Goal: Communication & Community: Answer question/provide support

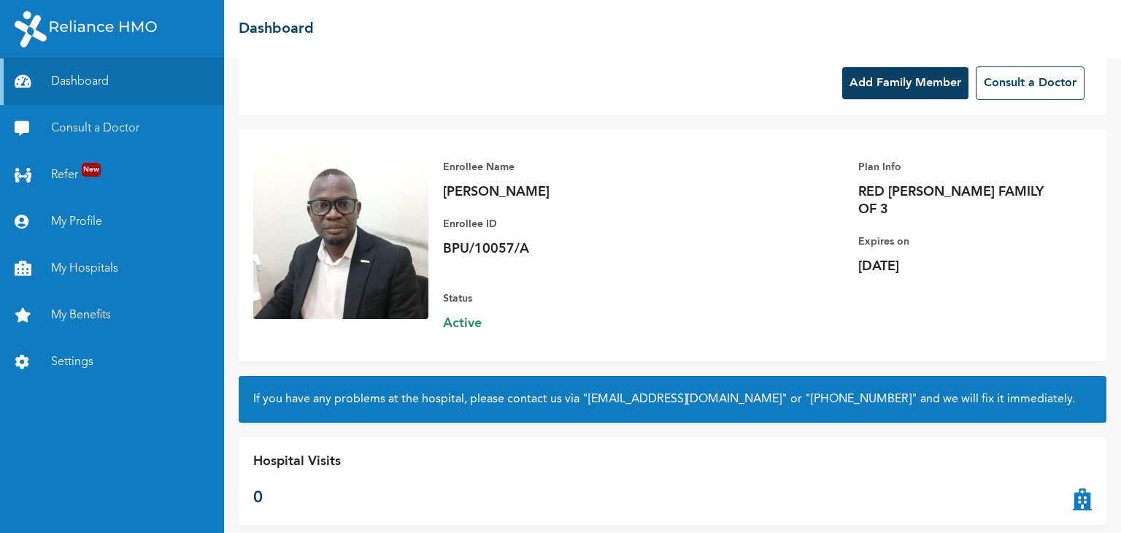
scroll to position [25, 0]
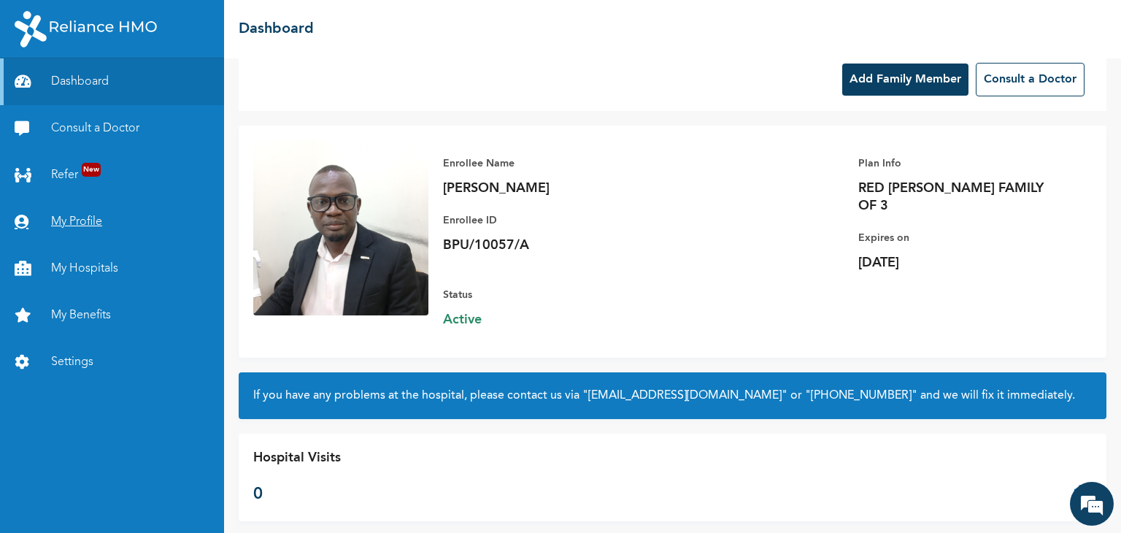
click at [91, 229] on link "My Profile" at bounding box center [112, 222] width 224 height 47
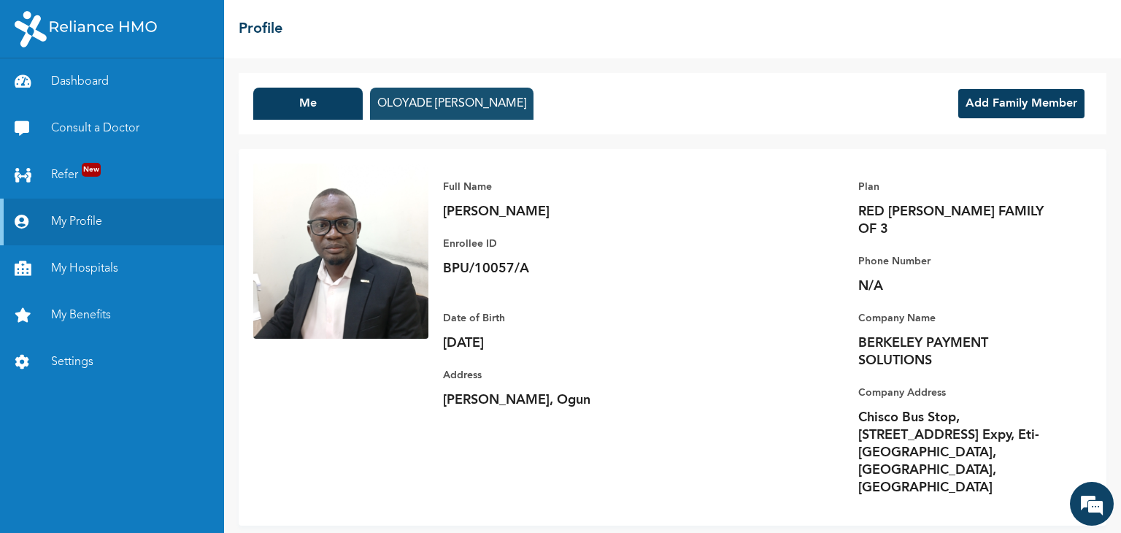
click at [534, 106] on button "OLOYADE FATIMO ADEKEMI OLATUNDE" at bounding box center [452, 104] width 164 height 32
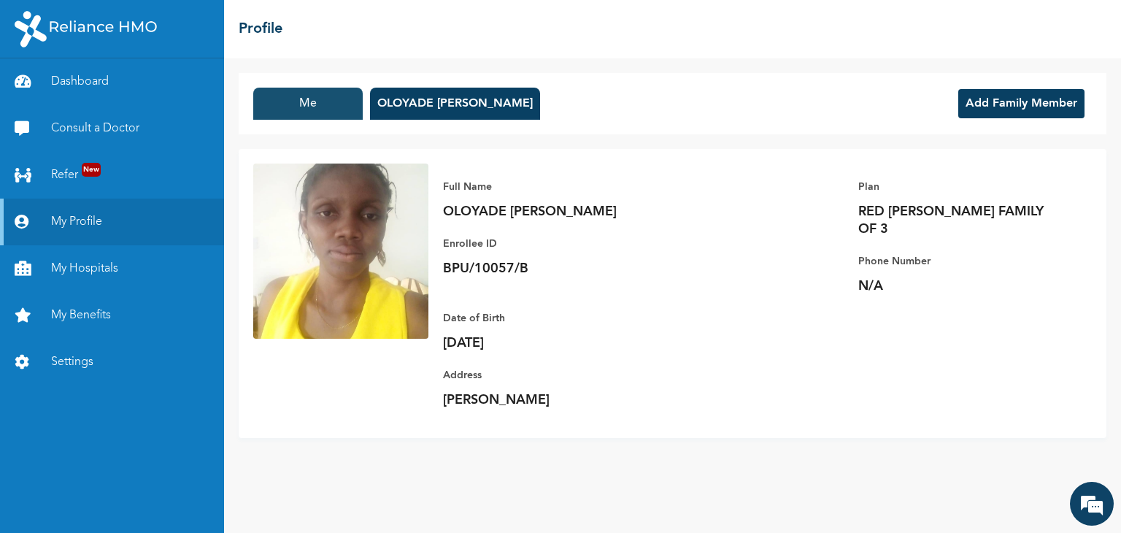
click at [338, 92] on button "Me" at bounding box center [308, 104] width 110 height 32
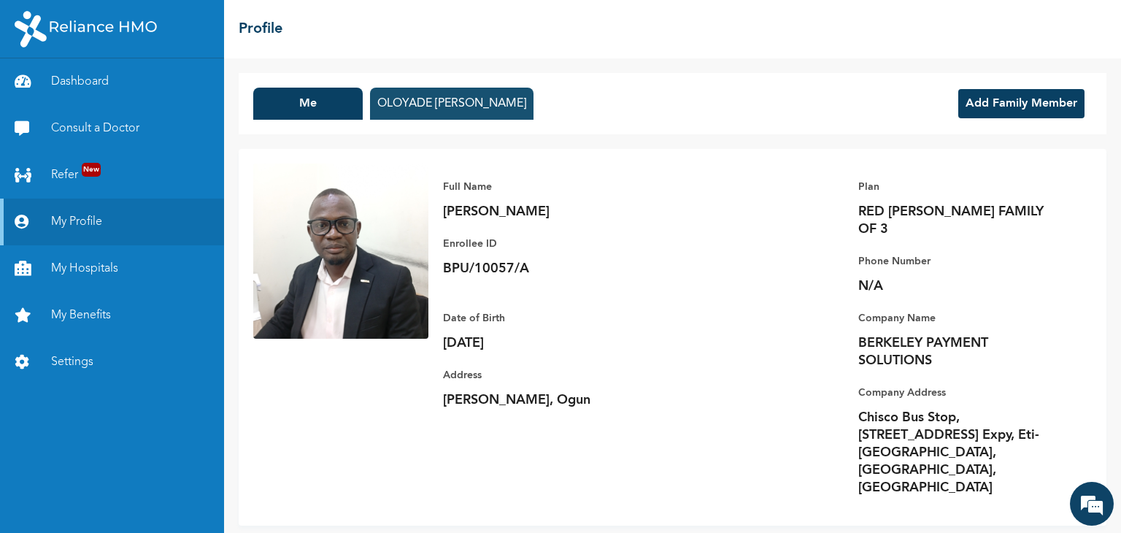
click at [469, 104] on button "OLOYADE FATIMO ADEKEMI OLATUNDE" at bounding box center [452, 104] width 164 height 32
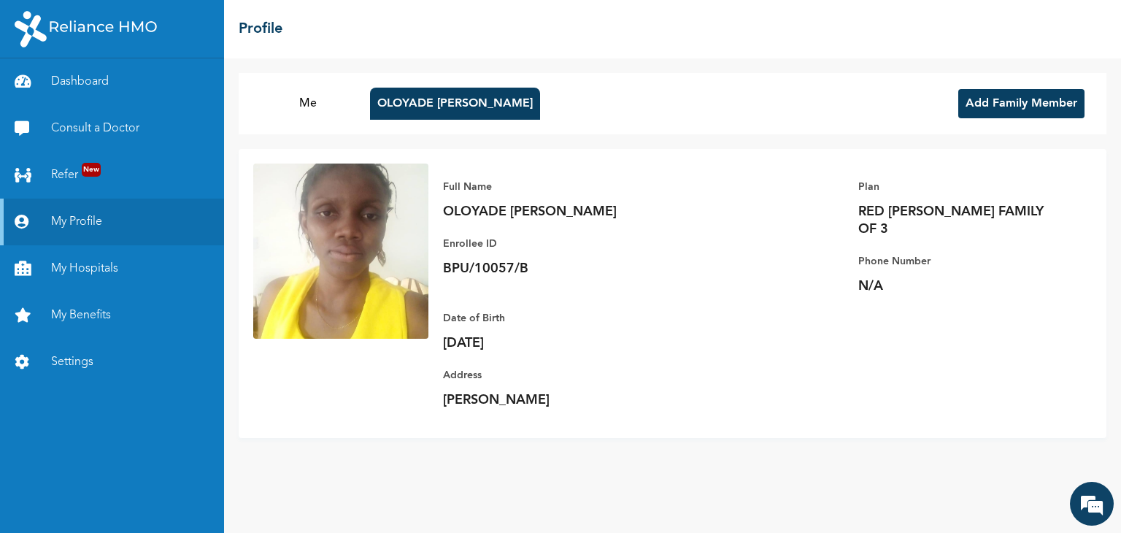
click at [1000, 106] on button "Add Family Member" at bounding box center [1022, 103] width 126 height 29
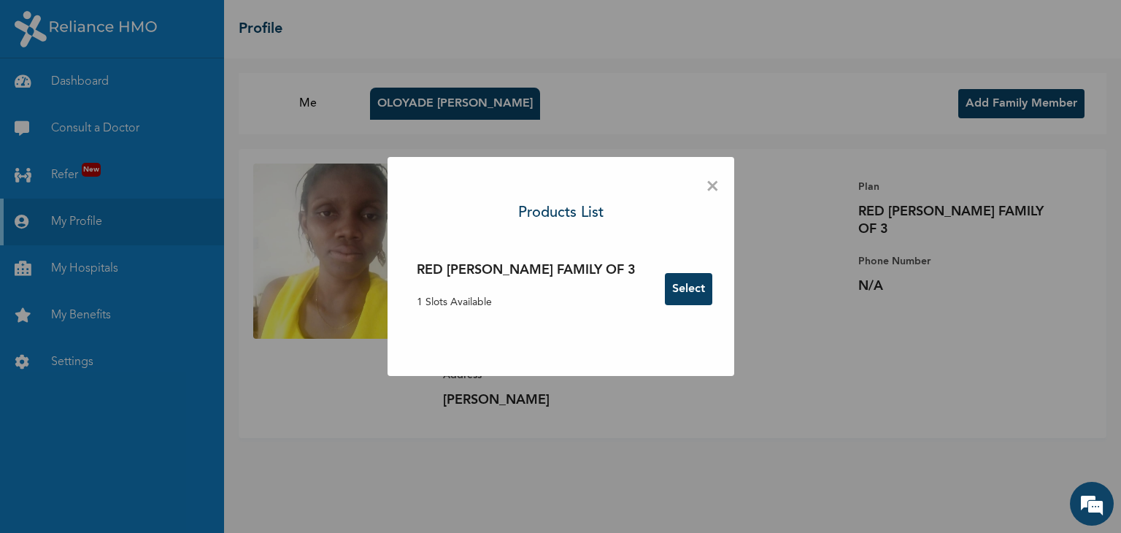
click at [665, 283] on button "Select" at bounding box center [688, 289] width 47 height 32
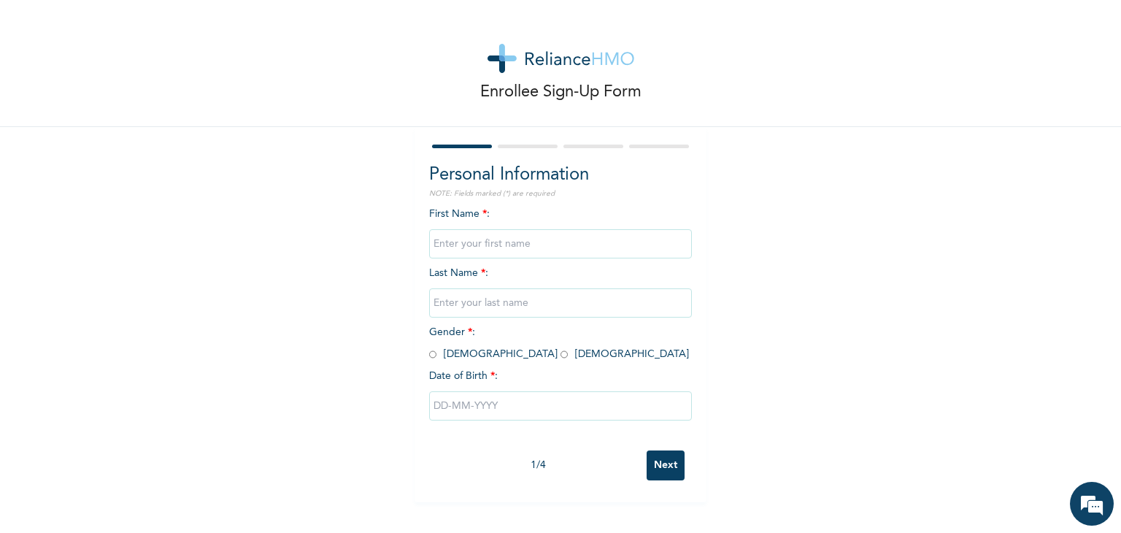
click at [501, 240] on input "text" at bounding box center [560, 243] width 263 height 29
type input "Shalom"
click at [466, 312] on input "text" at bounding box center [560, 302] width 263 height 29
type input "Olatunde"
click at [561, 354] on input "radio" at bounding box center [564, 355] width 7 height 14
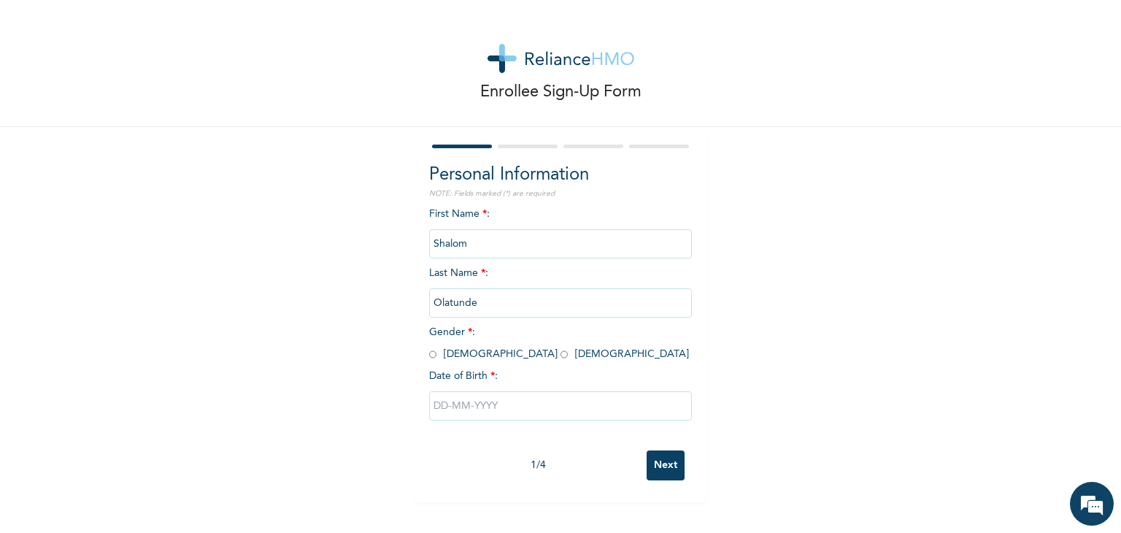
radio input "true"
click at [435, 410] on input "text" at bounding box center [560, 405] width 263 height 29
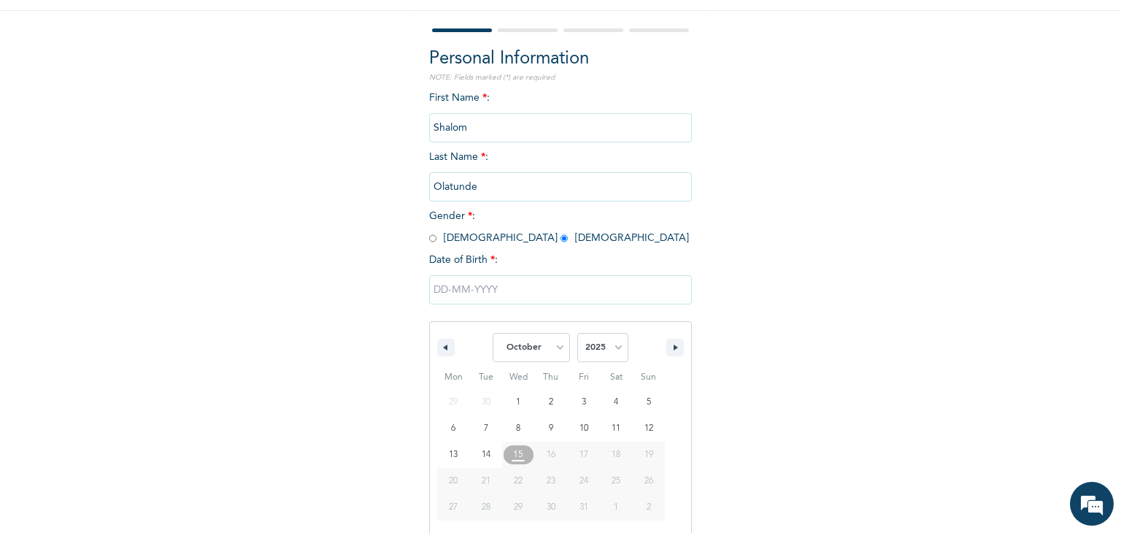
scroll to position [131, 0]
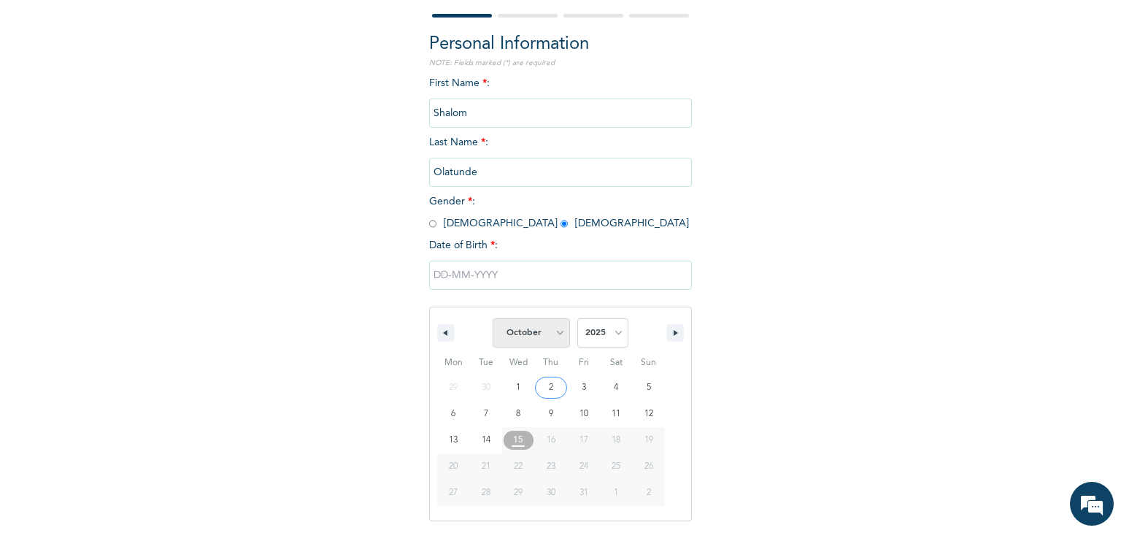
click at [552, 335] on select "January February March April May June July August September October November De…" at bounding box center [531, 332] width 77 height 29
select select "5"
click at [493, 318] on select "January February March April May June July August September October November De…" at bounding box center [531, 332] width 77 height 29
click at [616, 346] on select "2025 2024 2023 2022 2021 2020 2019 2018 2017 2016 2015 2014 2013 2012 2011 2010…" at bounding box center [602, 332] width 51 height 29
select select "2020"
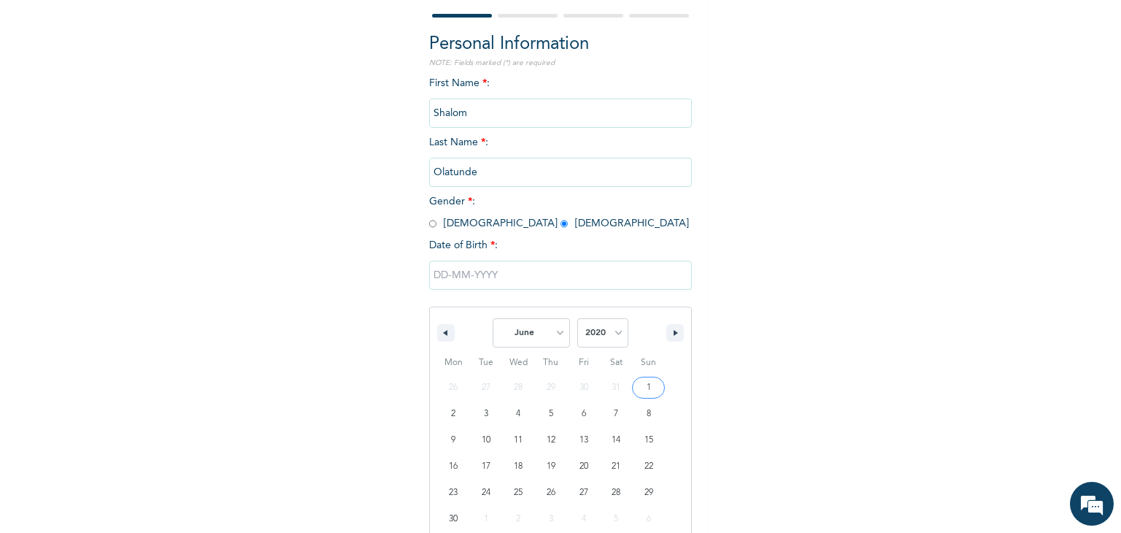
click at [577, 318] on select "2025 2024 2023 2022 2021 2020 2019 2018 2017 2016 2015 2014 2013 2012 2011 2010…" at bounding box center [602, 332] width 51 height 29
type input "06/29/2020"
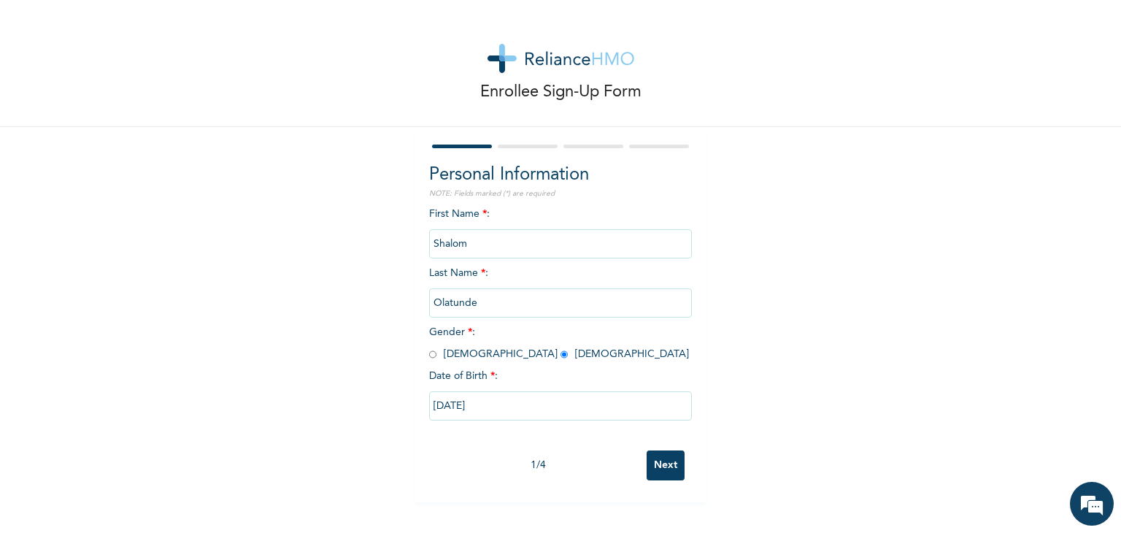
click at [660, 463] on input "Next" at bounding box center [666, 465] width 38 height 30
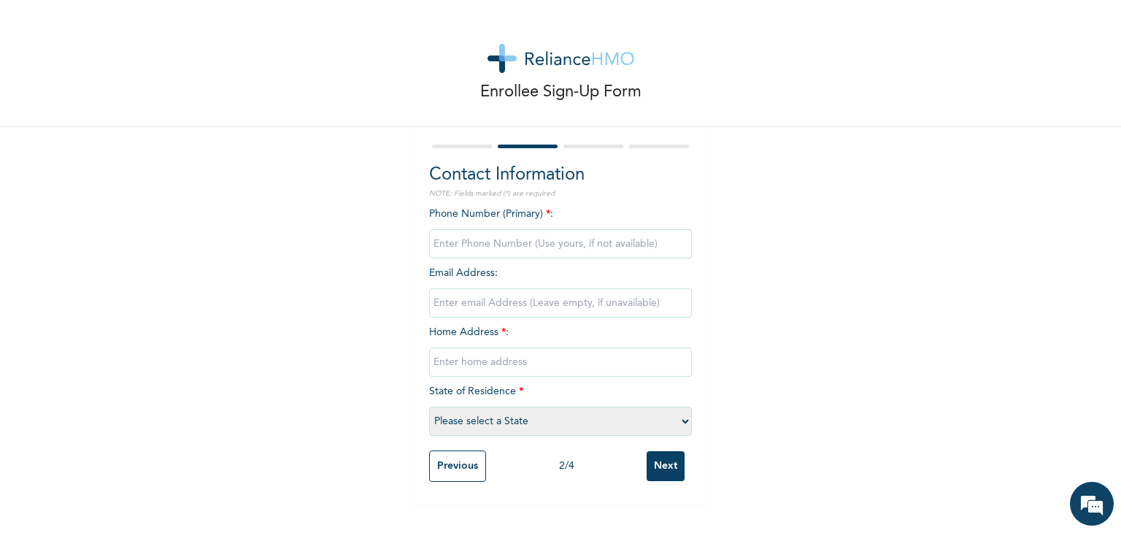
click at [592, 247] on input "phone" at bounding box center [560, 243] width 263 height 29
type input "07033144380"
type input "LEKKI"
click at [509, 293] on input "email" at bounding box center [560, 302] width 263 height 29
click at [535, 421] on select "Please select a State Abia Abuja (FCT) Adamawa Akwa Ibom Anambra Bauchi Bayelsa…" at bounding box center [560, 421] width 263 height 29
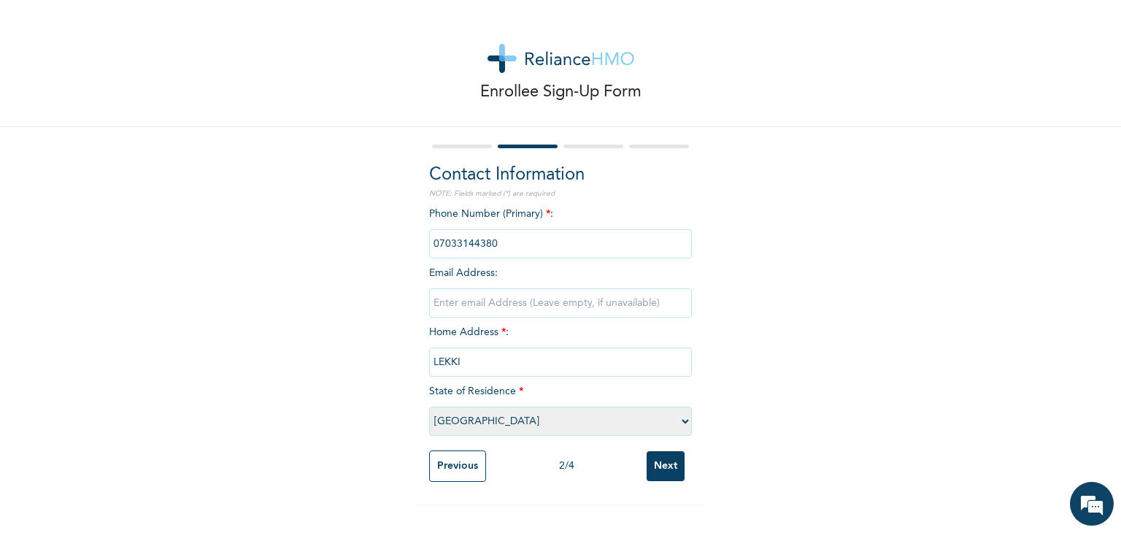
click at [429, 407] on select "Please select a State Abia Abuja (FCT) Adamawa Akwa Ibom Anambra Bauchi Bayelsa…" at bounding box center [560, 421] width 263 height 29
click at [516, 420] on select "Please select a State Abia Abuja (FCT) Adamawa Akwa Ibom Anambra Bauchi Bayelsa…" at bounding box center [560, 421] width 263 height 29
select select "28"
click at [429, 407] on select "Please select a State Abia Abuja (FCT) Adamawa Akwa Ibom Anambra Bauchi Bayelsa…" at bounding box center [560, 421] width 263 height 29
click at [657, 467] on input "Next" at bounding box center [666, 466] width 38 height 30
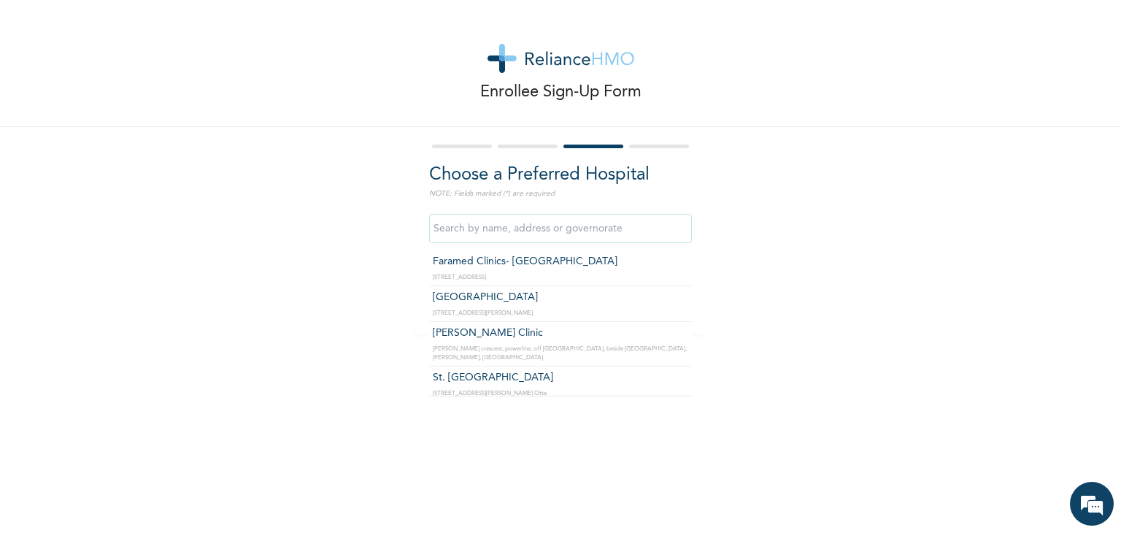
click at [584, 229] on input "text" at bounding box center [560, 228] width 263 height 29
type input "Hetta Medical Centre"
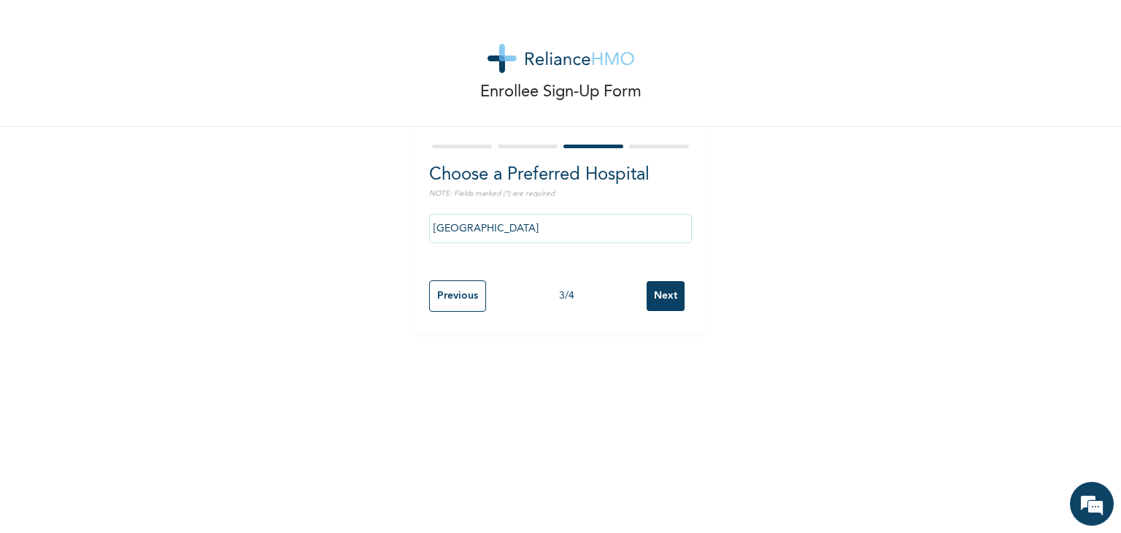
click at [657, 296] on input "Next" at bounding box center [666, 296] width 38 height 30
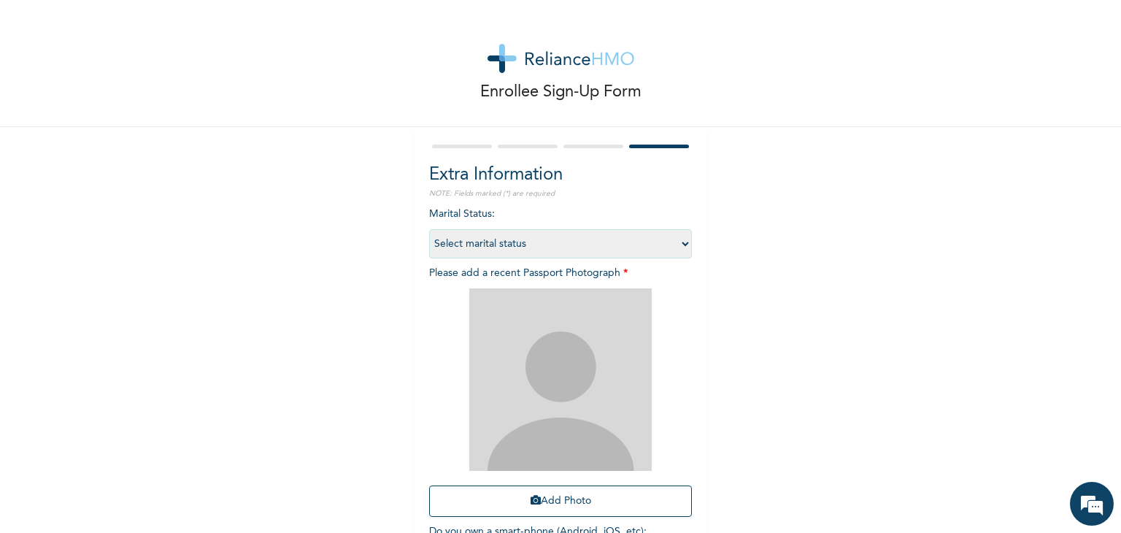
click at [637, 237] on select "Select marital status Single Married Divorced Widow/Widower" at bounding box center [560, 243] width 263 height 29
select select "1"
click at [429, 229] on select "Select marital status Single Married Divorced Widow/Widower" at bounding box center [560, 243] width 263 height 29
click at [548, 495] on button "Add Photo" at bounding box center [560, 500] width 263 height 31
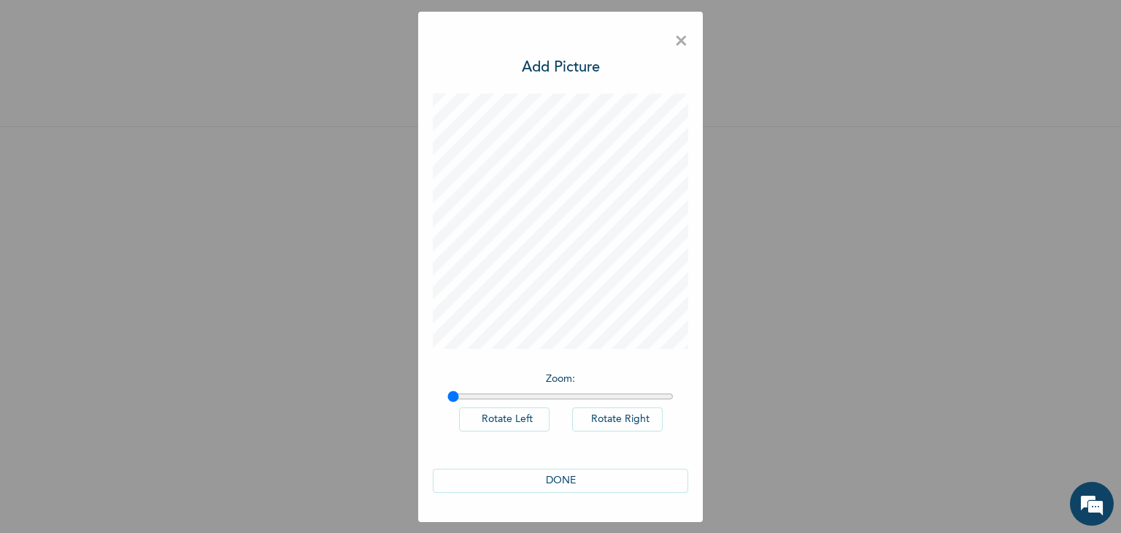
click at [540, 477] on button "DONE" at bounding box center [561, 481] width 256 height 24
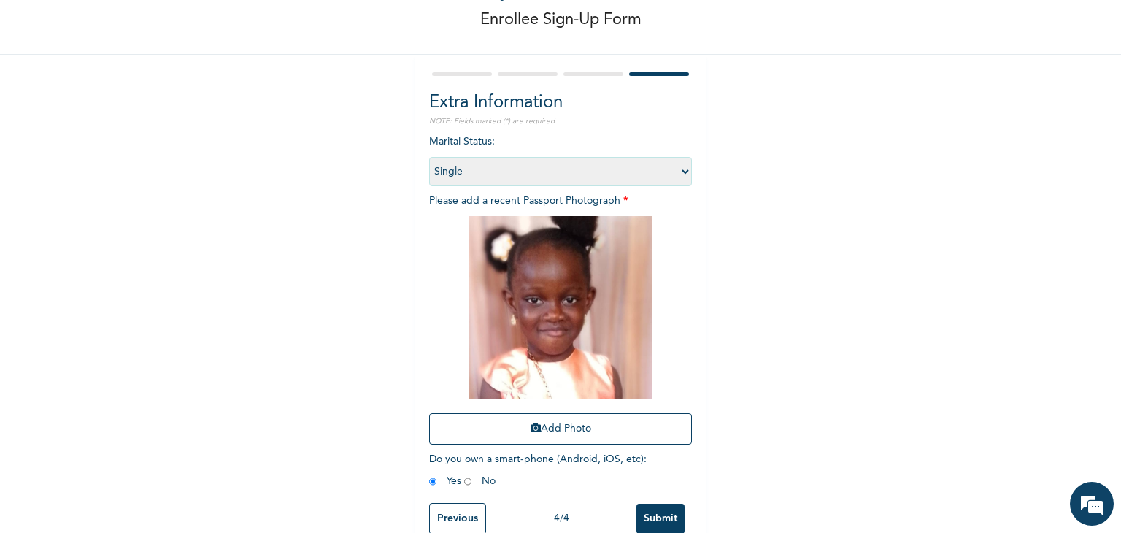
scroll to position [91, 0]
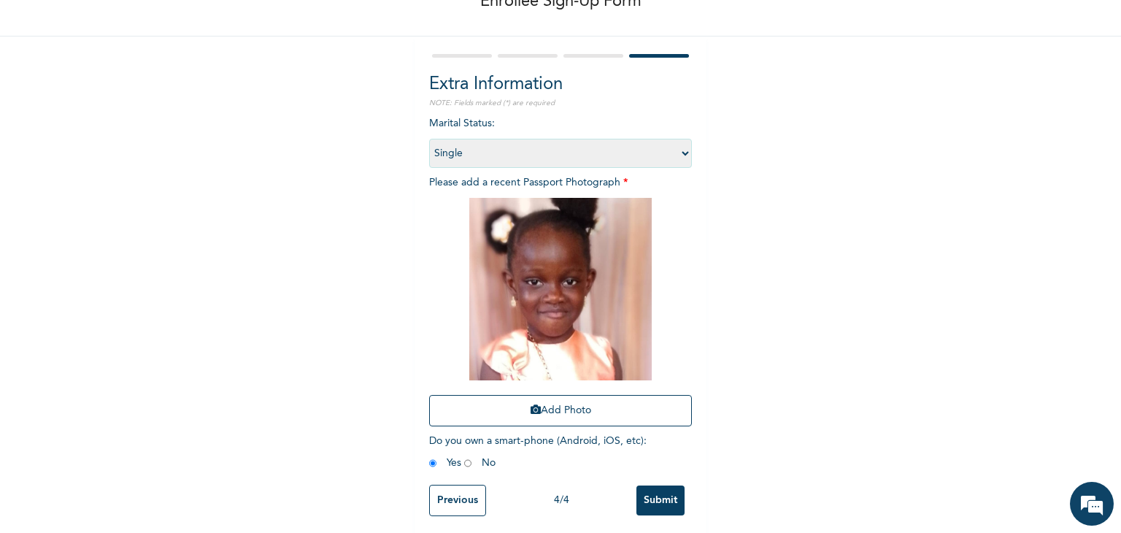
click at [672, 496] on input "Submit" at bounding box center [661, 500] width 48 height 30
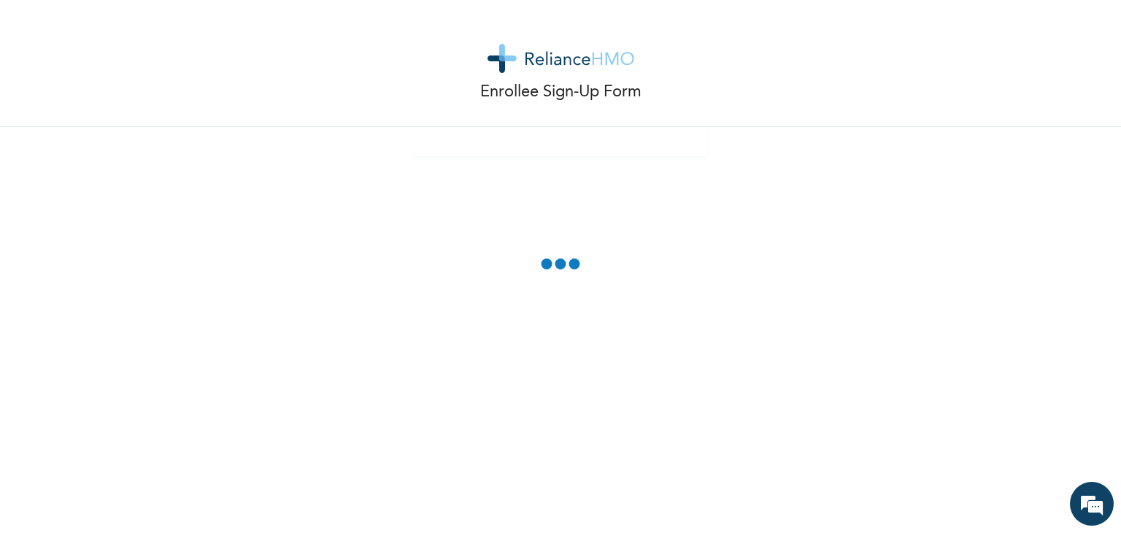
scroll to position [0, 0]
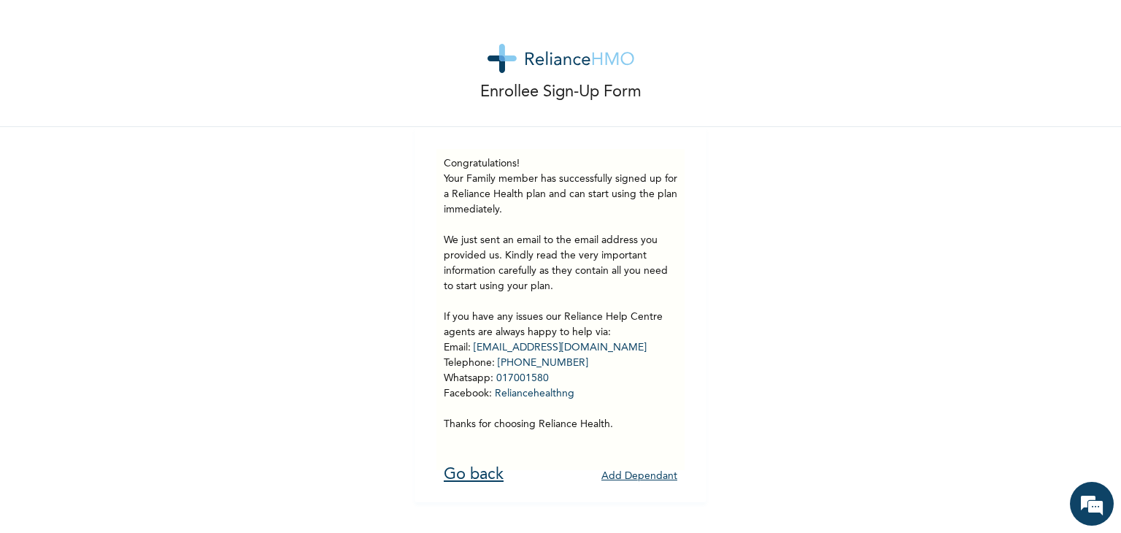
click at [446, 477] on link "Go back" at bounding box center [474, 474] width 60 height 16
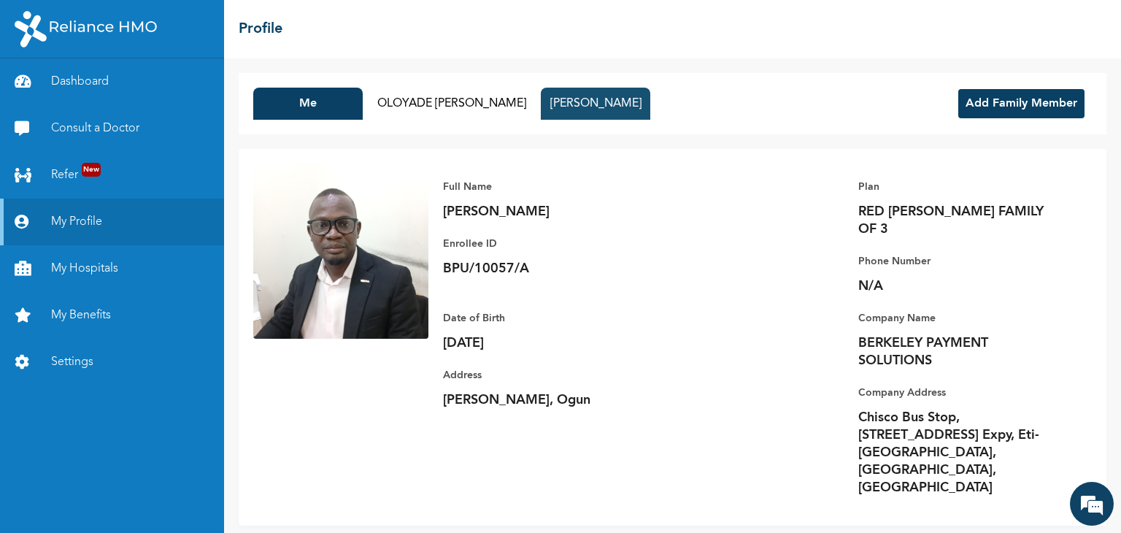
click at [643, 113] on button "Shalom Olatunde" at bounding box center [596, 104] width 110 height 32
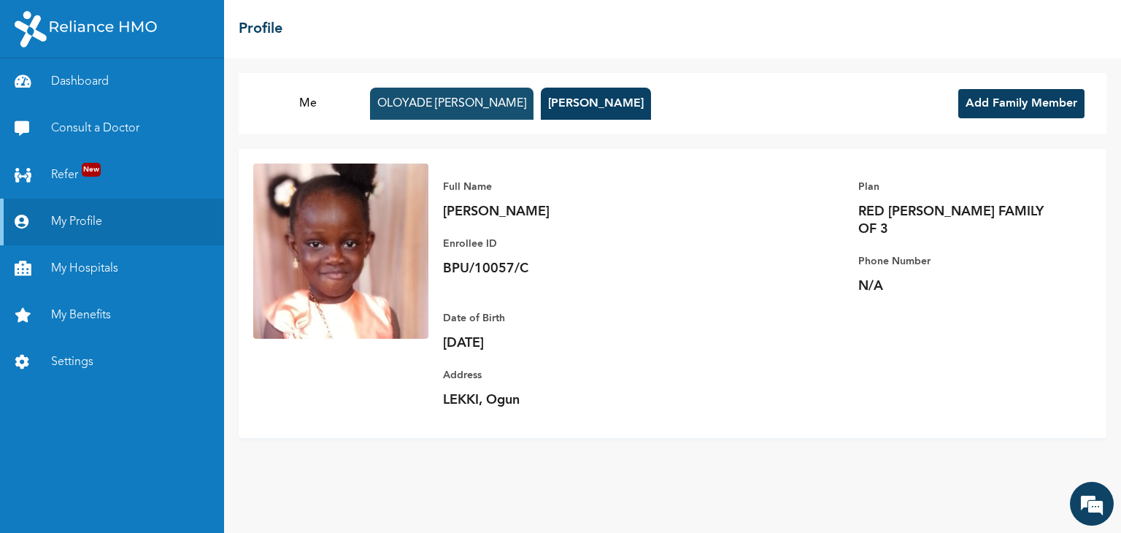
click at [534, 115] on button "OLOYADE FATIMO ADEKEMI OLATUNDE" at bounding box center [452, 104] width 164 height 32
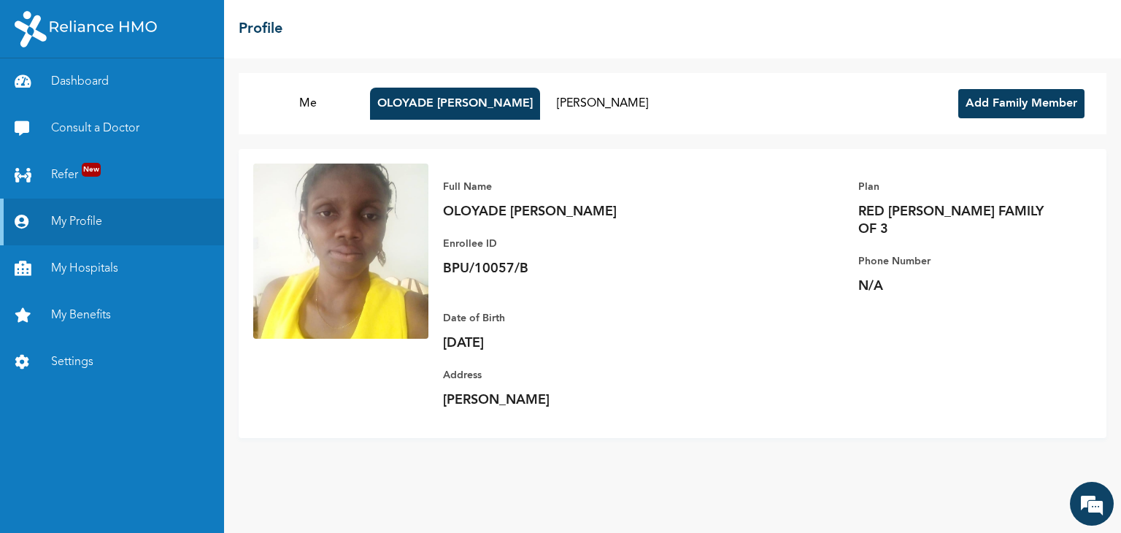
click at [528, 277] on p "BPU/10057/B" at bounding box center [545, 269] width 204 height 18
click at [526, 277] on p "BPU/10057/B" at bounding box center [545, 269] width 204 height 18
click at [642, 99] on button "Shalom Olatunde" at bounding box center [603, 104] width 110 height 32
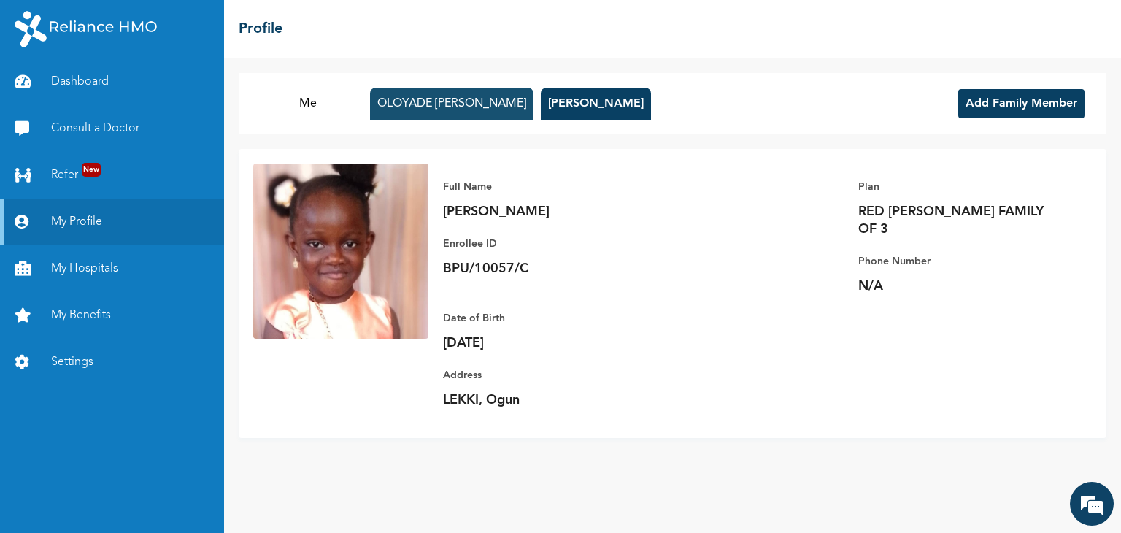
click at [517, 110] on button "OLOYADE FATIMO ADEKEMI OLATUNDE" at bounding box center [452, 104] width 164 height 32
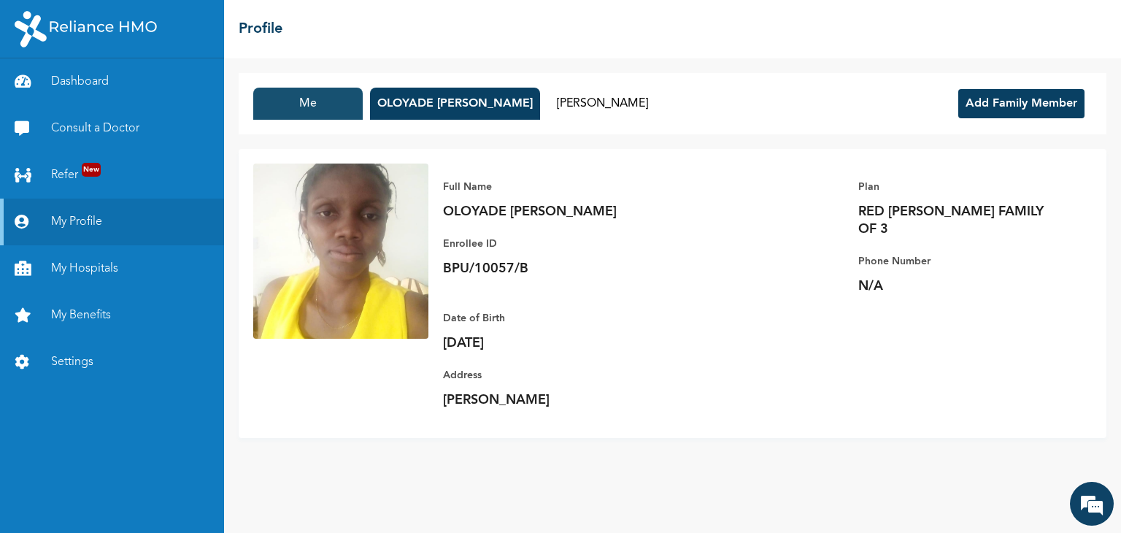
click at [332, 100] on button "Me" at bounding box center [308, 104] width 110 height 32
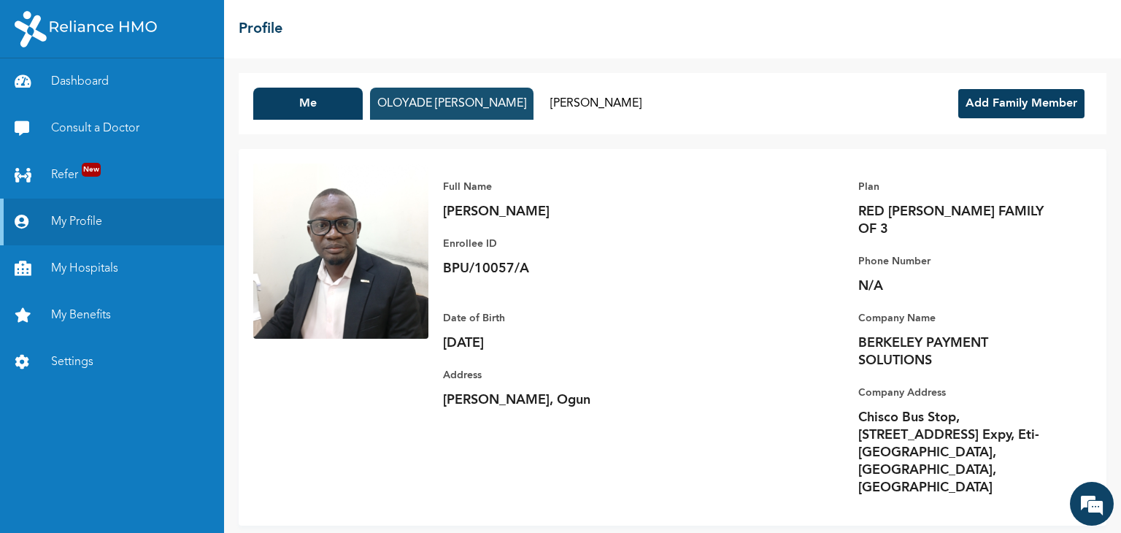
click at [510, 110] on button "OLOYADE FATIMO ADEKEMI OLATUNDE" at bounding box center [452, 104] width 164 height 32
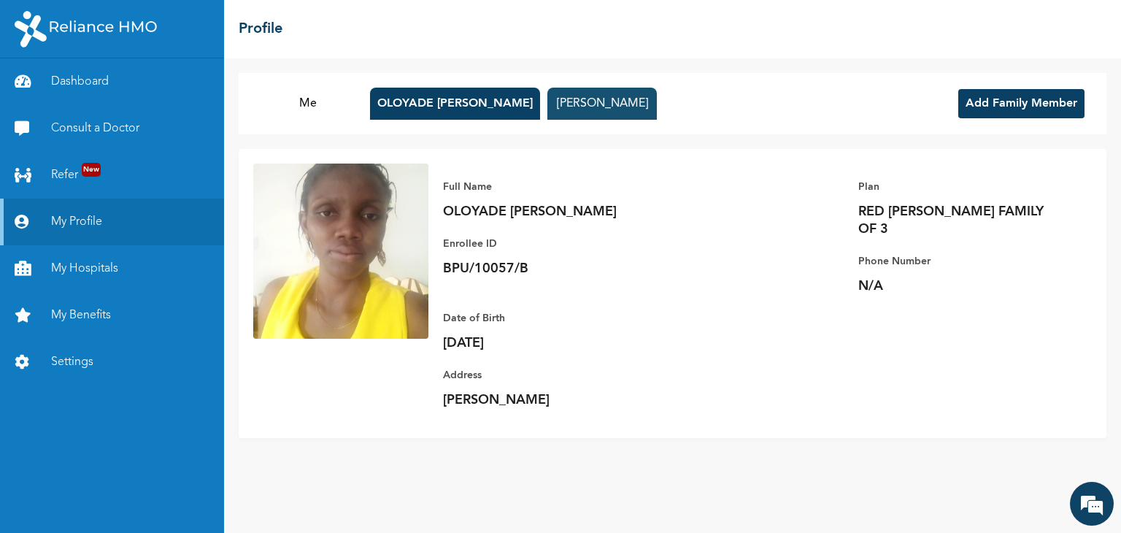
click at [657, 93] on button "Shalom Olatunde" at bounding box center [603, 104] width 110 height 32
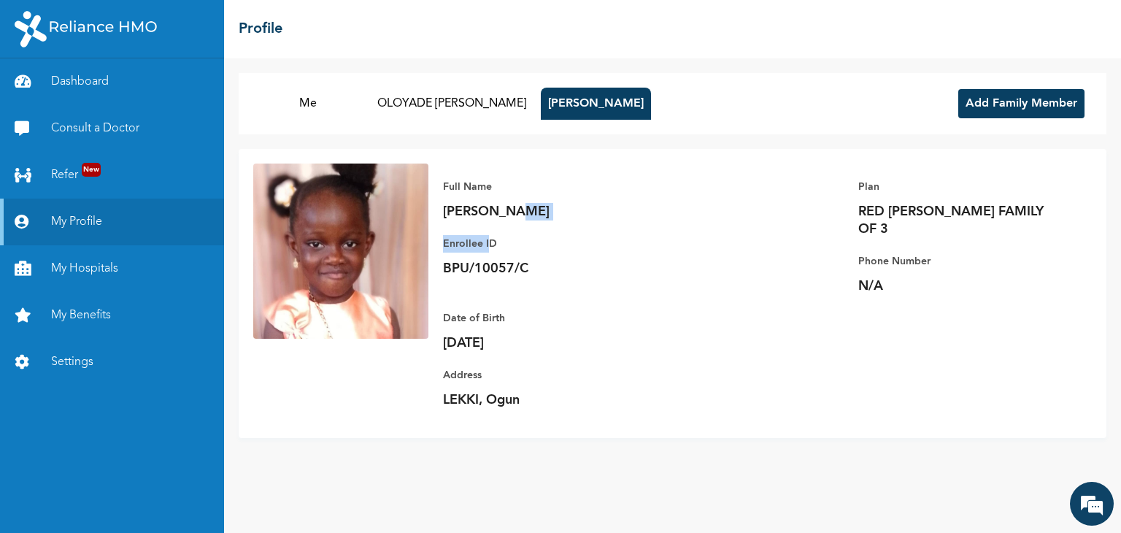
drag, startPoint x: 490, startPoint y: 223, endPoint x: 515, endPoint y: 199, distance: 35.1
click at [515, 199] on div "Full Name Shalom Olatunde Enrollee ID BPU/10057/C" at bounding box center [545, 229] width 204 height 131
click at [488, 226] on div "Full Name Shalom Olatunde Enrollee ID BPU/10057/C" at bounding box center [545, 229] width 204 height 131
click at [475, 212] on p "Shalom Olatunde" at bounding box center [545, 212] width 204 height 18
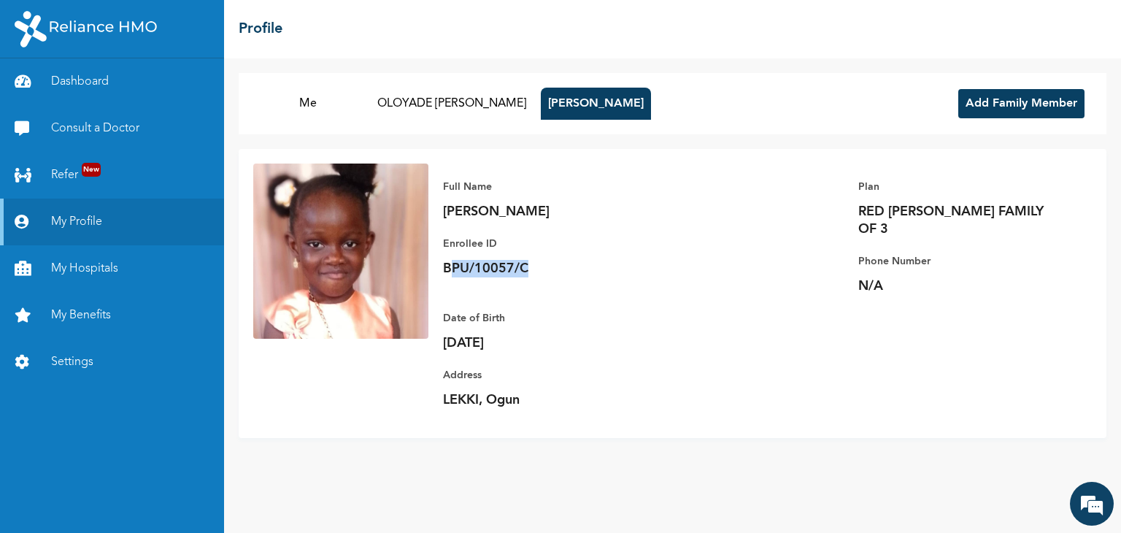
drag, startPoint x: 448, startPoint y: 268, endPoint x: 534, endPoint y: 269, distance: 85.4
click at [534, 269] on p "BPU/10057/C" at bounding box center [545, 269] width 204 height 18
click at [505, 98] on button "OLOYADE FATIMO ADEKEMI OLATUNDE" at bounding box center [452, 104] width 164 height 32
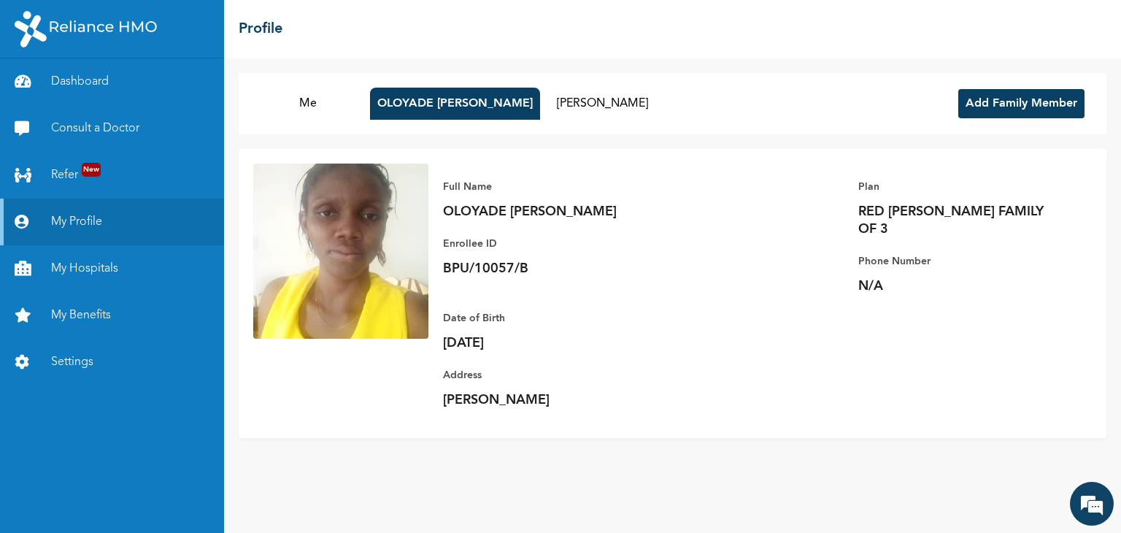
click at [470, 217] on p "OLOYADE FATIMO ADEKEMI OLATUNDE" at bounding box center [545, 212] width 204 height 18
click at [473, 215] on p "OLOYADE FATIMO ADEKEMI OLATUNDE" at bounding box center [545, 212] width 204 height 18
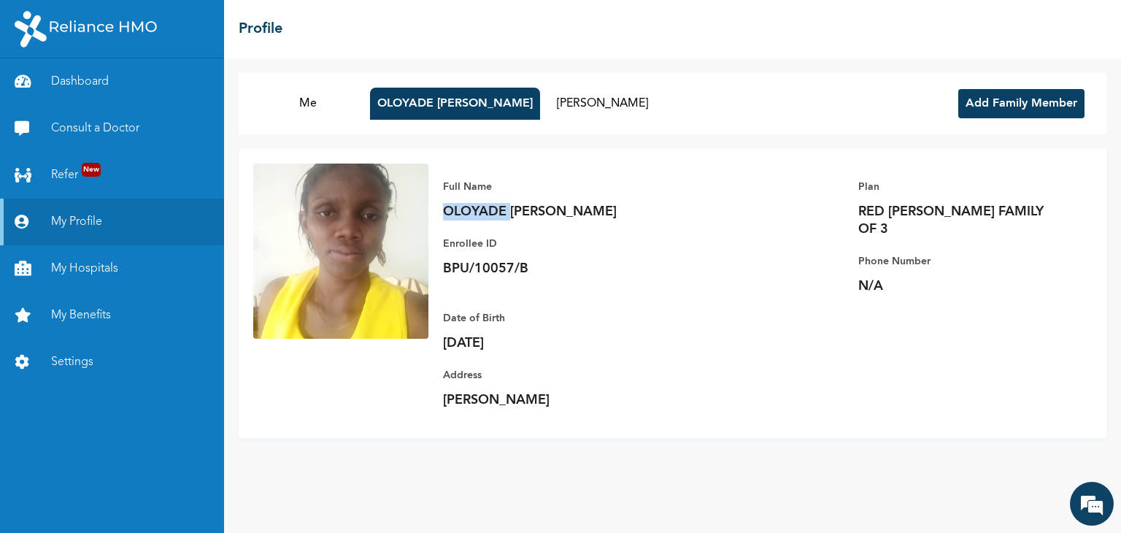
click at [473, 215] on p "OLOYADE FATIMO ADEKEMI OLATUNDE" at bounding box center [545, 212] width 204 height 18
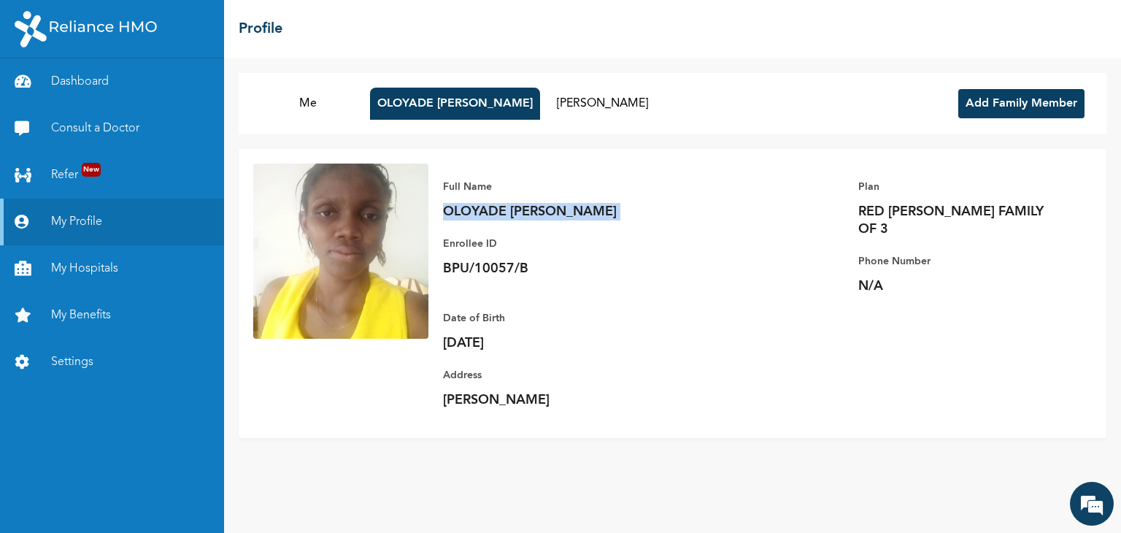
click at [473, 215] on p "OLOYADE FATIMO ADEKEMI OLATUNDE" at bounding box center [545, 212] width 204 height 18
click at [304, 407] on div "Full Name OLOYADE FATIMO ADEKEMI OLATUNDE Enrollee ID BPU/10057/B Plan RED BERY…" at bounding box center [673, 293] width 868 height 289
click at [495, 220] on p "OLOYADE FATIMO ADEKEMI OLATUNDE" at bounding box center [545, 212] width 204 height 18
click at [496, 220] on p "OLOYADE FATIMO ADEKEMI OLATUNDE" at bounding box center [545, 212] width 204 height 18
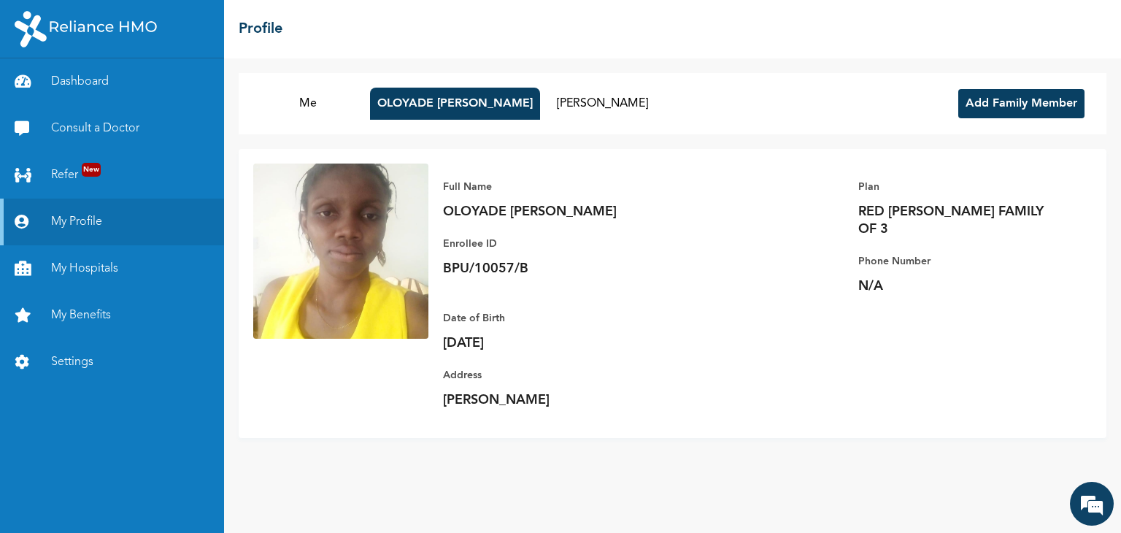
click at [442, 421] on div "Full Name OLOYADE FATIMO ADEKEMI OLATUNDE Enrollee ID BPU/10057/B Plan RED BERY…" at bounding box center [761, 294] width 664 height 260
click at [105, 131] on link "Consult a Doctor" at bounding box center [112, 128] width 224 height 47
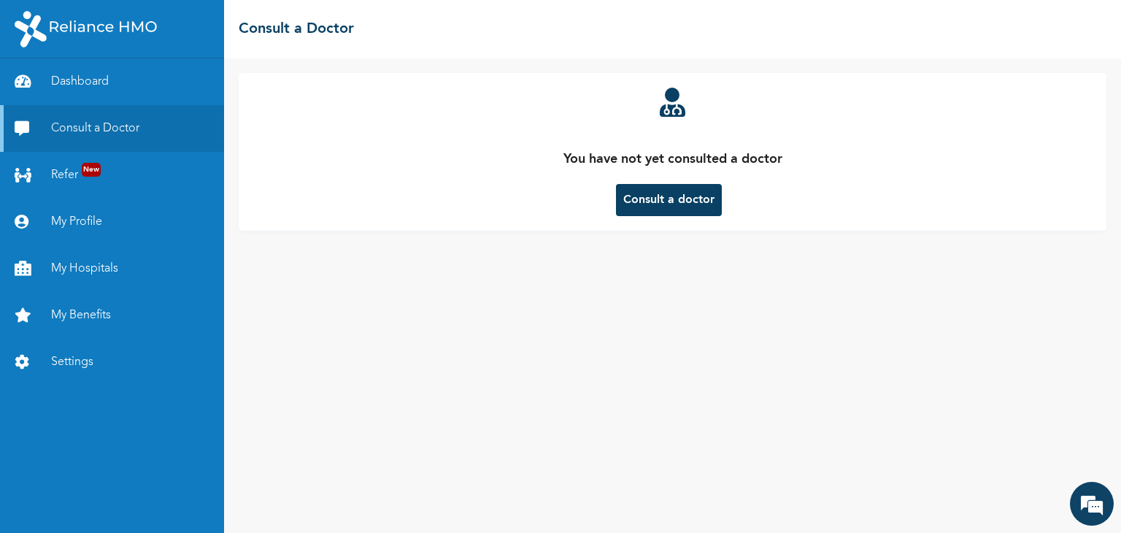
click at [688, 208] on button "Consult a doctor" at bounding box center [669, 200] width 106 height 32
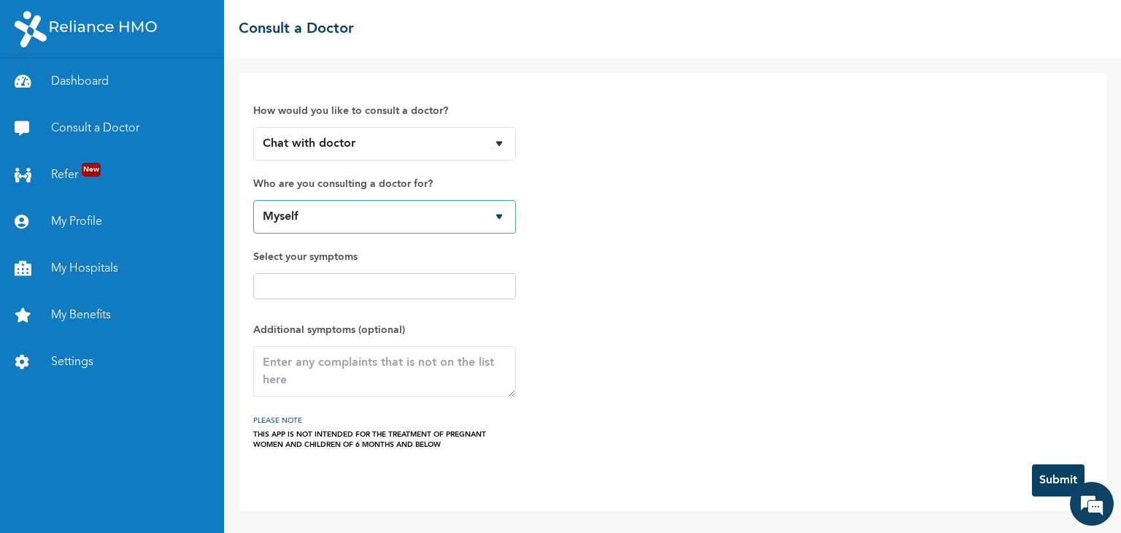
click at [494, 219] on select "Myself OLOYADE FATIMO ADEKEMI OLATUNDE Shalom Olatunde" at bounding box center [384, 217] width 263 height 34
click at [596, 202] on div "How would you like to consult a doctor? Chat with doctor Phone Call Who are you…" at bounding box center [672, 269] width 839 height 362
click at [496, 221] on select "Myself OLOYADE FATIMO ADEKEMI OLATUNDE Shalom Olatunde" at bounding box center [384, 217] width 263 height 34
select select "847046"
click at [253, 200] on select "Myself OLOYADE FATIMO ADEKEMI OLATUNDE Shalom Olatunde" at bounding box center [384, 217] width 263 height 34
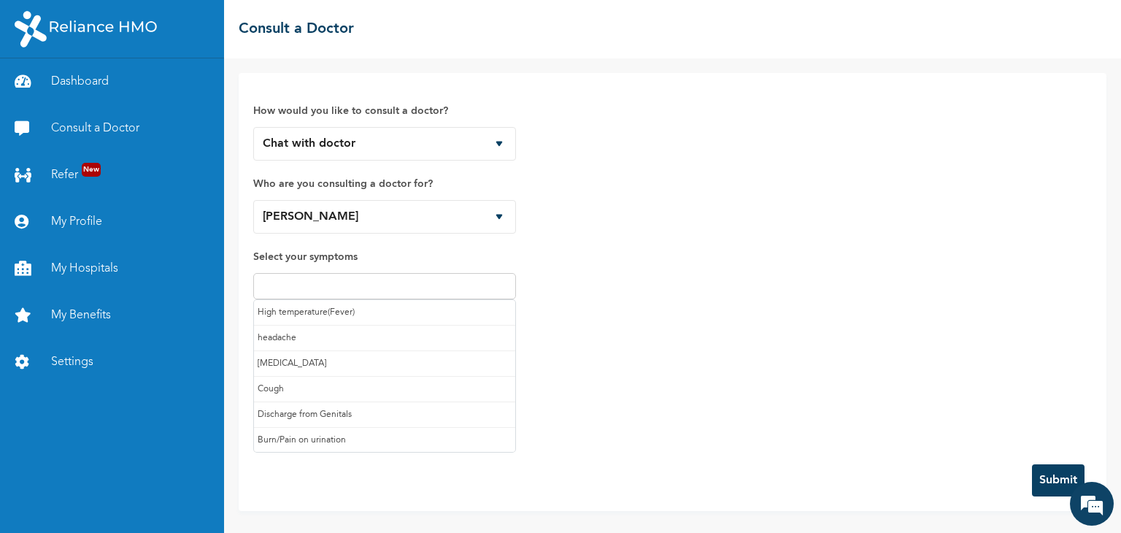
click at [345, 288] on input "text" at bounding box center [385, 286] width 254 height 18
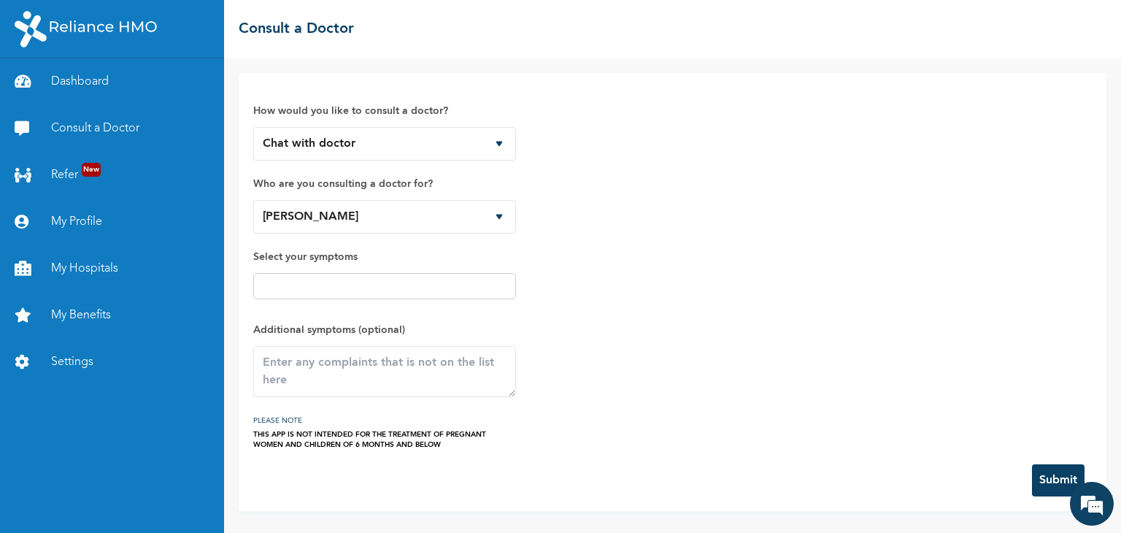
click at [564, 324] on div "How would you like to consult a doctor? Chat with doctor Phone Call Who are you…" at bounding box center [672, 269] width 839 height 362
click at [410, 360] on textarea at bounding box center [384, 371] width 263 height 51
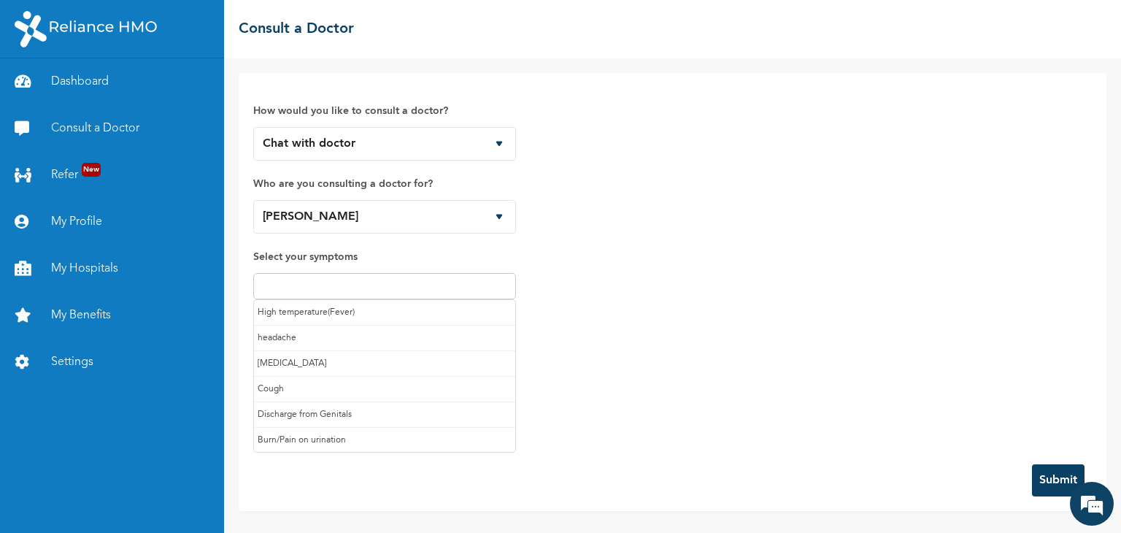
click at [445, 287] on input "text" at bounding box center [385, 286] width 254 height 18
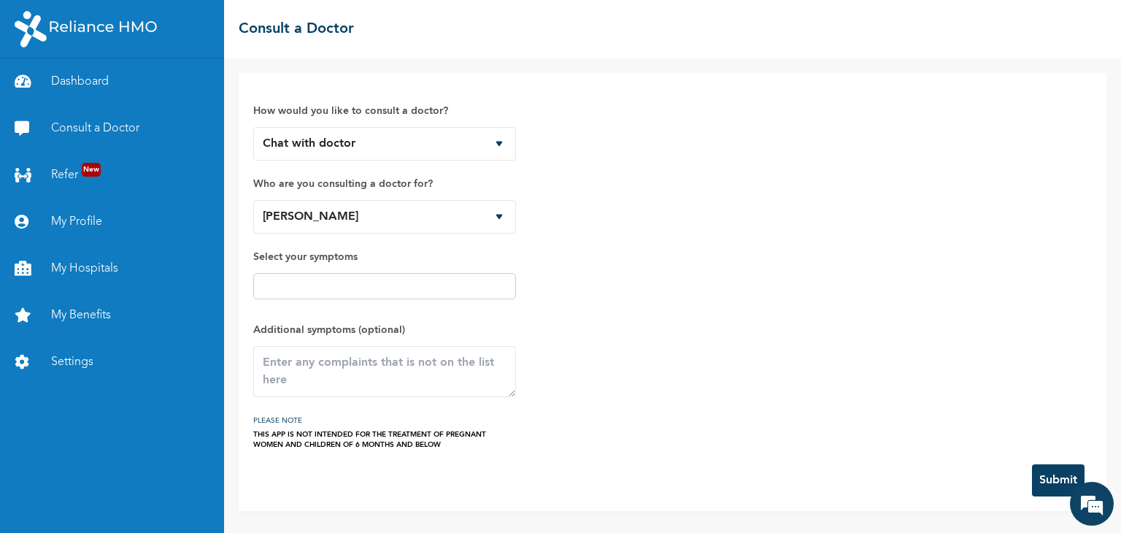
click at [623, 322] on div "How would you like to consult a doctor? Chat with doctor Phone Call Who are you…" at bounding box center [672, 269] width 839 height 362
click at [385, 372] on textarea at bounding box center [384, 371] width 263 height 51
type textarea "Stomach pain"
click at [1056, 477] on button "Submit" at bounding box center [1058, 480] width 53 height 32
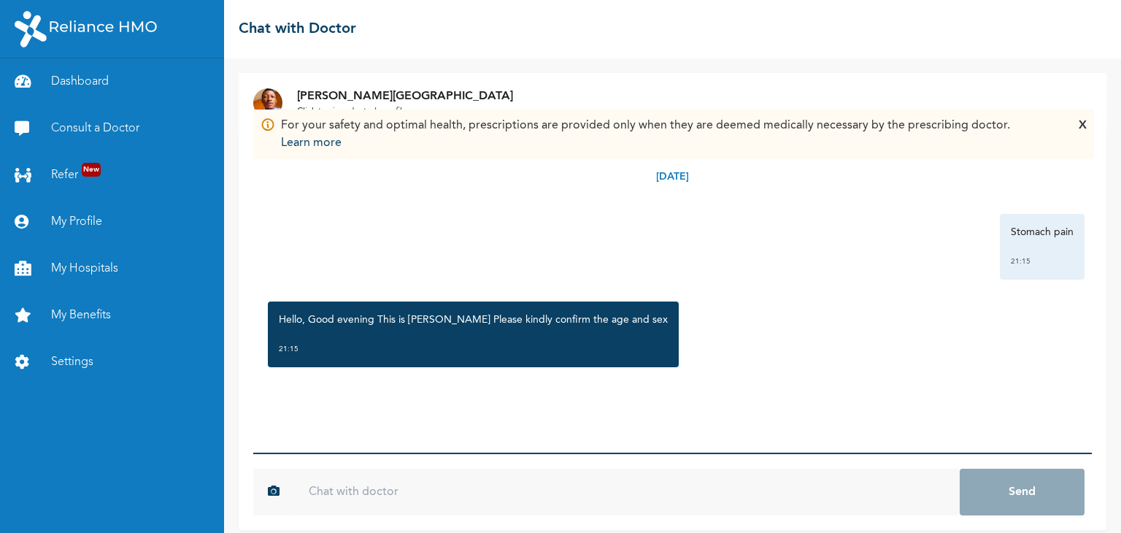
scroll to position [12, 0]
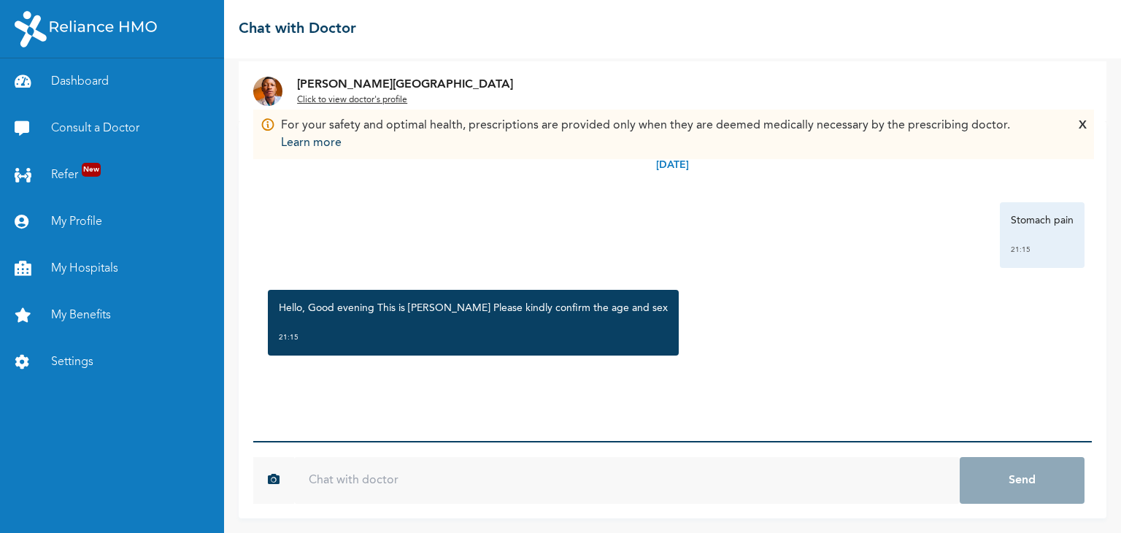
click at [435, 467] on input "text" at bounding box center [627, 480] width 666 height 47
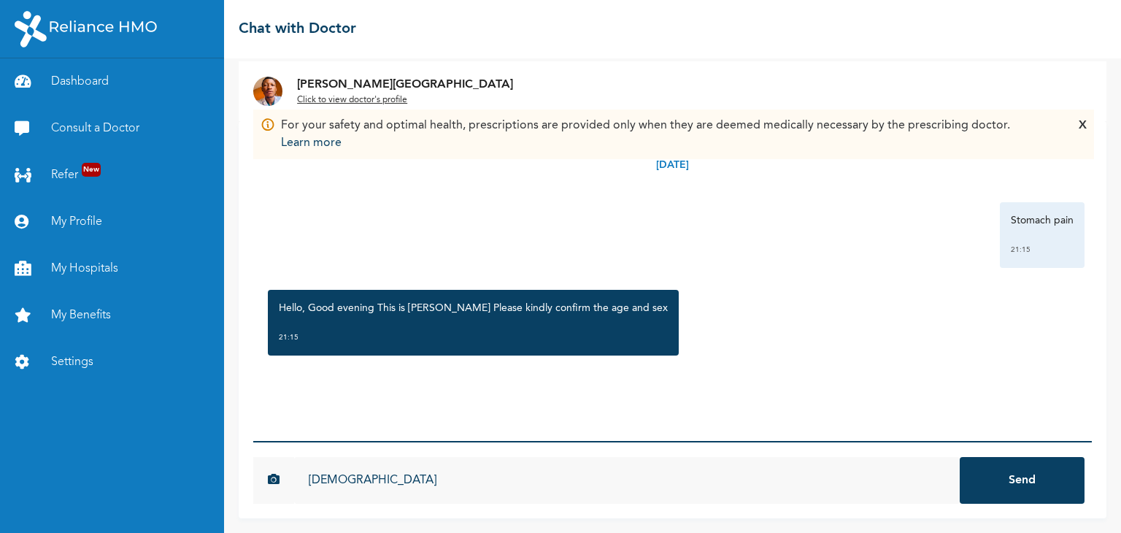
type input "female"
click at [960, 457] on button "Send" at bounding box center [1022, 480] width 125 height 47
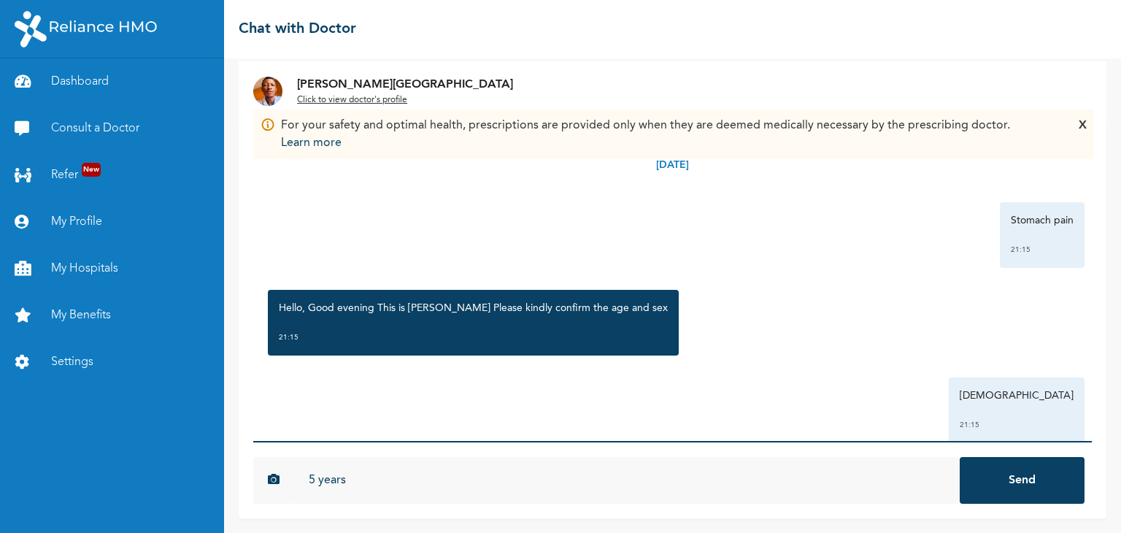
type input "5 years"
click at [960, 457] on button "Send" at bounding box center [1022, 480] width 125 height 47
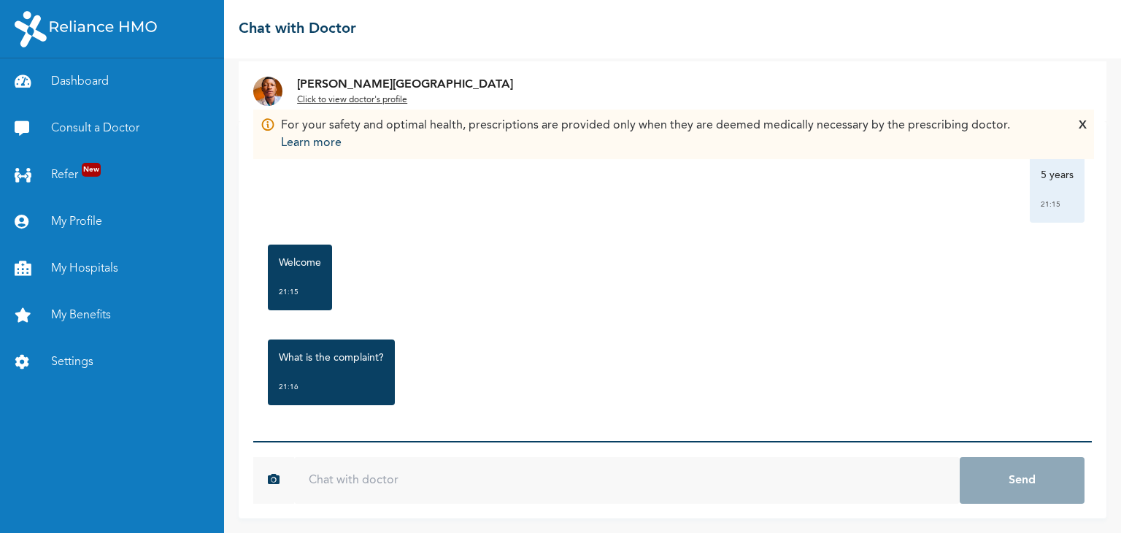
scroll to position [305, 0]
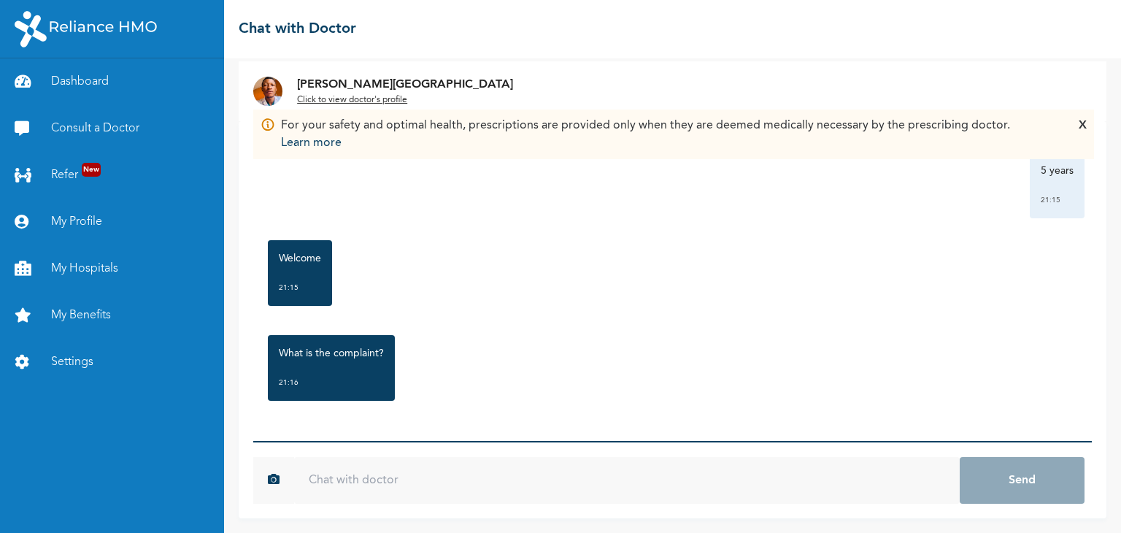
click at [470, 467] on input "text" at bounding box center [627, 480] width 666 height 47
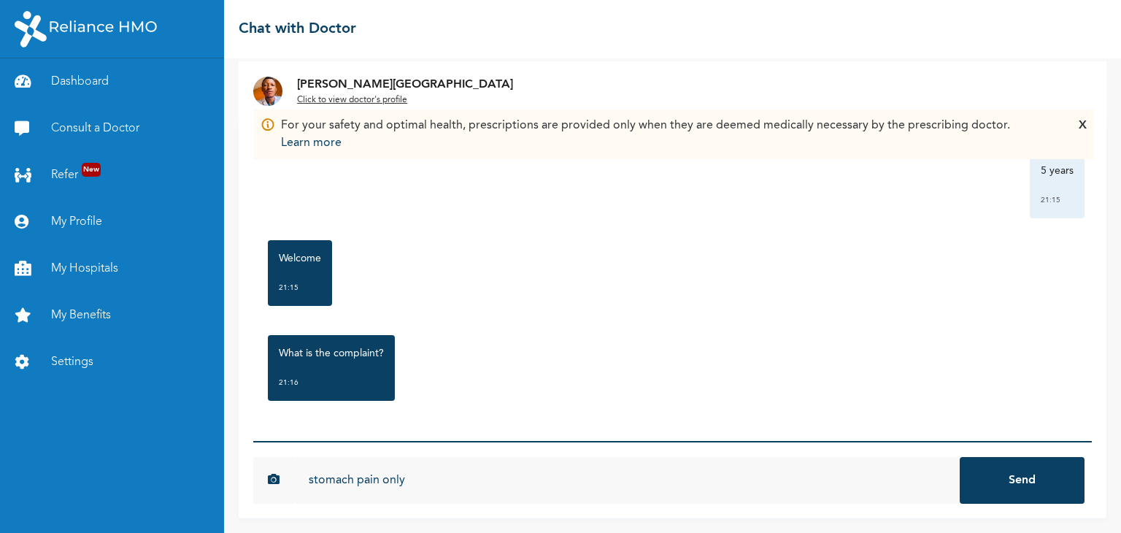
type input "stomach pain only"
click at [960, 457] on button "Send" at bounding box center [1022, 480] width 125 height 47
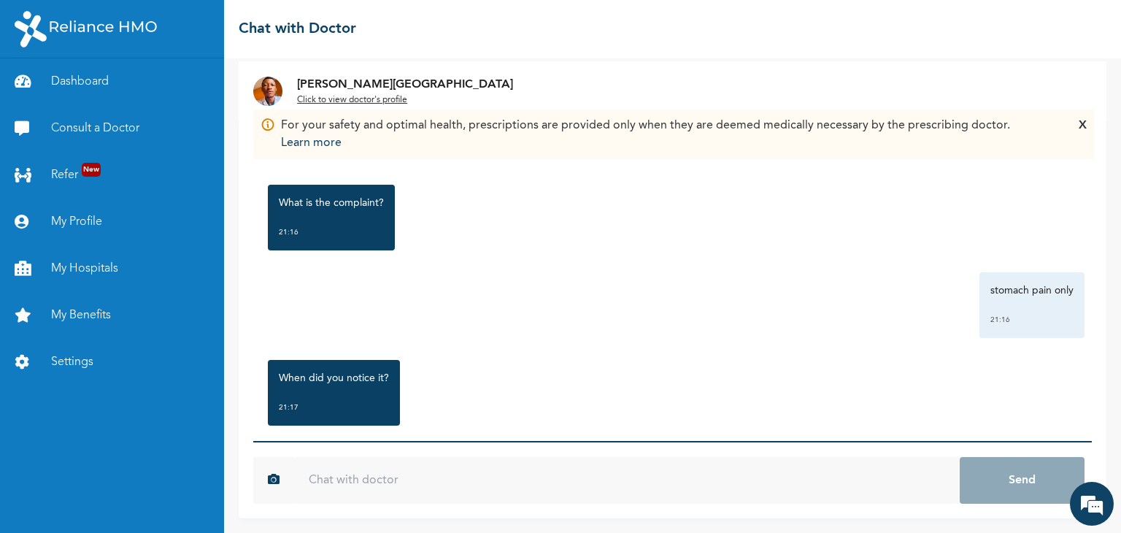
scroll to position [480, 0]
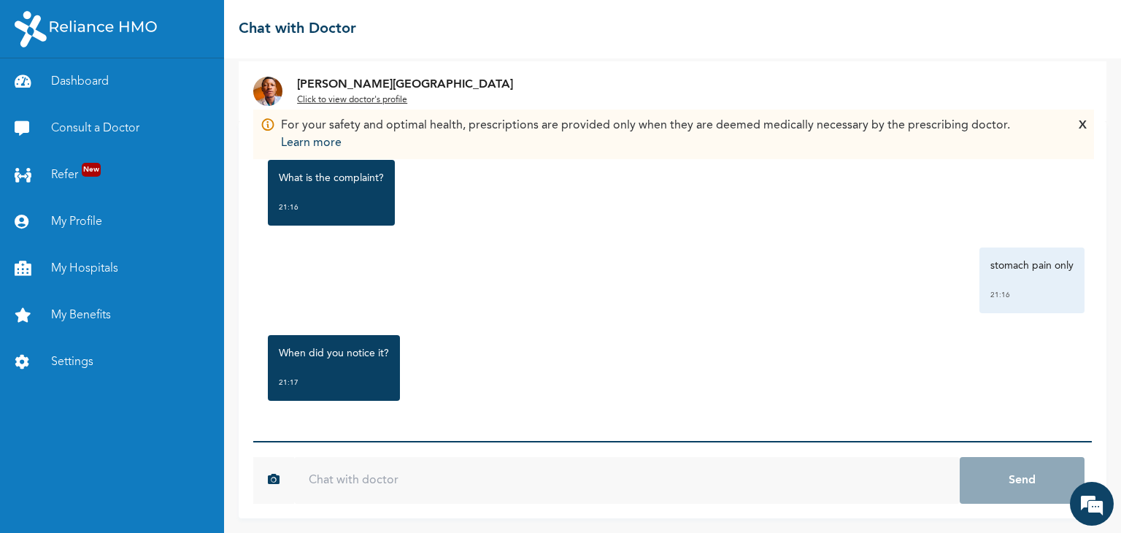
click at [625, 476] on input "text" at bounding box center [627, 480] width 666 height 47
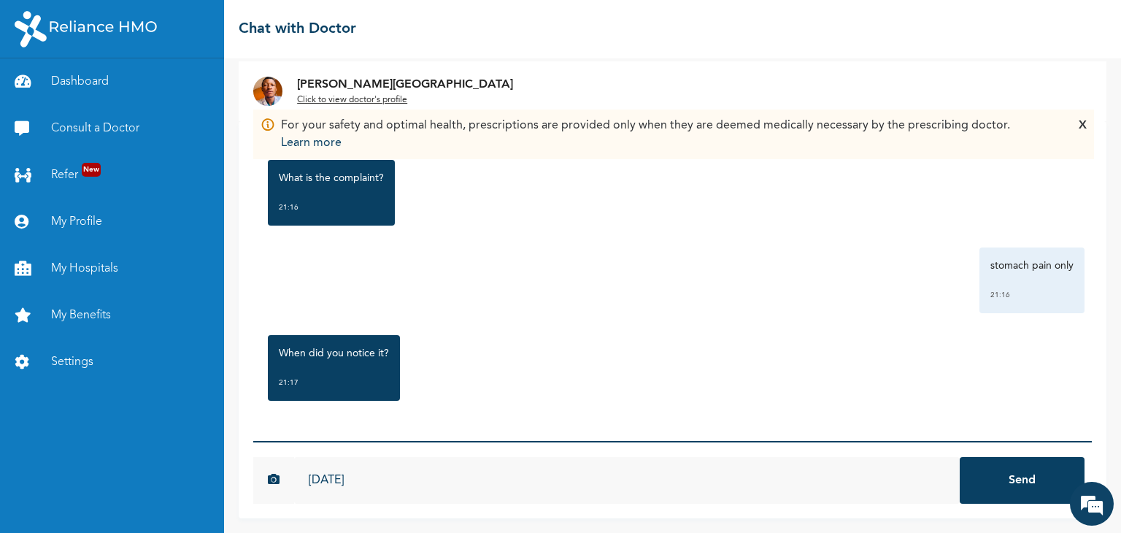
type input "Two days ago"
click at [960, 457] on button "Send" at bounding box center [1022, 480] width 125 height 47
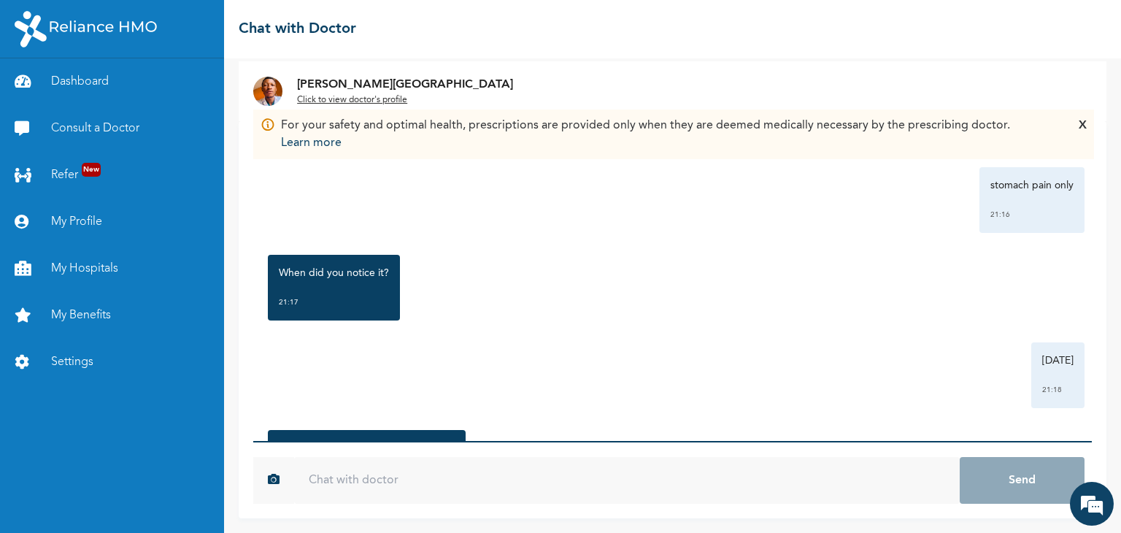
scroll to position [656, 0]
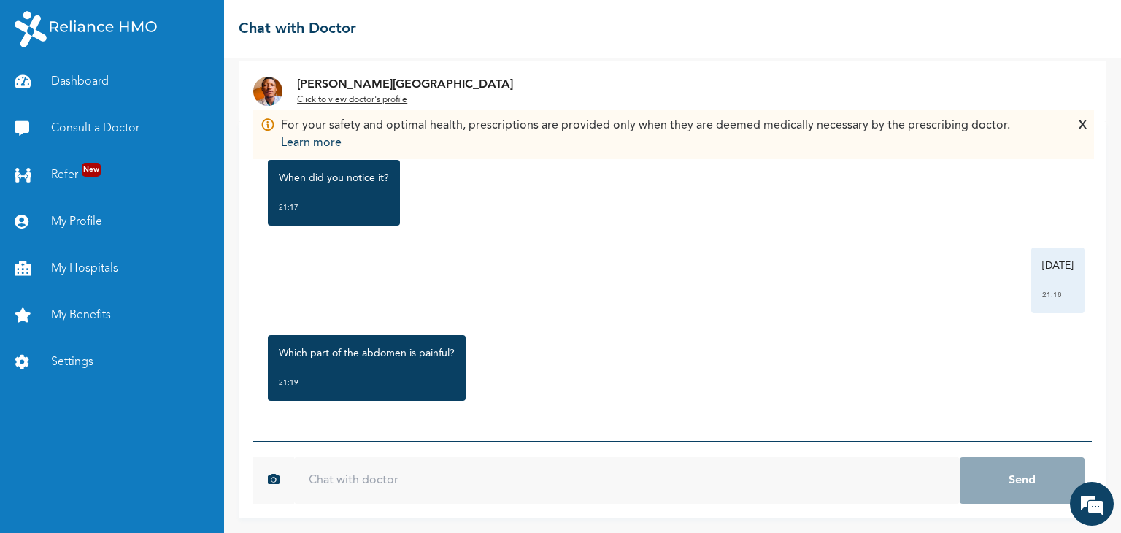
type input "i"
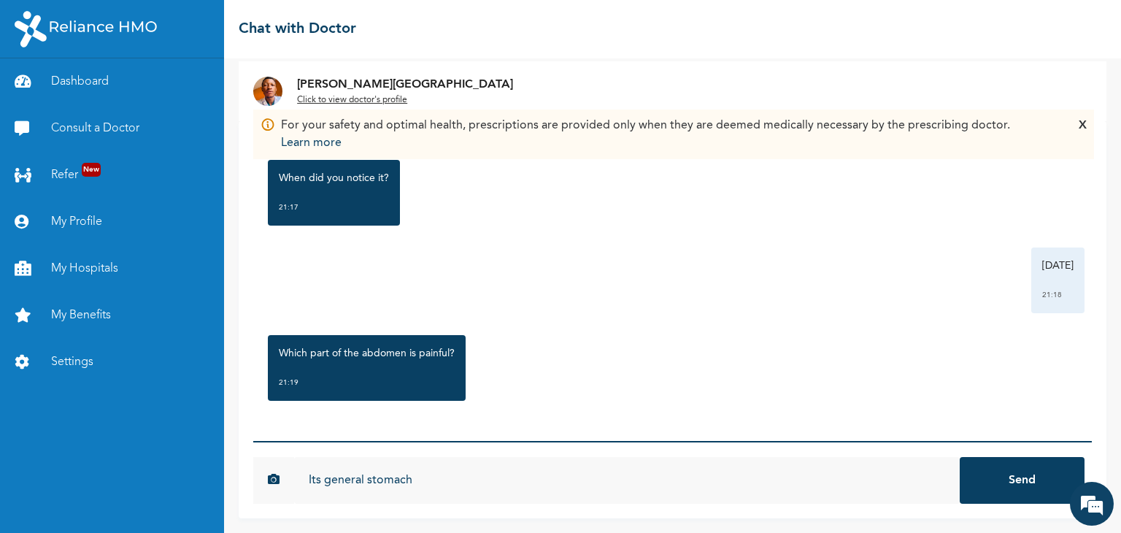
click at [318, 482] on input "Its general stomach" at bounding box center [627, 480] width 666 height 47
click at [422, 469] on input "It's general stomach" at bounding box center [627, 480] width 666 height 47
type input "It's general stomach"
click at [986, 479] on button "Send" at bounding box center [1022, 480] width 125 height 47
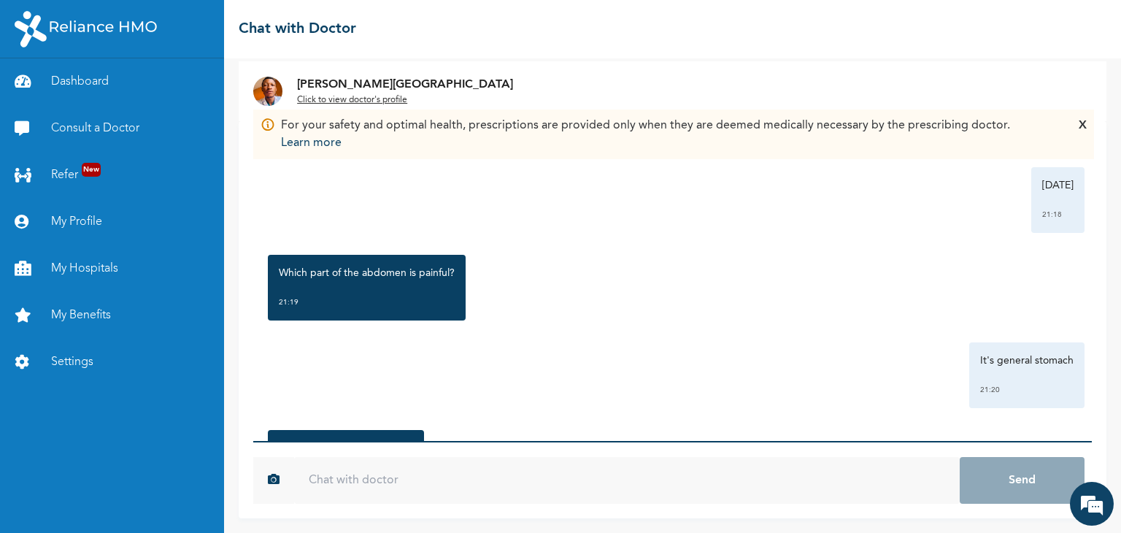
scroll to position [831, 0]
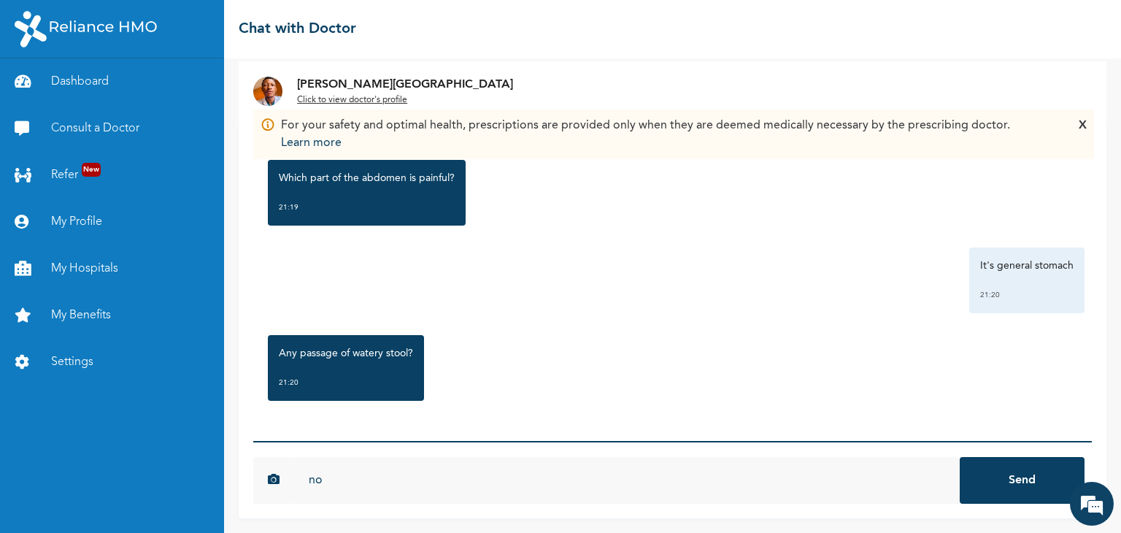
type input "no"
click at [960, 457] on button "Send" at bounding box center [1022, 480] width 125 height 47
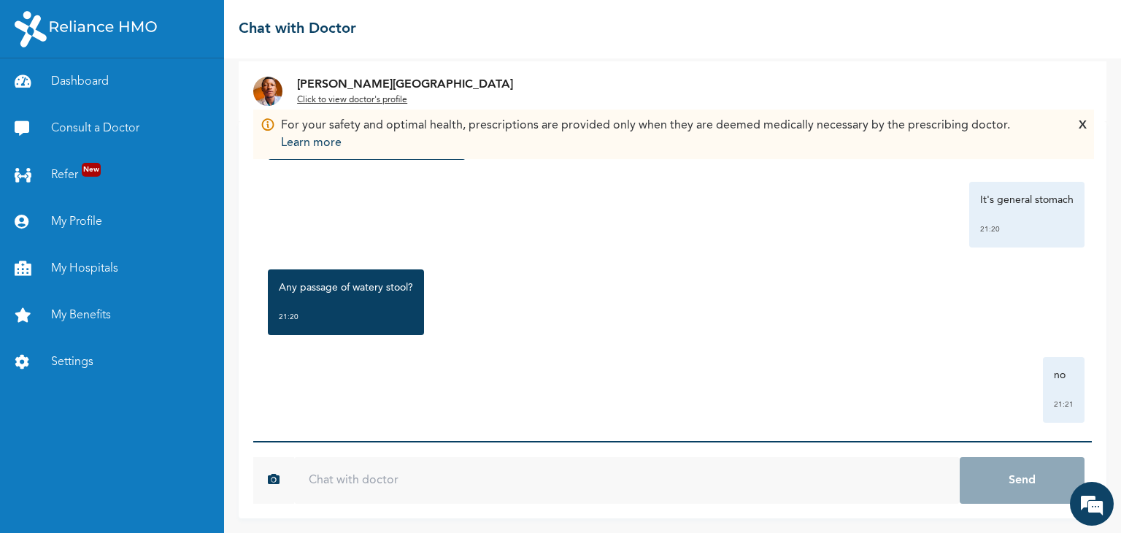
scroll to position [911, 0]
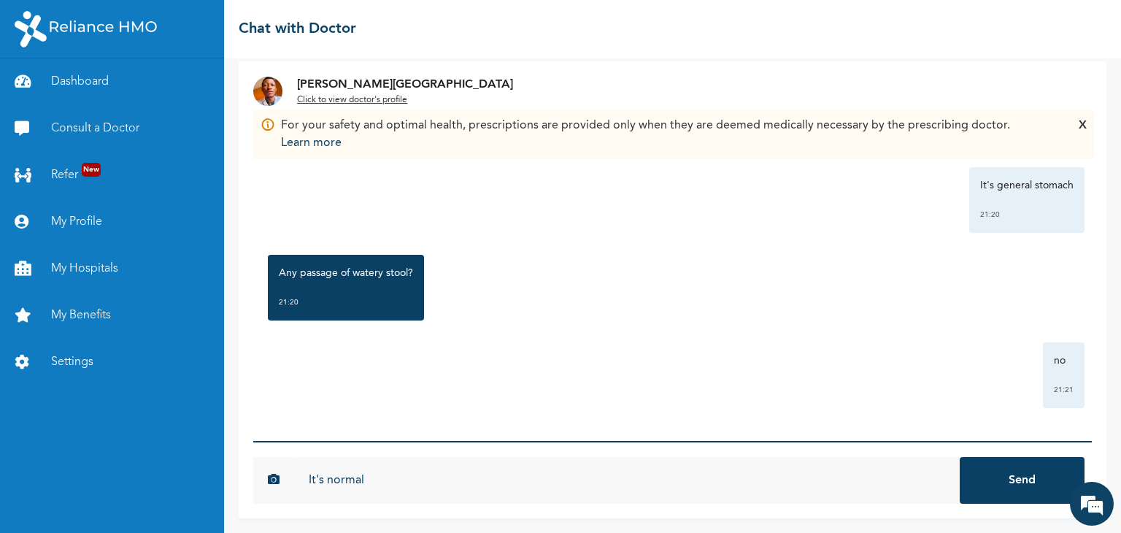
type input "It's normal"
click at [960, 457] on button "Send" at bounding box center [1022, 480] width 125 height 47
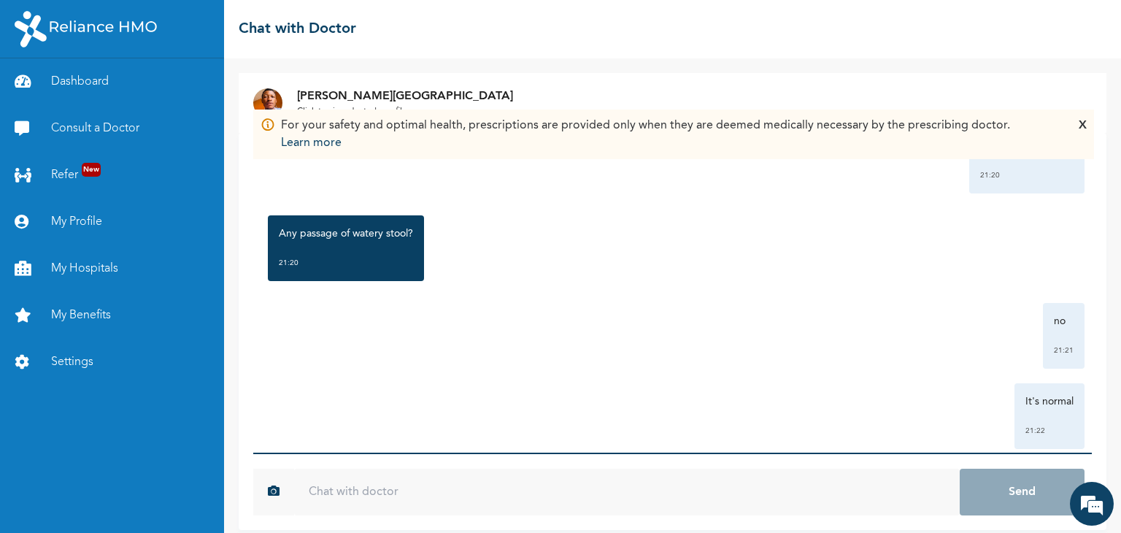
scroll to position [991, 0]
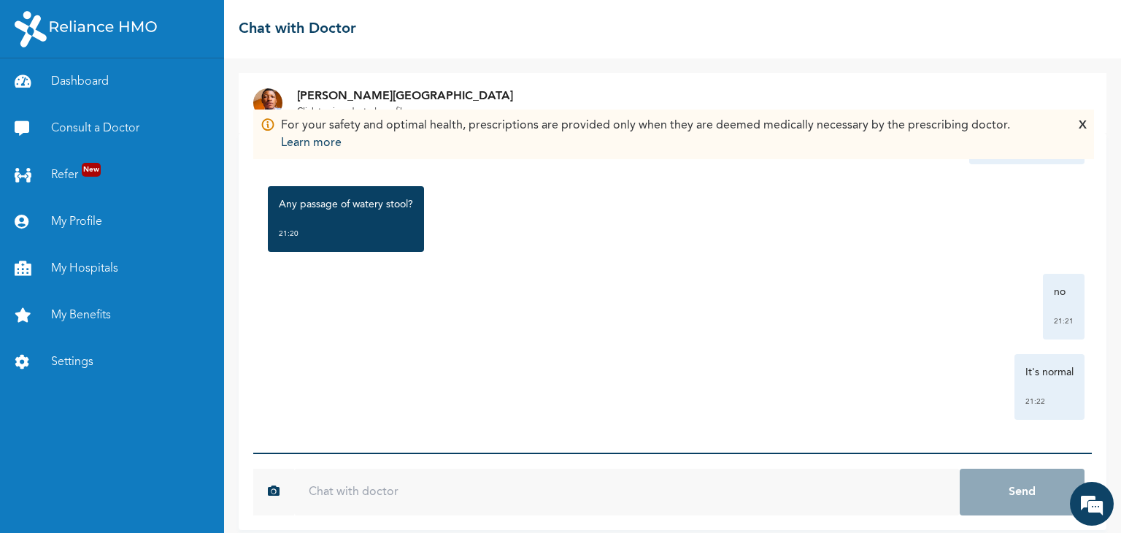
click at [1083, 123] on div "X" at bounding box center [1083, 134] width 8 height 35
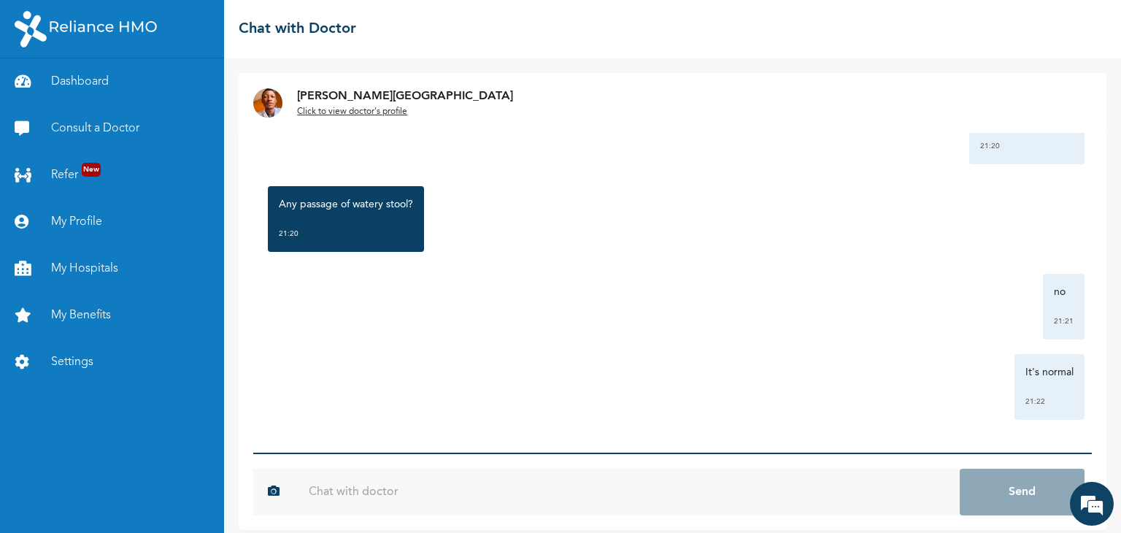
click at [716, 244] on div "Any passage of watery stool? 21:20" at bounding box center [673, 219] width 824 height 80
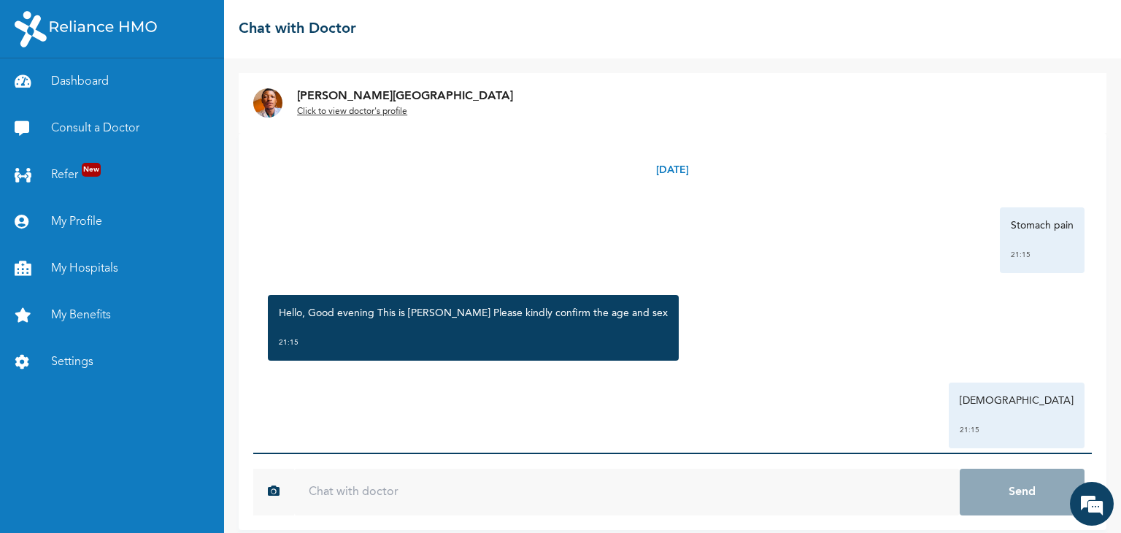
scroll to position [0, 0]
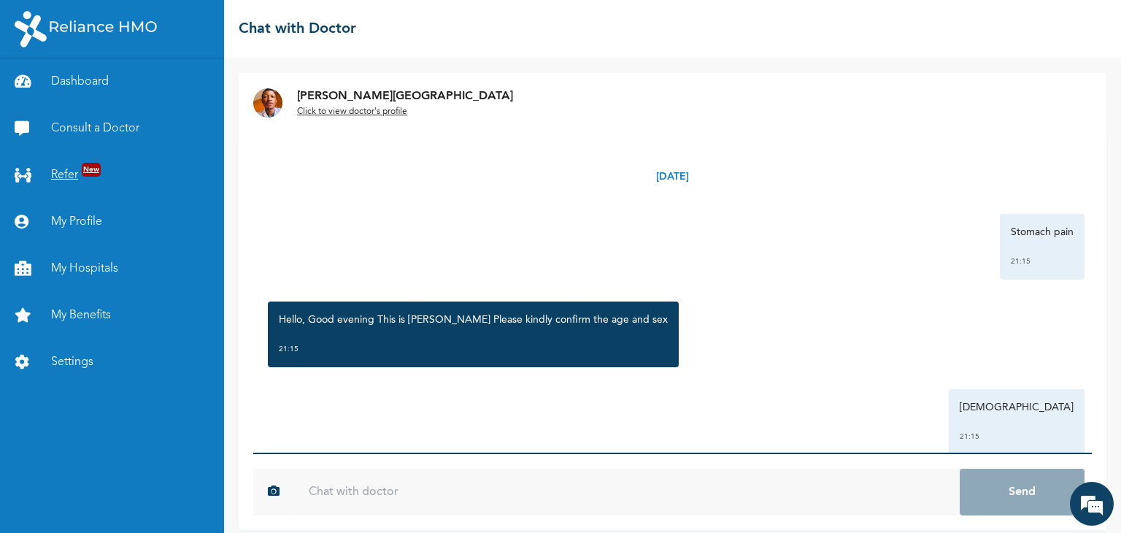
click at [92, 172] on span "New" at bounding box center [91, 170] width 19 height 14
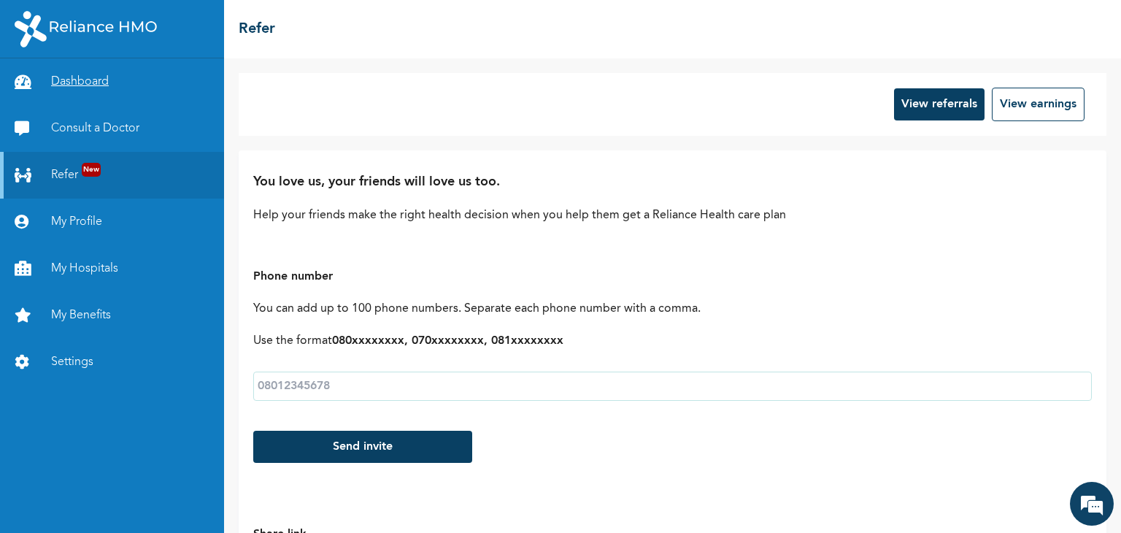
click at [82, 80] on link "Dashboard" at bounding box center [112, 81] width 224 height 47
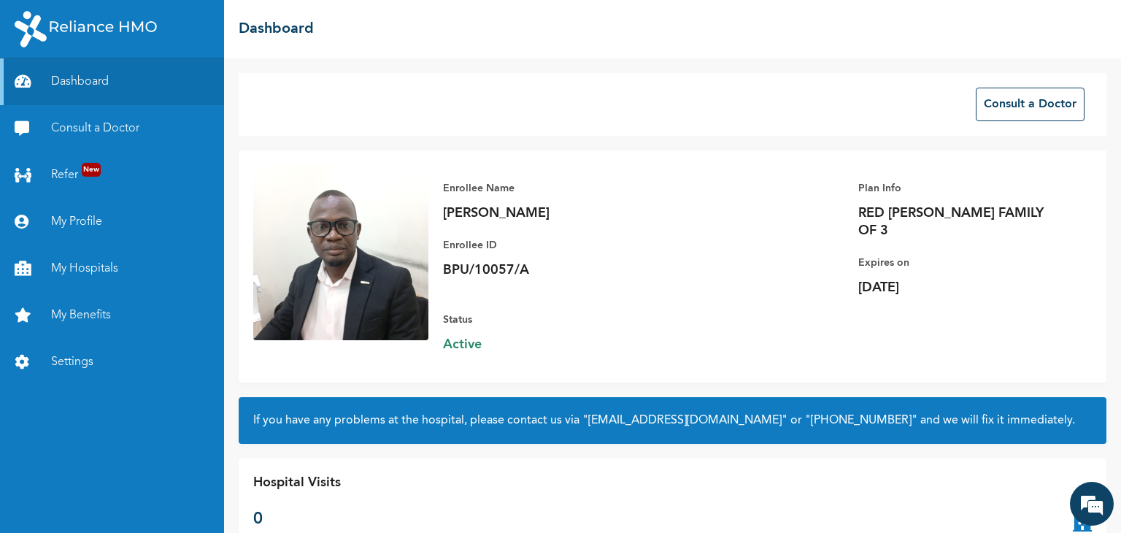
click at [470, 461] on div "Hospital Visits 0" at bounding box center [673, 502] width 868 height 88
click at [717, 309] on div "Enrollee Name Olatunde Emmanuel Enrollee ID BPU/10057/A Plan Info RED BERYL FAM…" at bounding box center [761, 266] width 664 height 203
click at [736, 229] on div "Enrollee Name Olatunde Emmanuel Enrollee ID BPU/10057/A Plan Info RED BERYL FAM…" at bounding box center [761, 266] width 664 height 203
click at [702, 337] on div "Enrollee Name Olatunde Emmanuel Enrollee ID BPU/10057/A Plan Info RED BERYL FAM…" at bounding box center [761, 266] width 664 height 203
click at [69, 220] on link "My Profile" at bounding box center [112, 222] width 224 height 47
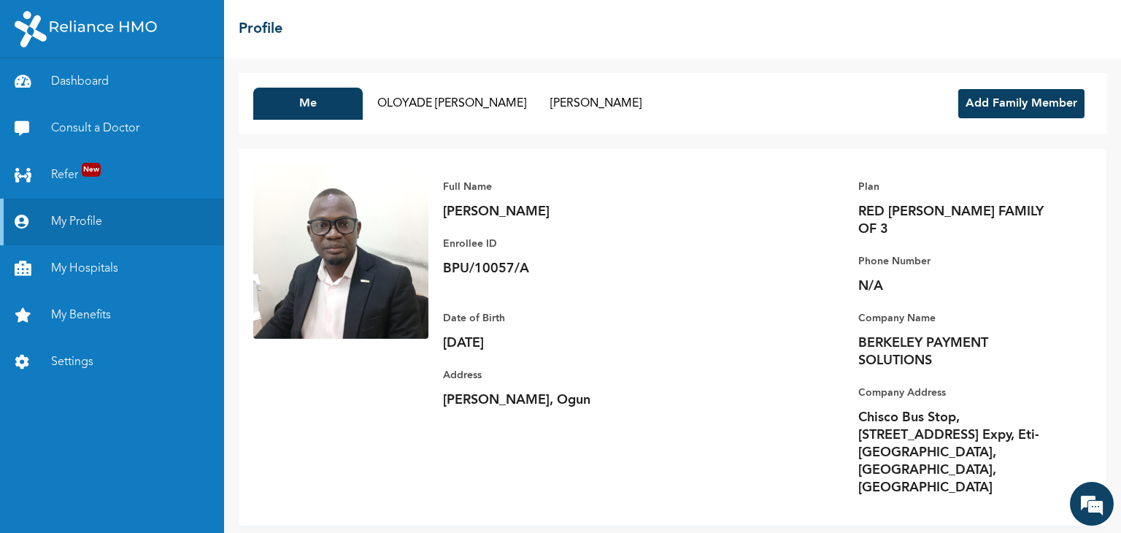
click at [719, 389] on div "Full Name Olatunde Emmanuel Enrollee ID BPU/10057/A Plan RED BERYL FAMILY OF 3 …" at bounding box center [761, 338] width 664 height 348
click at [1026, 107] on button "Add Family Member" at bounding box center [1022, 103] width 126 height 29
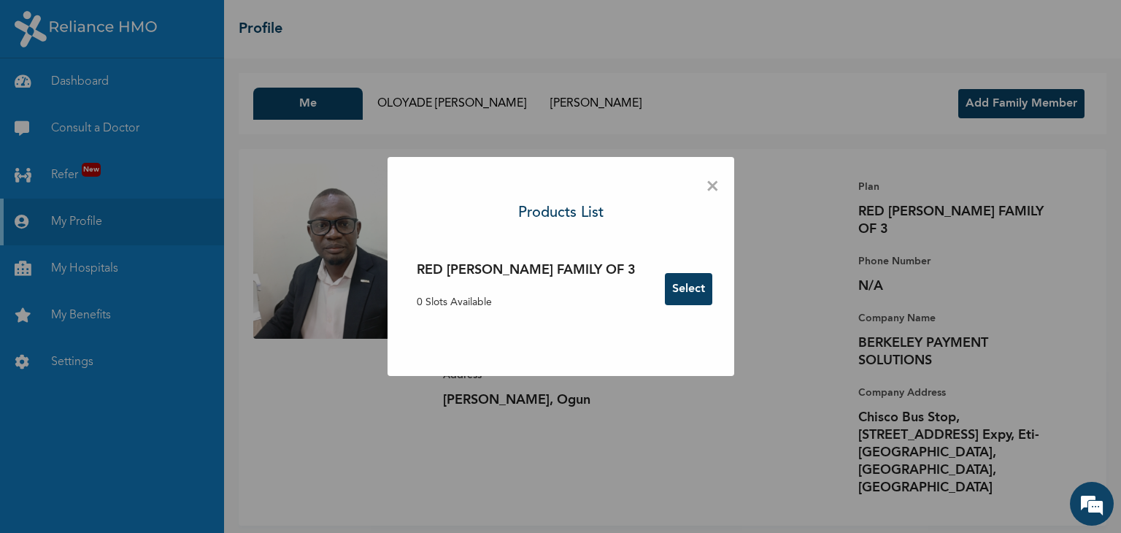
click at [706, 188] on span "×" at bounding box center [713, 187] width 14 height 31
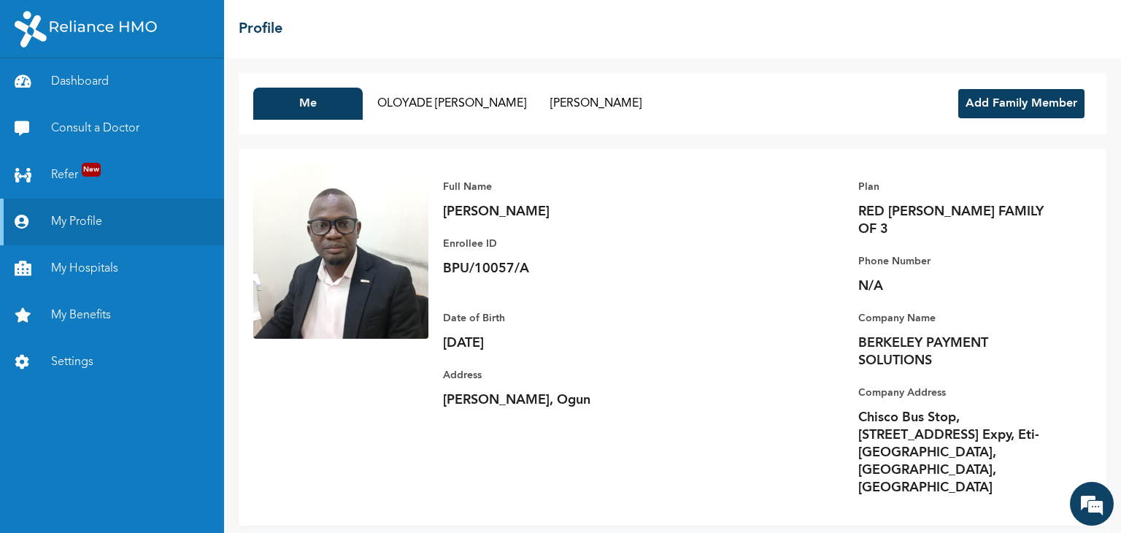
click at [419, 422] on div "Full Name Olatunde Emmanuel Enrollee ID BPU/10057/A Plan RED BERYL FAMILY OF 3 …" at bounding box center [673, 337] width 868 height 377
click at [534, 106] on button "OLOYADE FATIMO ADEKEMI OLATUNDE" at bounding box center [452, 104] width 164 height 32
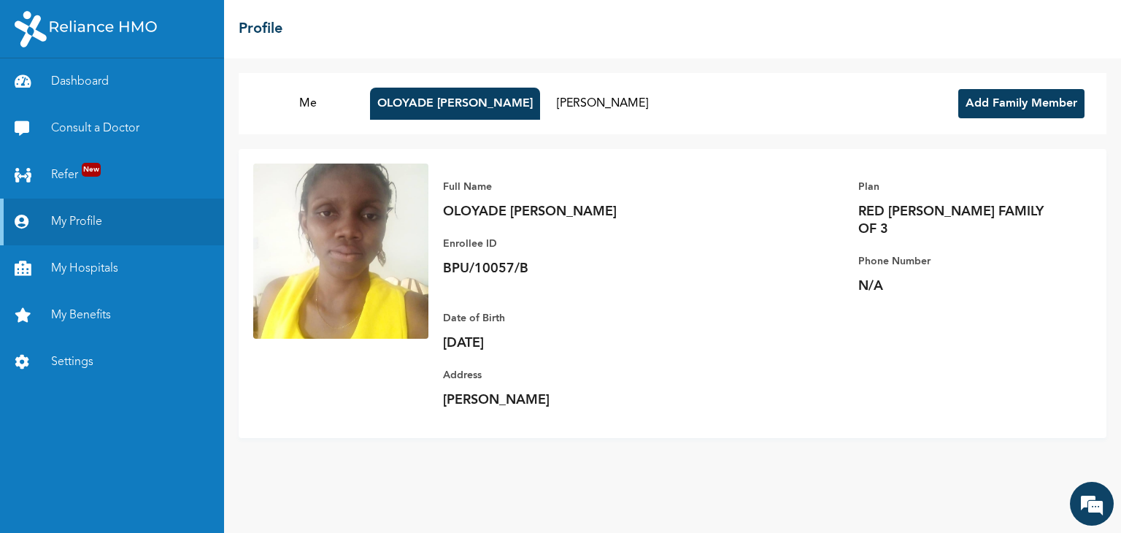
click at [494, 218] on p "OLOYADE FATIMO ADEKEMI OLATUNDE" at bounding box center [545, 212] width 204 height 18
click at [537, 207] on p "OLOYADE FATIMO ADEKEMI OLATUNDE" at bounding box center [545, 212] width 204 height 18
click at [600, 208] on p "OLOYADE FATIMO ADEKEMI OLATUNDE" at bounding box center [545, 212] width 204 height 18
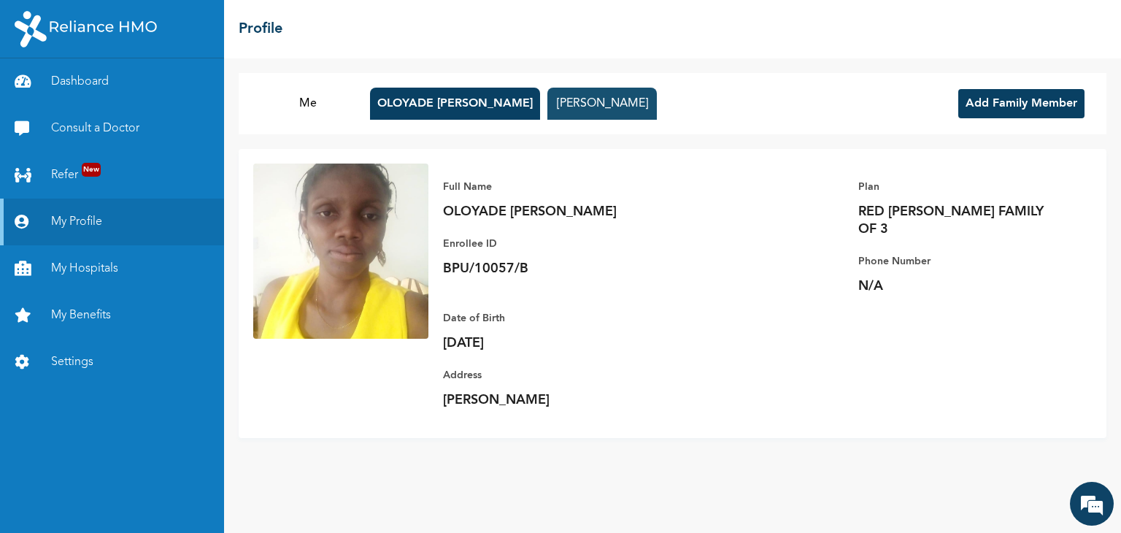
click at [657, 110] on button "Shalom Olatunde" at bounding box center [603, 104] width 110 height 32
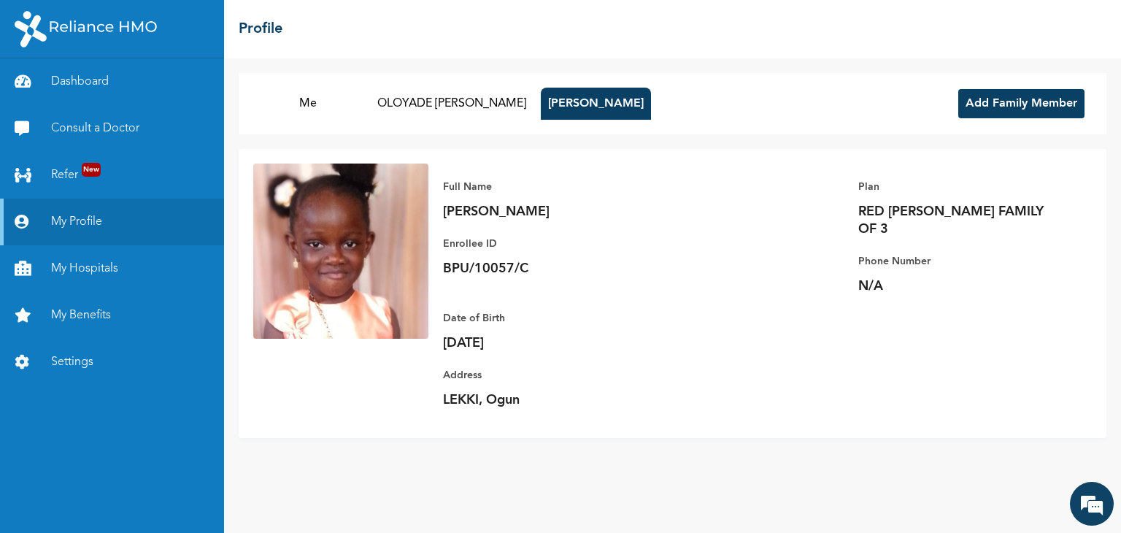
click at [899, 253] on p "Phone Number" at bounding box center [961, 262] width 204 height 18
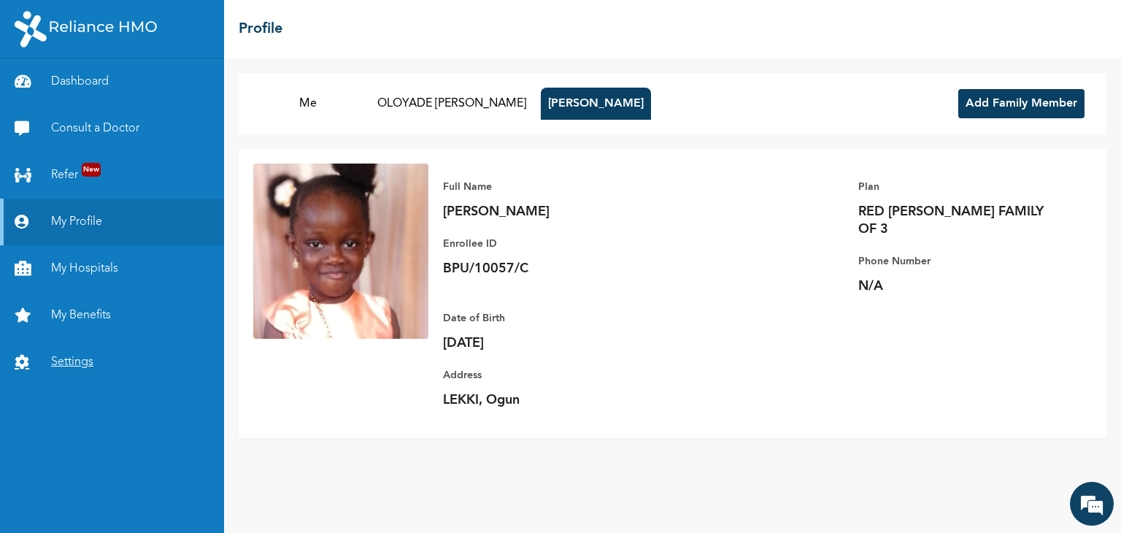
click at [79, 363] on link "Settings" at bounding box center [112, 362] width 224 height 47
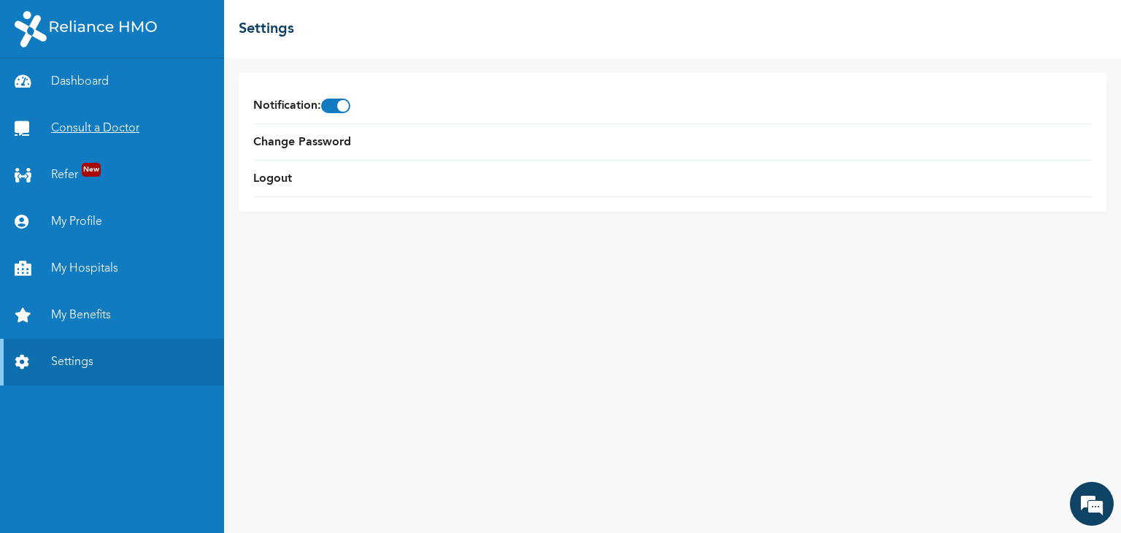
click at [118, 131] on link "Consult a Doctor" at bounding box center [112, 128] width 224 height 47
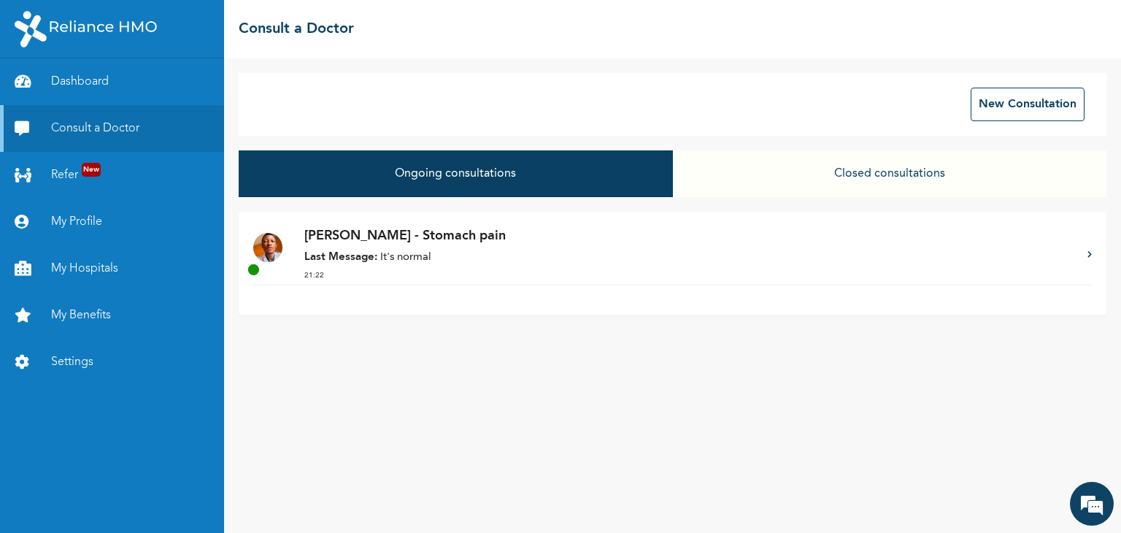
click at [386, 250] on p "Last Message: It's normal" at bounding box center [688, 258] width 769 height 17
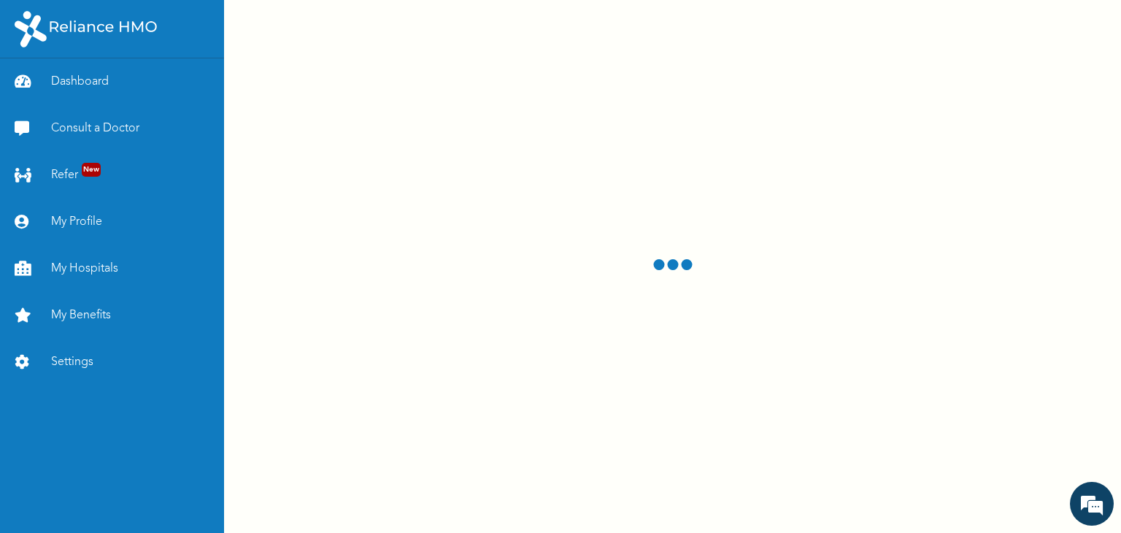
click at [677, 271] on span at bounding box center [673, 267] width 42 height 18
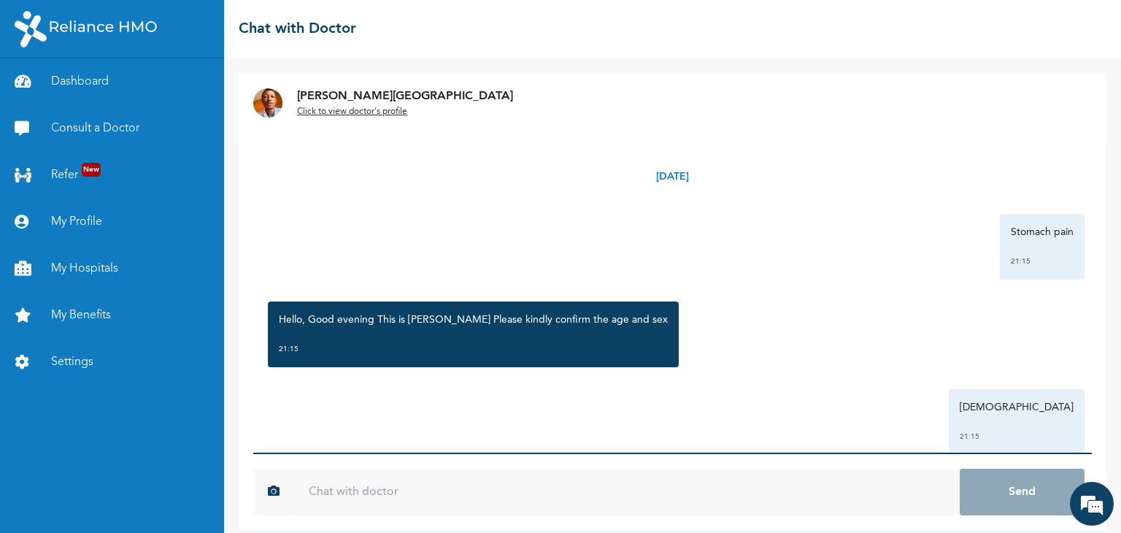
scroll to position [12, 0]
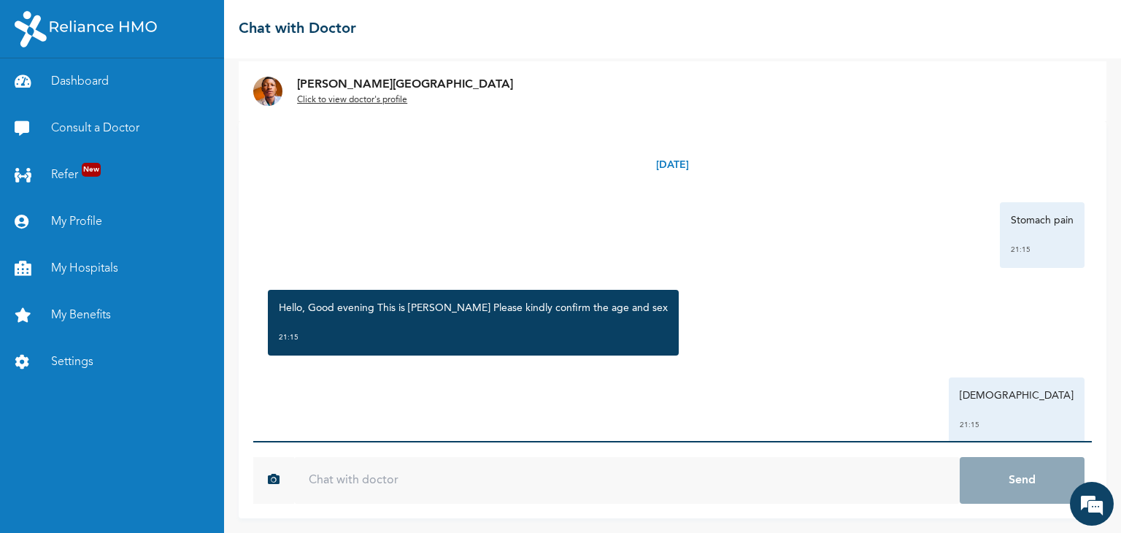
click at [950, 366] on div "Wednesday, October 15th 2025 Stomach pain 21:15 Hello, Good evening This is Dr.…" at bounding box center [672, 281] width 839 height 320
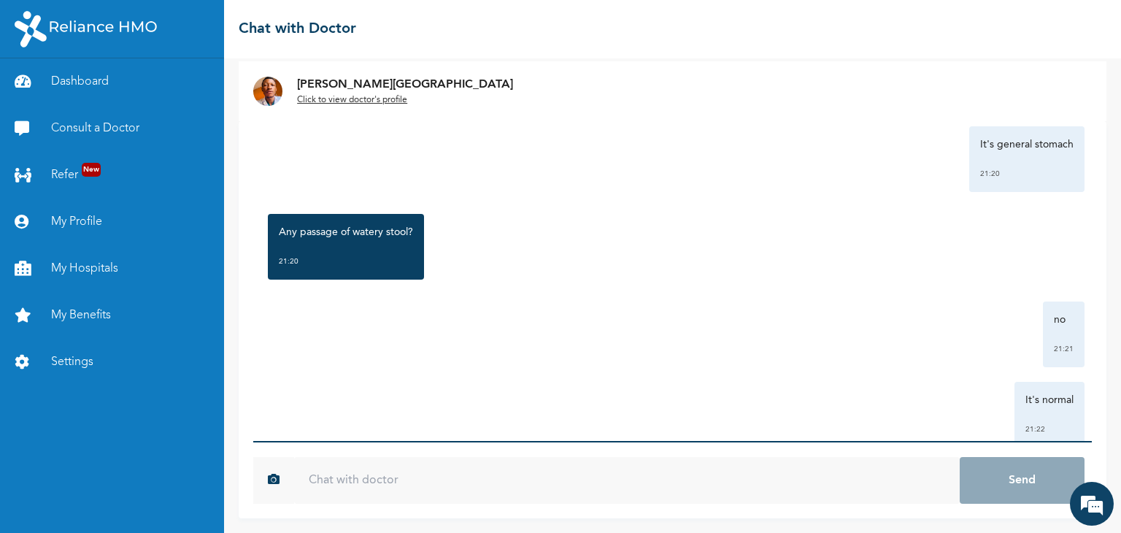
scroll to position [991, 0]
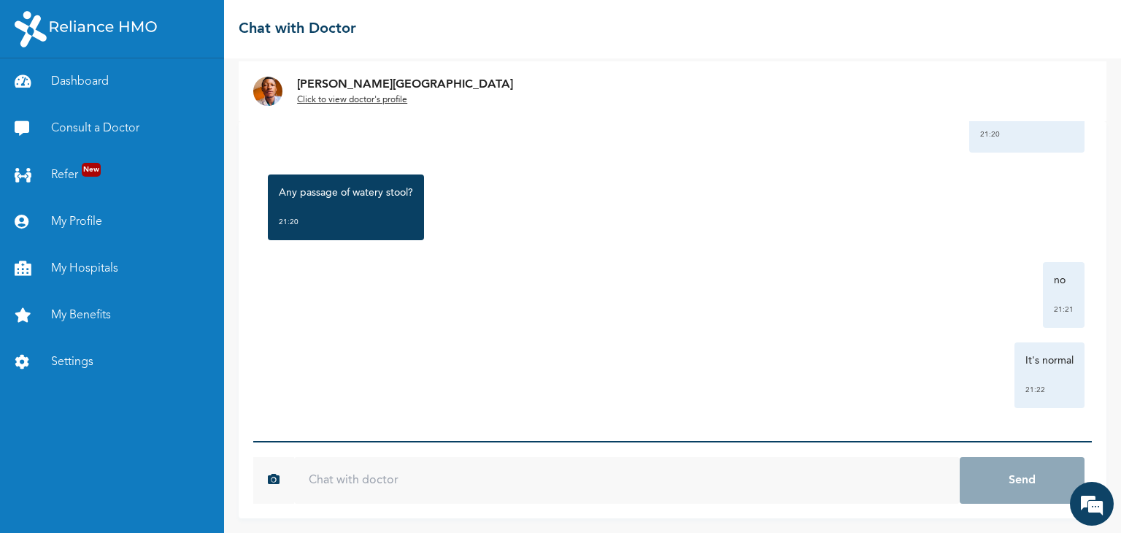
click at [863, 354] on div "It's normal 21:22" at bounding box center [673, 375] width 824 height 66
click at [328, 101] on u "Click to view doctor's profile" at bounding box center [352, 100] width 110 height 9
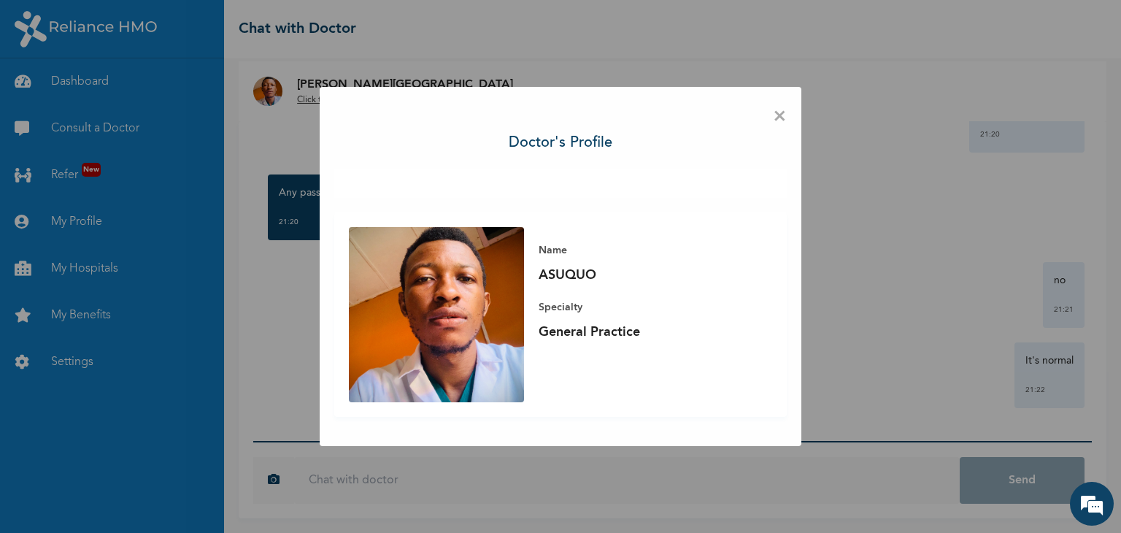
click at [780, 115] on span "×" at bounding box center [780, 116] width 14 height 31
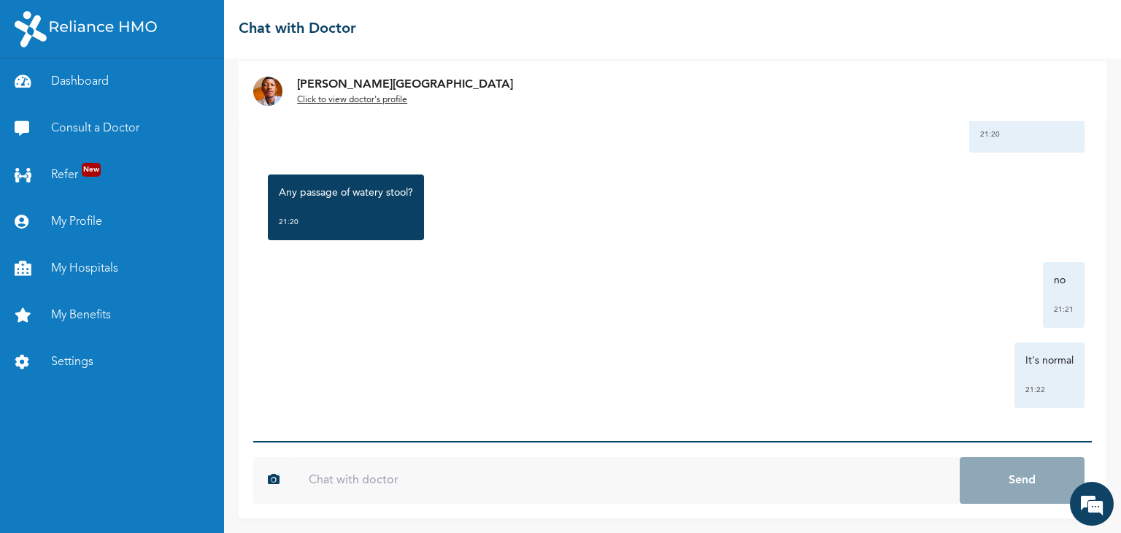
click at [396, 330] on div "Wednesday, October 15th 2025 Stomach pain 21:15 Hello, Good evening This is Dr.…" at bounding box center [672, 281] width 839 height 320
click at [82, 268] on link "My Hospitals" at bounding box center [112, 268] width 224 height 47
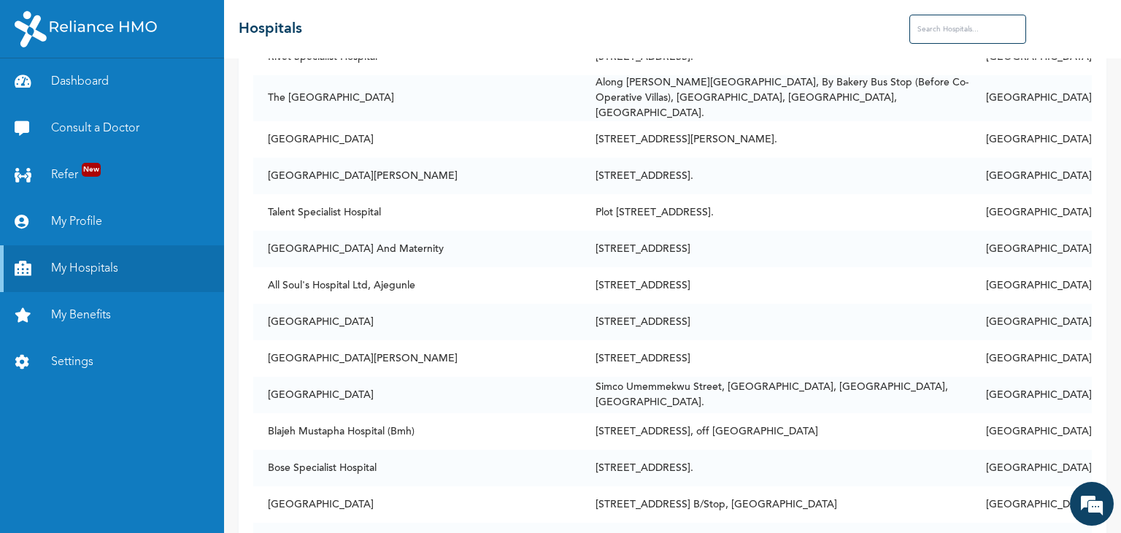
scroll to position [759, 0]
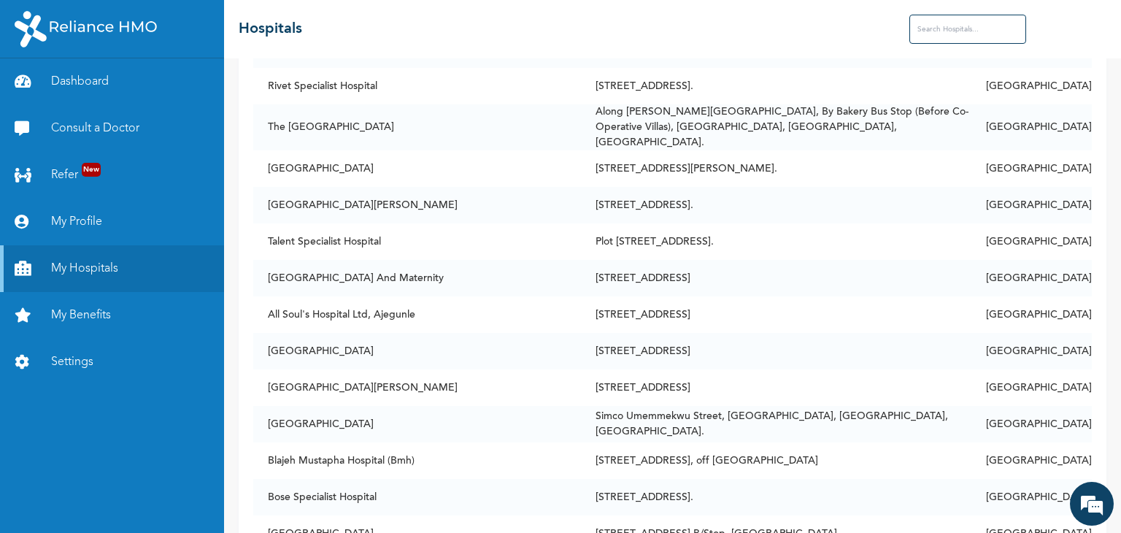
click at [961, 34] on input "text" at bounding box center [968, 29] width 117 height 29
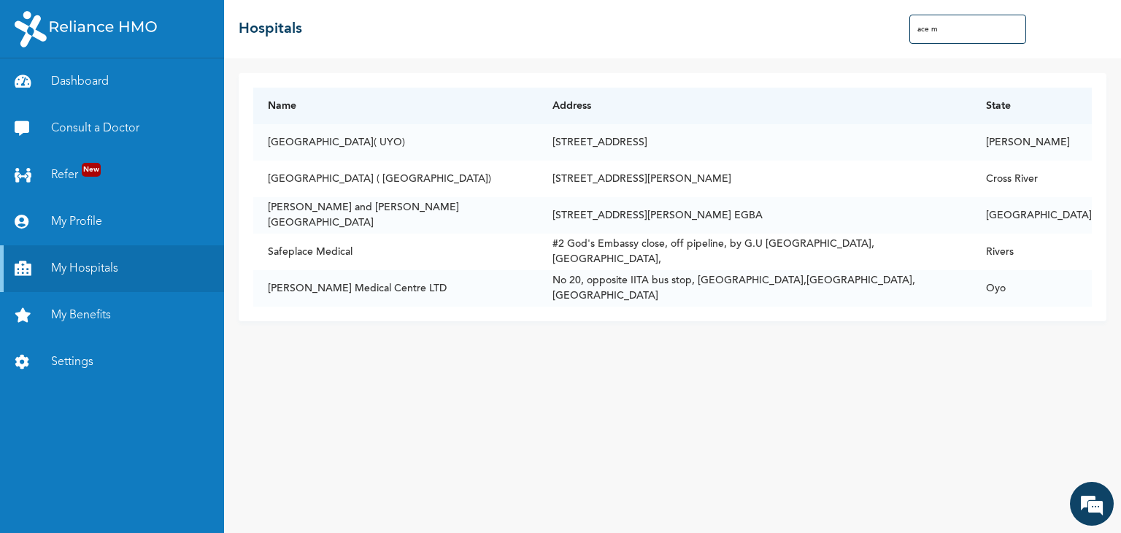
scroll to position [0, 0]
click at [666, 80] on div "Name Address State Peace Medical Centre( UYO) Plot 68, Green Spring estate shel…" at bounding box center [673, 197] width 868 height 248
click at [948, 33] on input "ace m" at bounding box center [968, 29] width 117 height 29
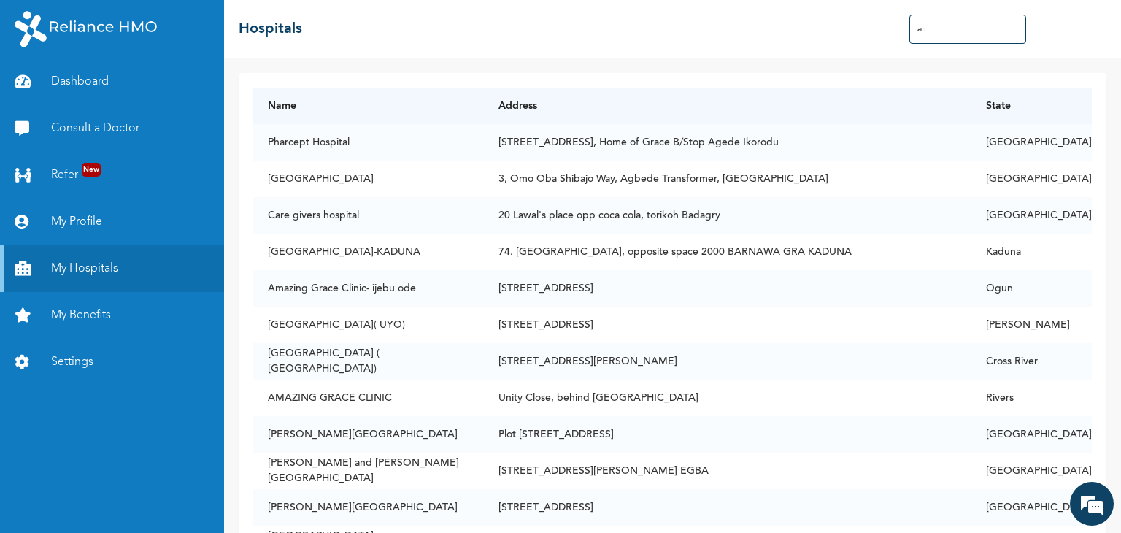
type input "a"
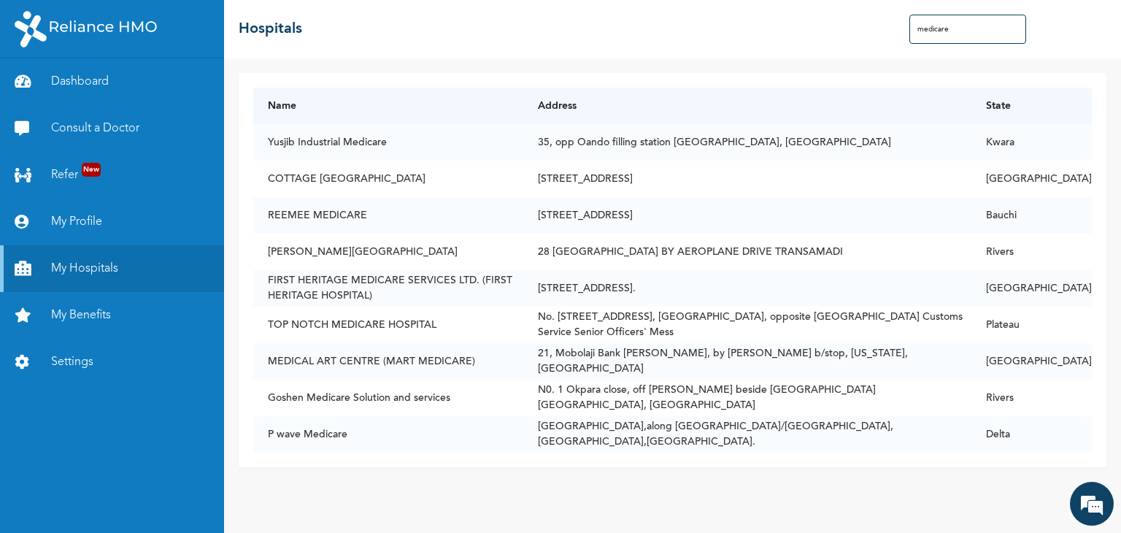
type input "medicare"
click at [540, 65] on div "Name Address State Yusjib Industrial Medicare 35, opp Oando filling station Ajo…" at bounding box center [672, 295] width 897 height 475
click at [88, 83] on link "Dashboard" at bounding box center [112, 81] width 224 height 47
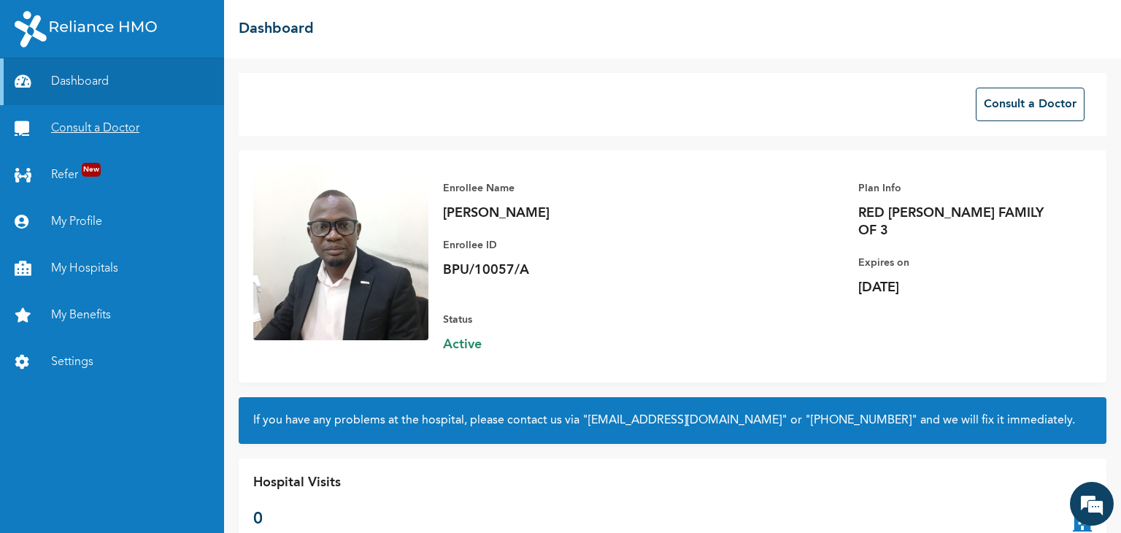
click at [96, 131] on link "Consult a Doctor" at bounding box center [112, 128] width 224 height 47
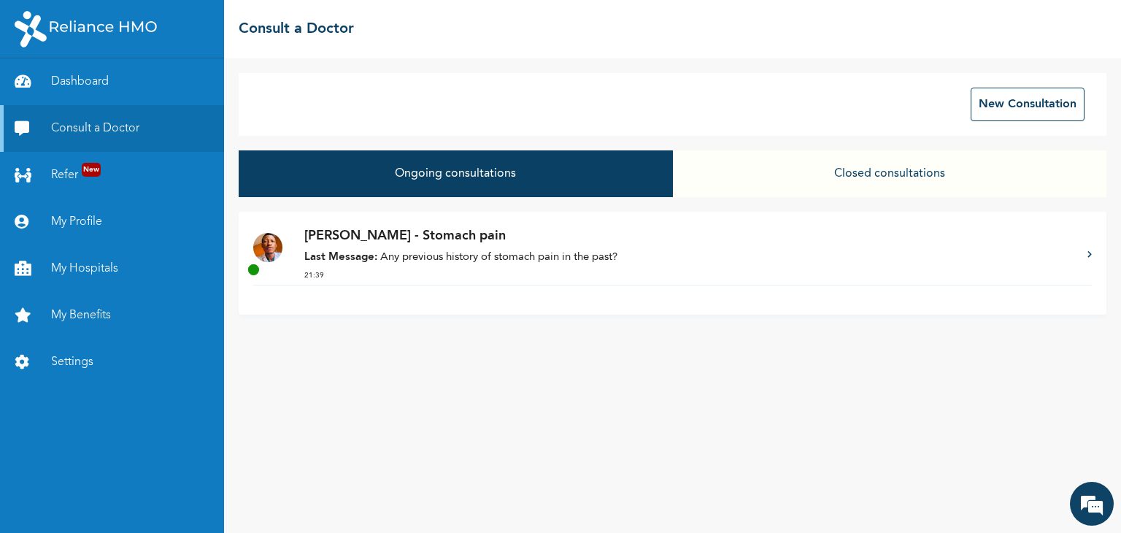
click at [387, 241] on p "Dr. ASUQUO - Stomach pain" at bounding box center [688, 236] width 769 height 20
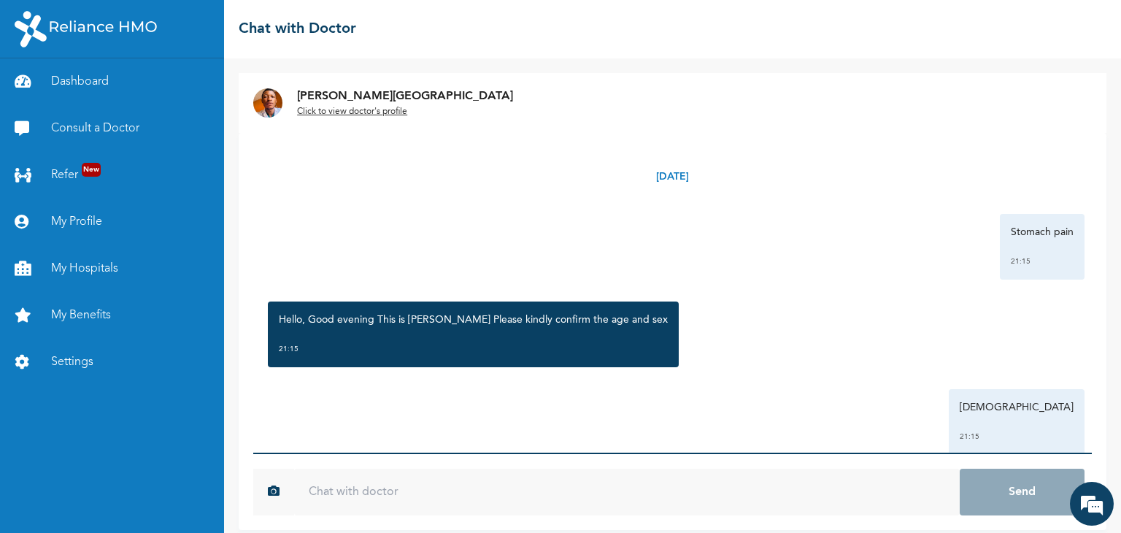
scroll to position [12, 0]
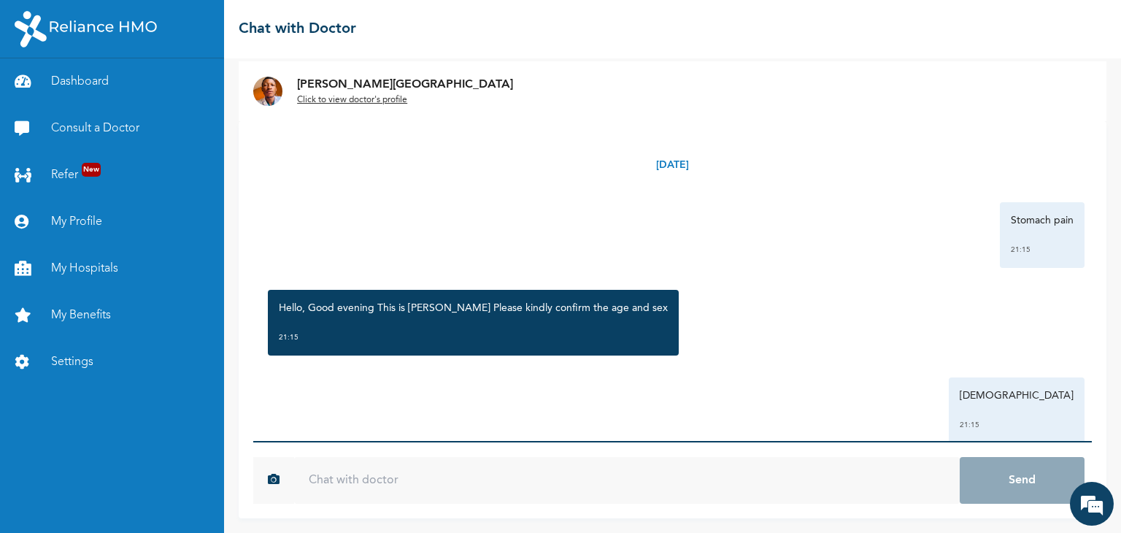
click at [822, 386] on div "female 21:15" at bounding box center [673, 410] width 824 height 66
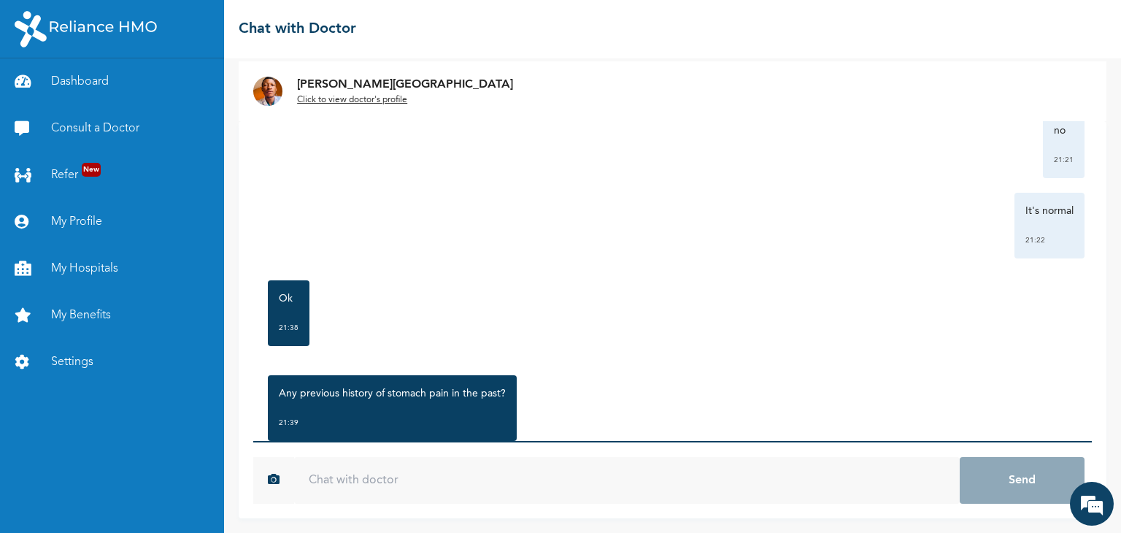
scroll to position [1181, 0]
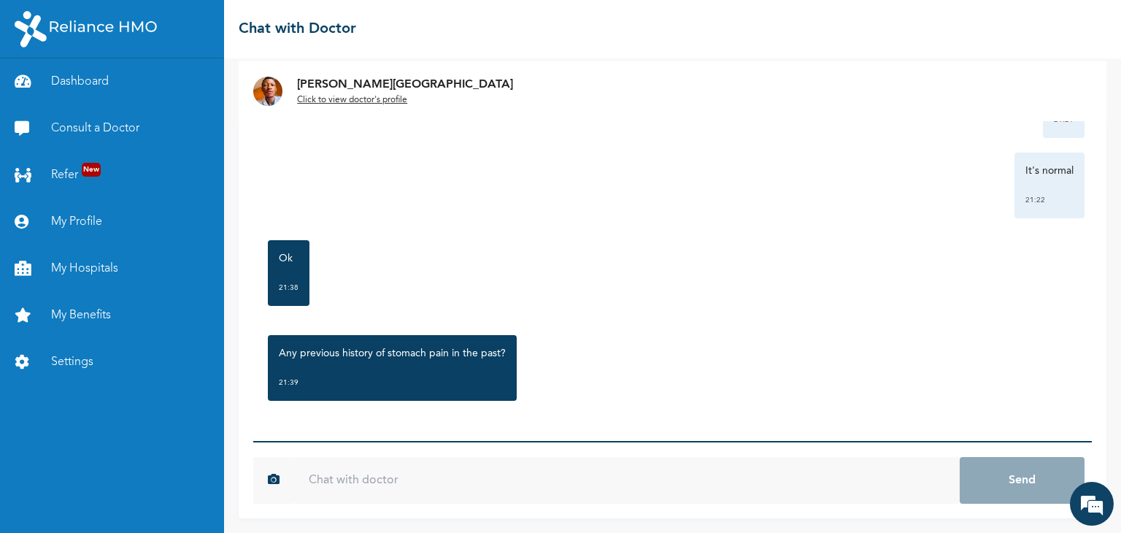
click at [377, 483] on input "text" at bounding box center [627, 480] width 666 height 47
type input "no"
click at [960, 457] on button "Send" at bounding box center [1022, 480] width 125 height 47
click at [672, 397] on div "Any previous history of stomach pain in the past? 21:39" at bounding box center [673, 368] width 824 height 80
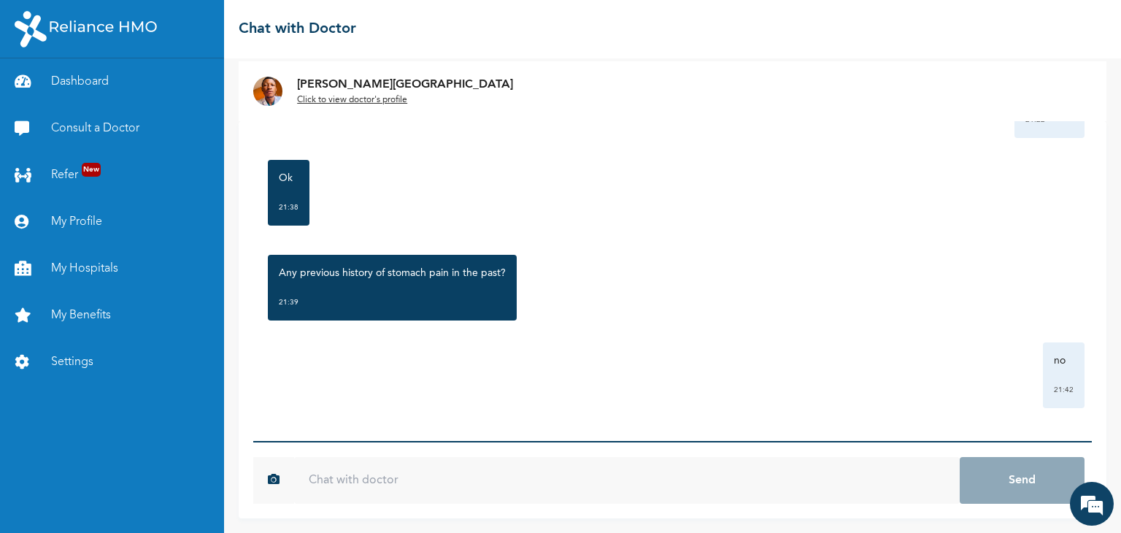
click at [875, 293] on div "Any previous history of stomach pain in the past? 21:39" at bounding box center [673, 287] width 824 height 80
click at [118, 26] on img at bounding box center [86, 29] width 142 height 37
click at [74, 446] on div "Dashboard Consult a Doctor Refer New My Profile My Hospitals My Benefits Settin…" at bounding box center [112, 295] width 224 height 475
click at [76, 361] on link "Settings" at bounding box center [112, 362] width 224 height 47
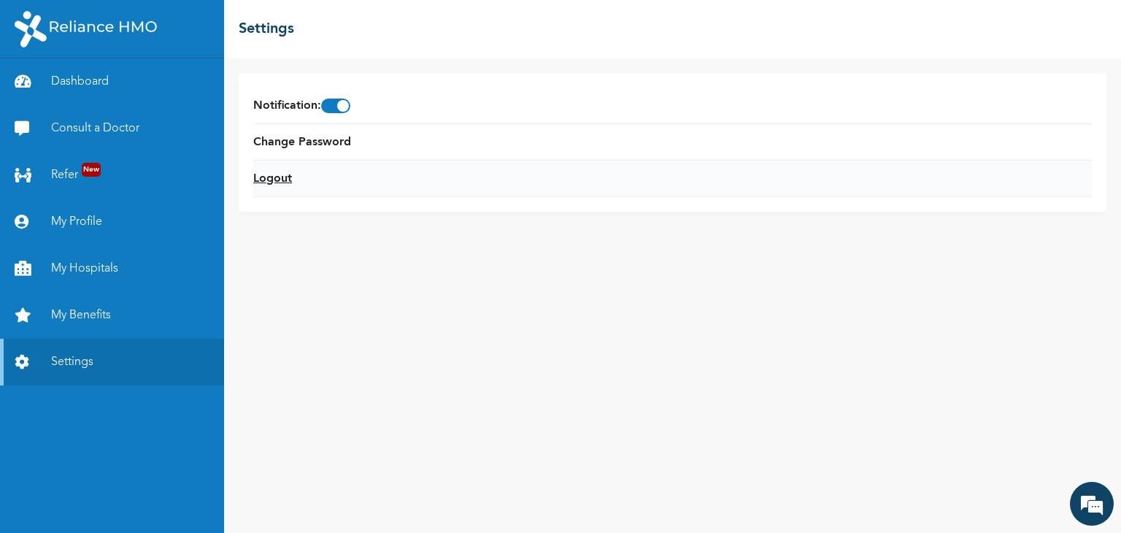
click at [260, 182] on link "Logout" at bounding box center [272, 179] width 39 height 18
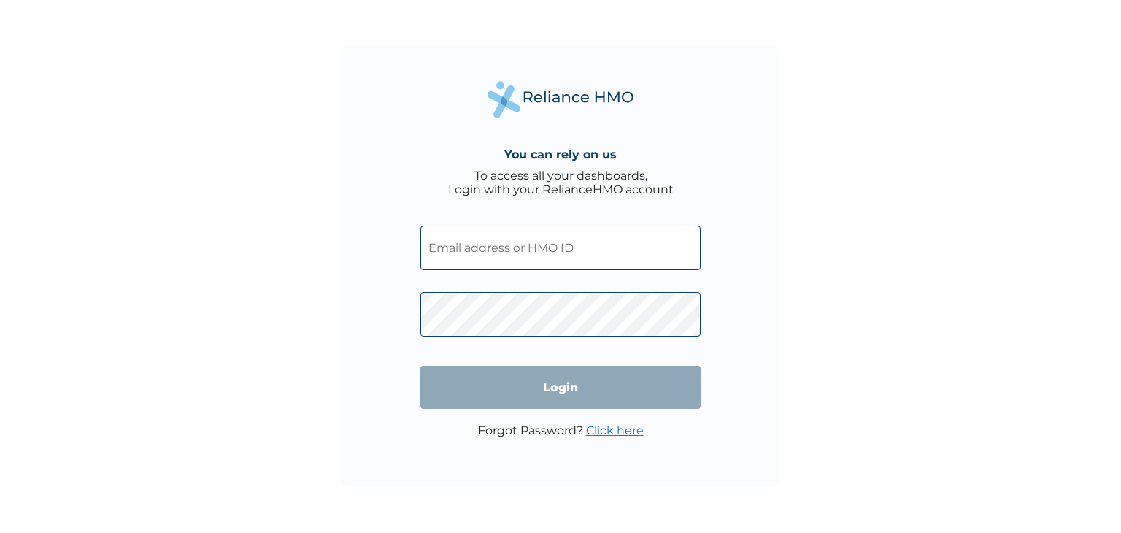
click at [531, 241] on input "text" at bounding box center [561, 248] width 280 height 45
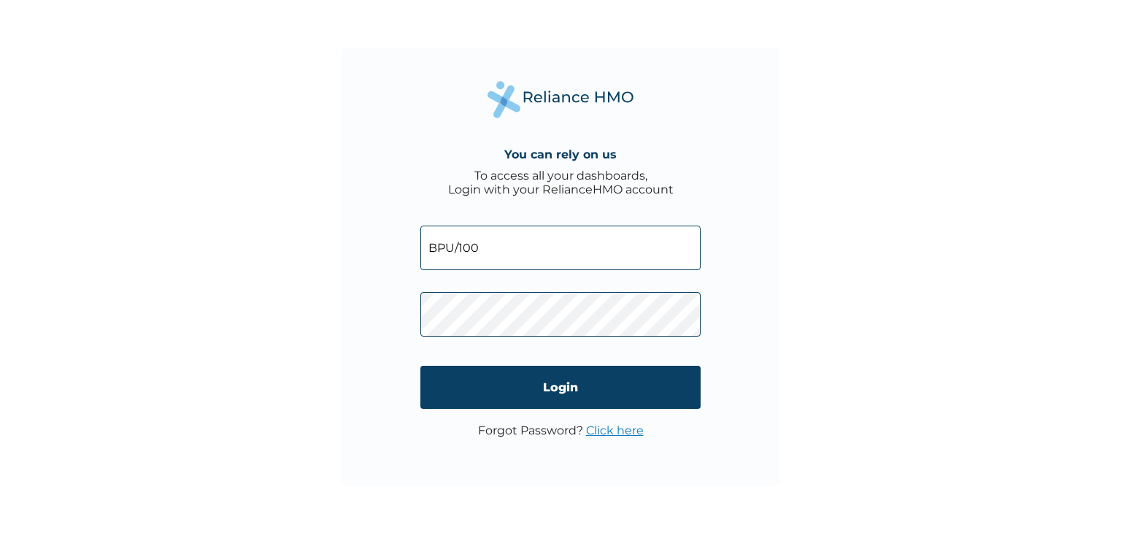
click at [501, 253] on input "BPU/100" at bounding box center [561, 248] width 280 height 45
type input "BPU/10057/B"
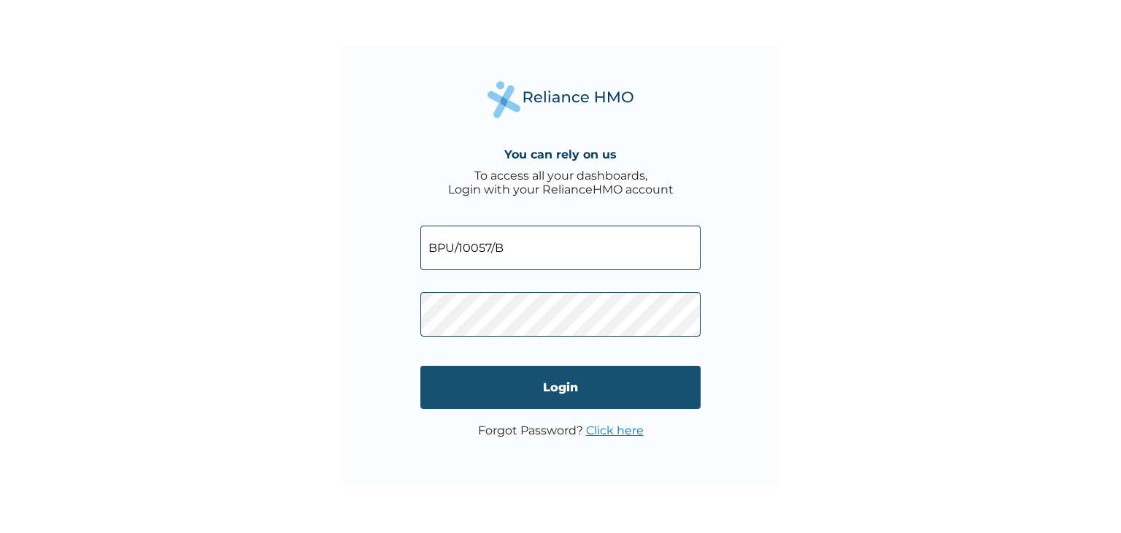
click at [558, 385] on input "Login" at bounding box center [561, 387] width 280 height 43
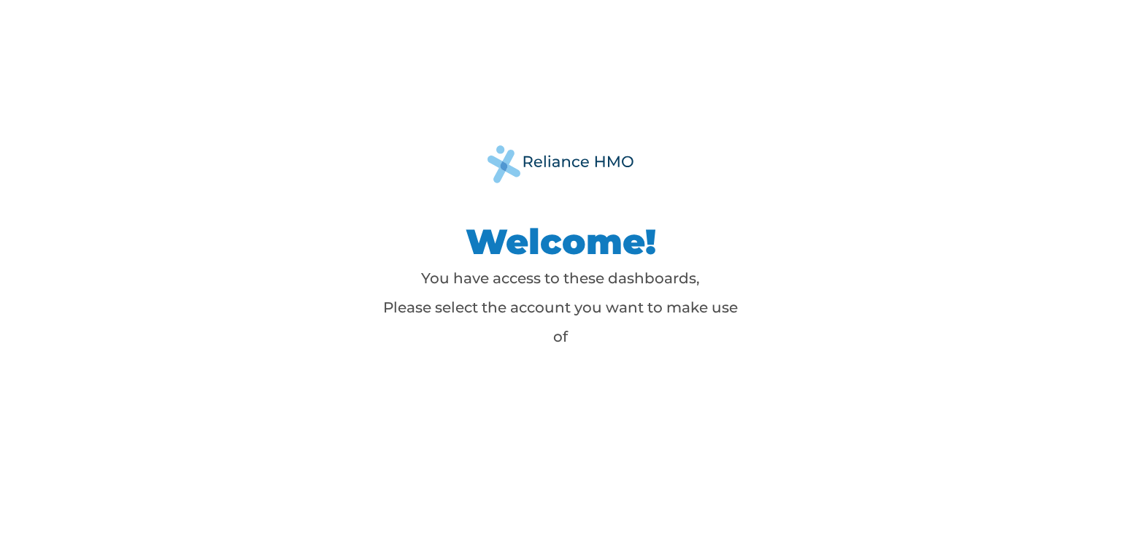
click at [558, 392] on div "Welcome! You have access to these dashboards, Please select the account you wan…" at bounding box center [560, 266] width 1121 height 533
click at [572, 347] on p "You have access to these dashboards, Please select the account you want to make…" at bounding box center [560, 308] width 365 height 88
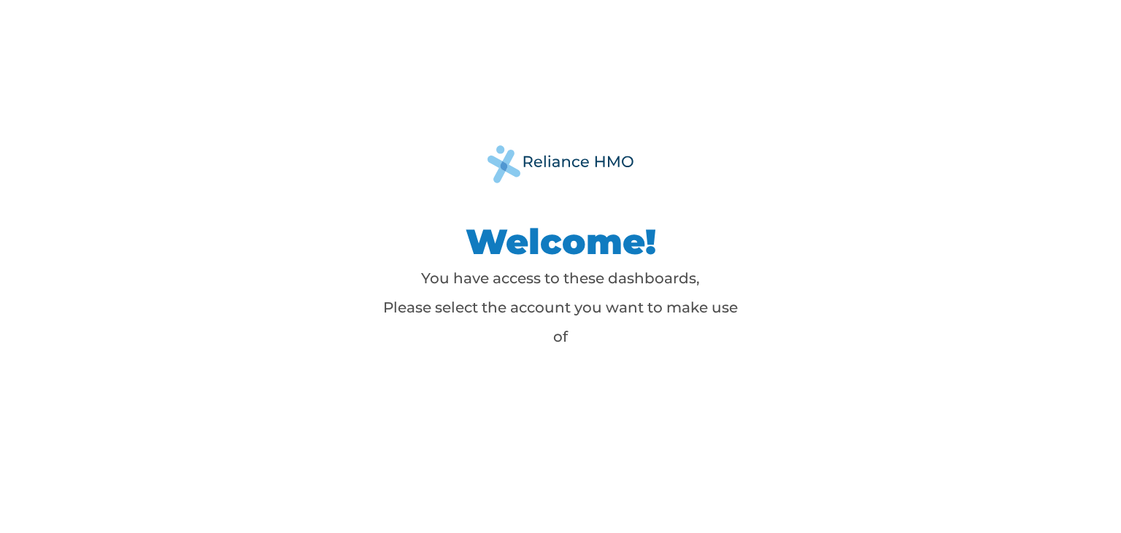
click at [572, 347] on p "You have access to these dashboards, Please select the account you want to make…" at bounding box center [560, 308] width 365 height 88
click at [640, 389] on div "Welcome! You have access to these dashboards, Please select the account you wan…" at bounding box center [560, 266] width 1121 height 533
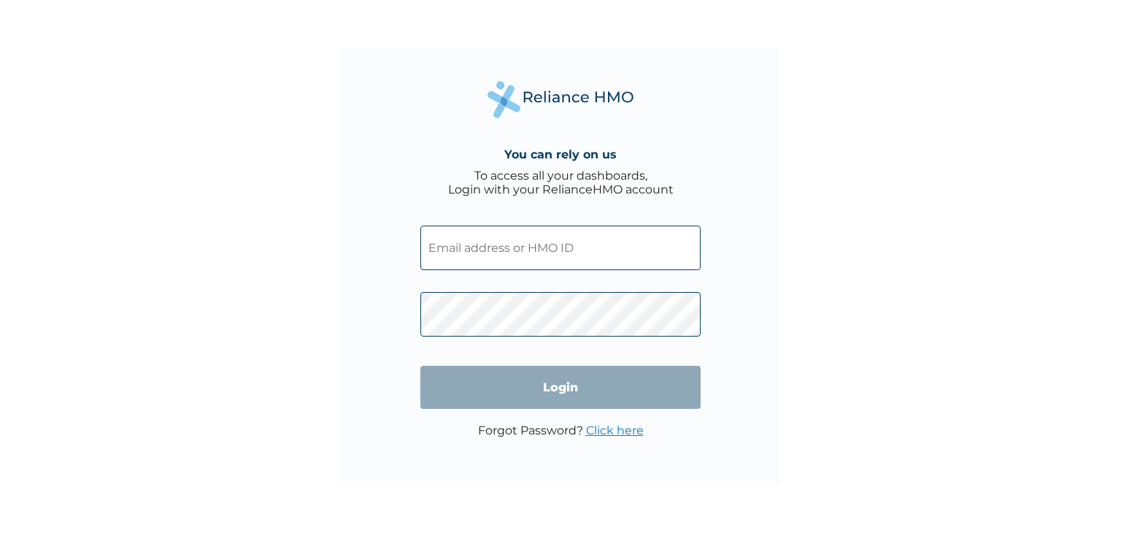
click at [524, 239] on input "text" at bounding box center [561, 248] width 280 height 45
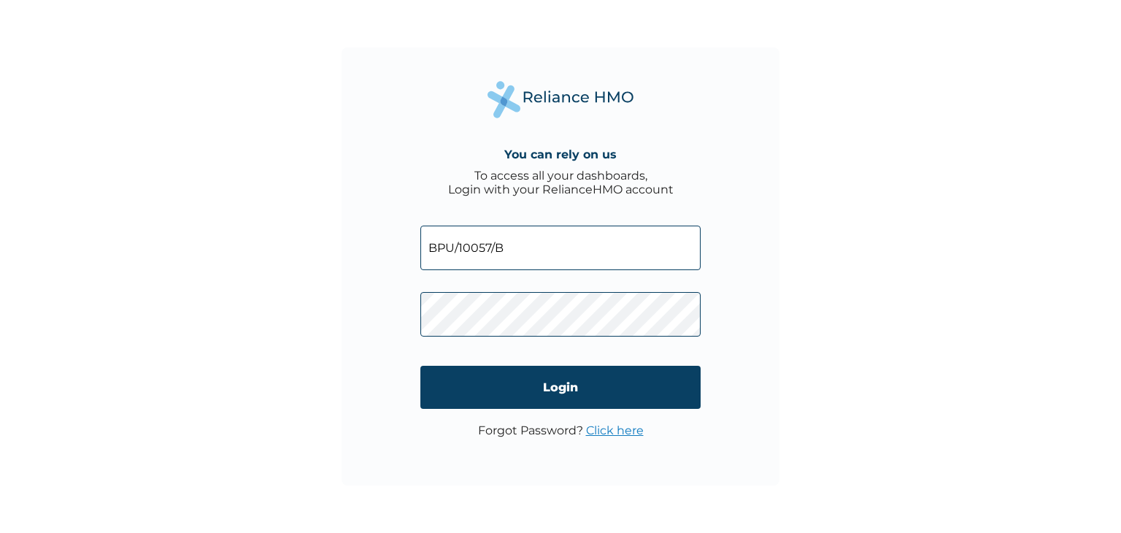
type input "BPU/10057/B"
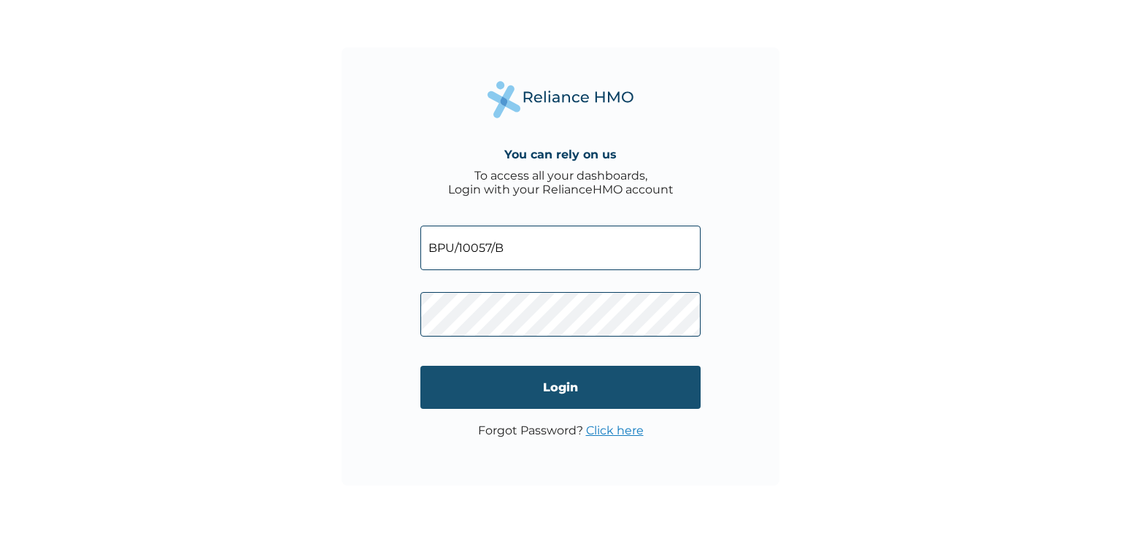
click at [530, 379] on input "Login" at bounding box center [561, 387] width 280 height 43
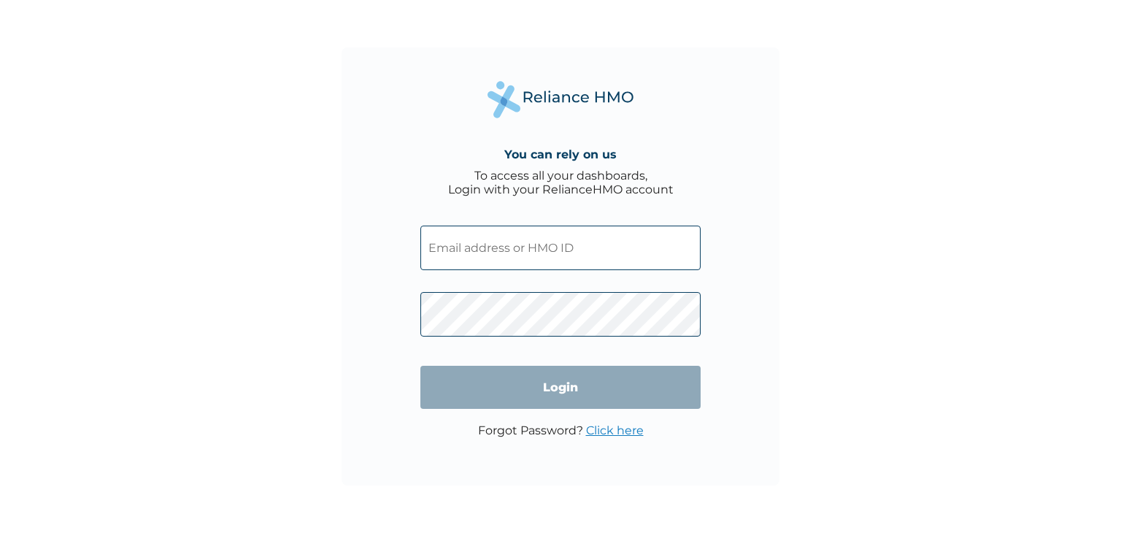
click at [496, 256] on input "text" at bounding box center [561, 248] width 280 height 45
paste input "Uxz8X8Y9YO"
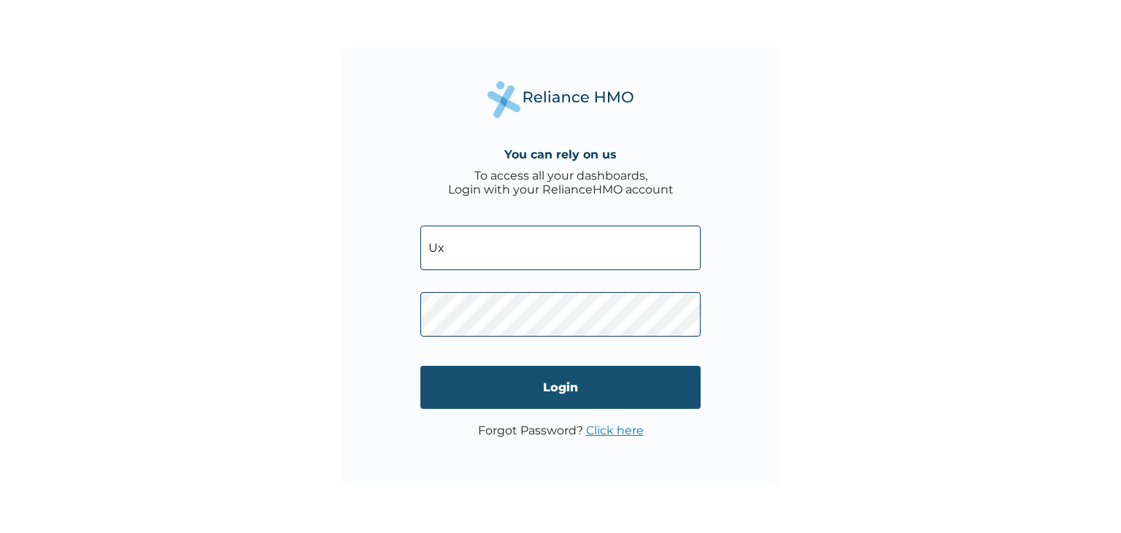
type input "U"
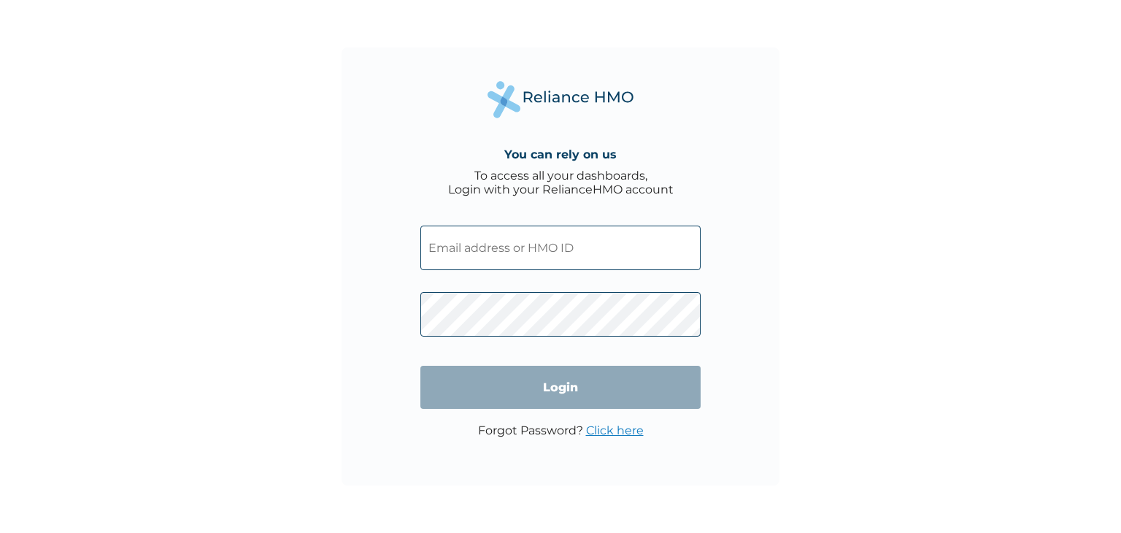
click at [500, 247] on input "text" at bounding box center [561, 248] width 280 height 45
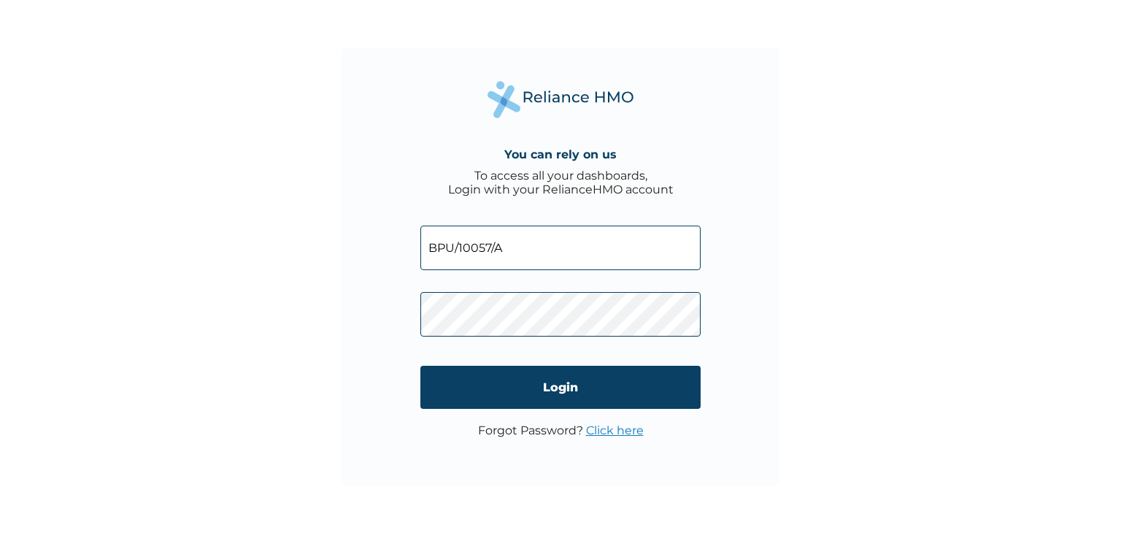
type input "BPU/10057/A"
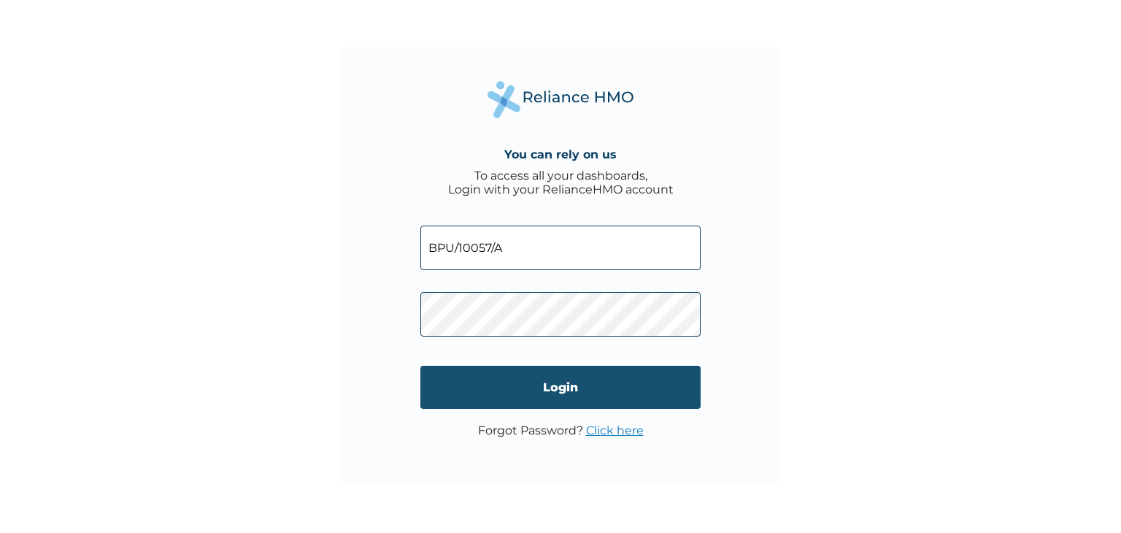
click at [558, 386] on input "Login" at bounding box center [561, 387] width 280 height 43
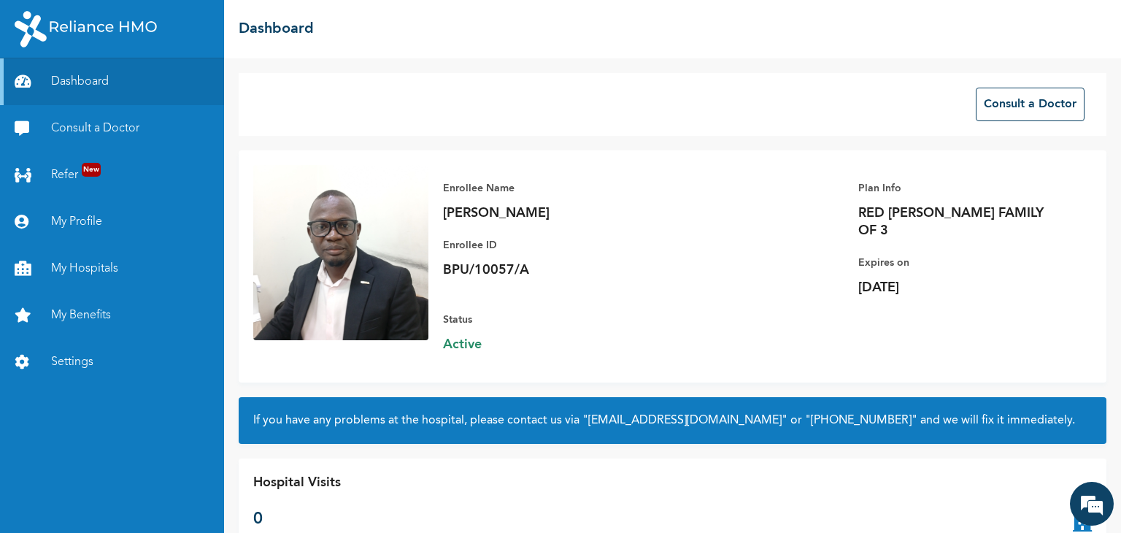
click at [402, 465] on div "Hospital Visits 0" at bounding box center [673, 502] width 868 height 88
click at [82, 135] on link "Consult a Doctor" at bounding box center [112, 128] width 224 height 47
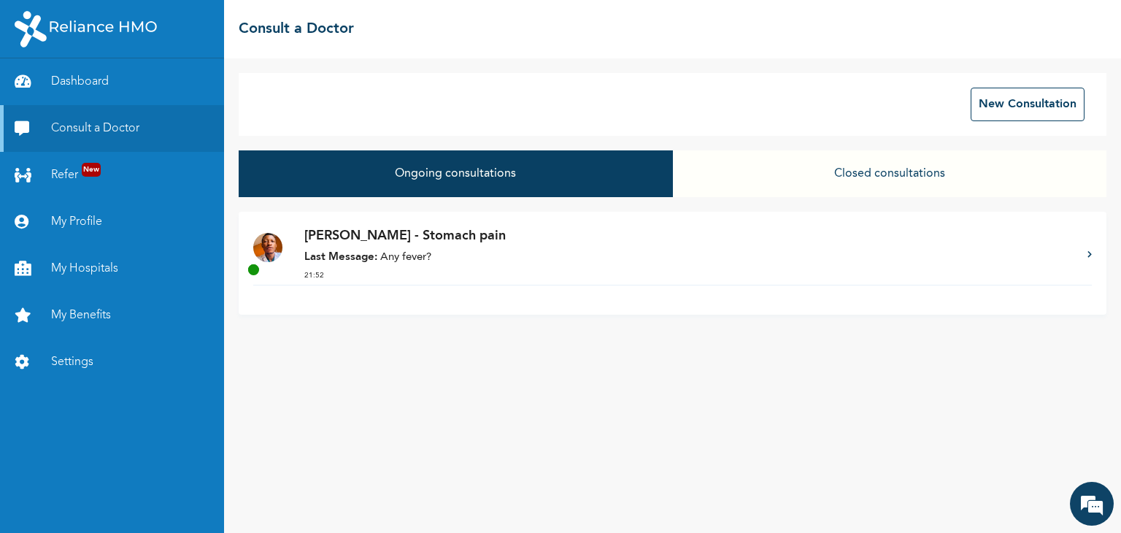
click at [361, 242] on p "Dr. ASUQUO - Stomach pain" at bounding box center [688, 236] width 769 height 20
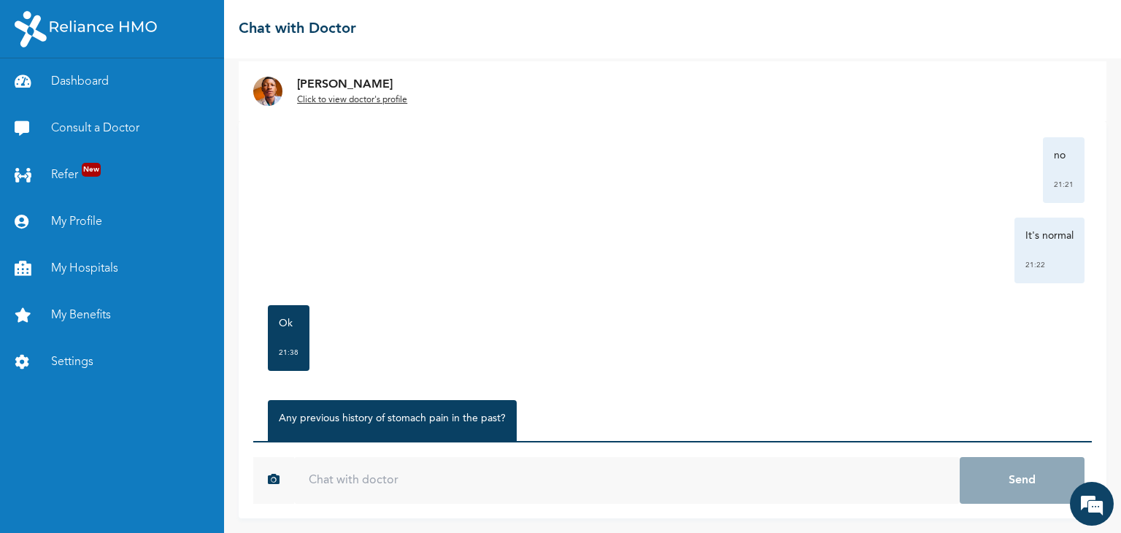
scroll to position [1356, 0]
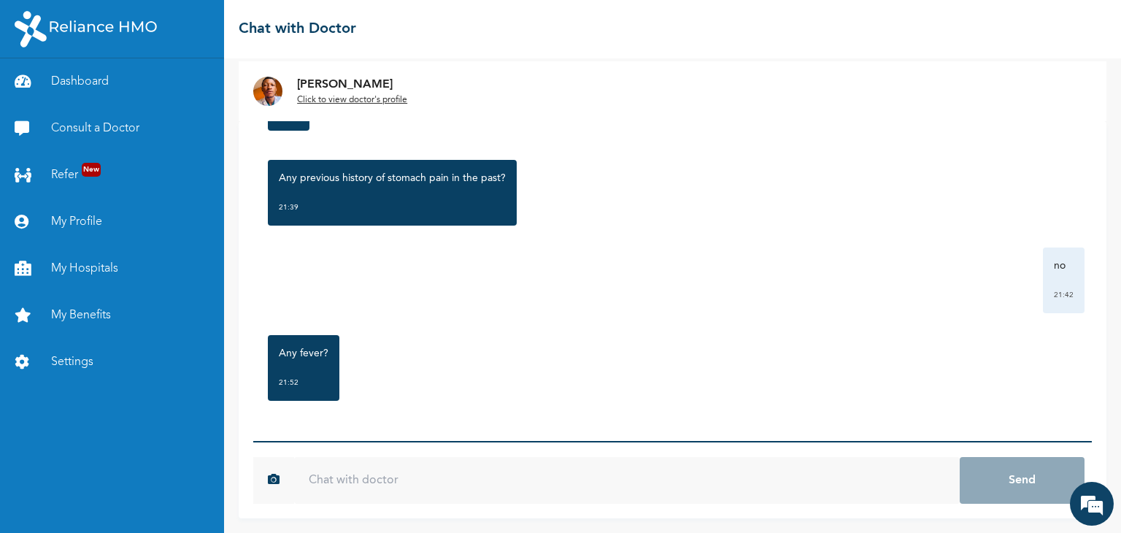
click at [767, 488] on input "text" at bounding box center [627, 480] width 666 height 47
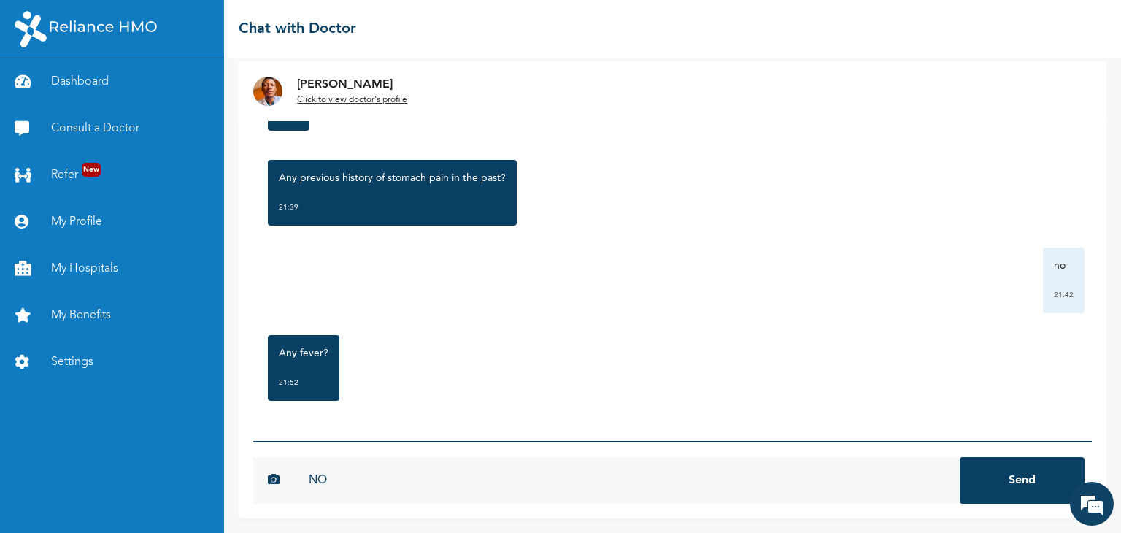
type input "NO"
click at [1011, 480] on button "Send" at bounding box center [1022, 480] width 125 height 47
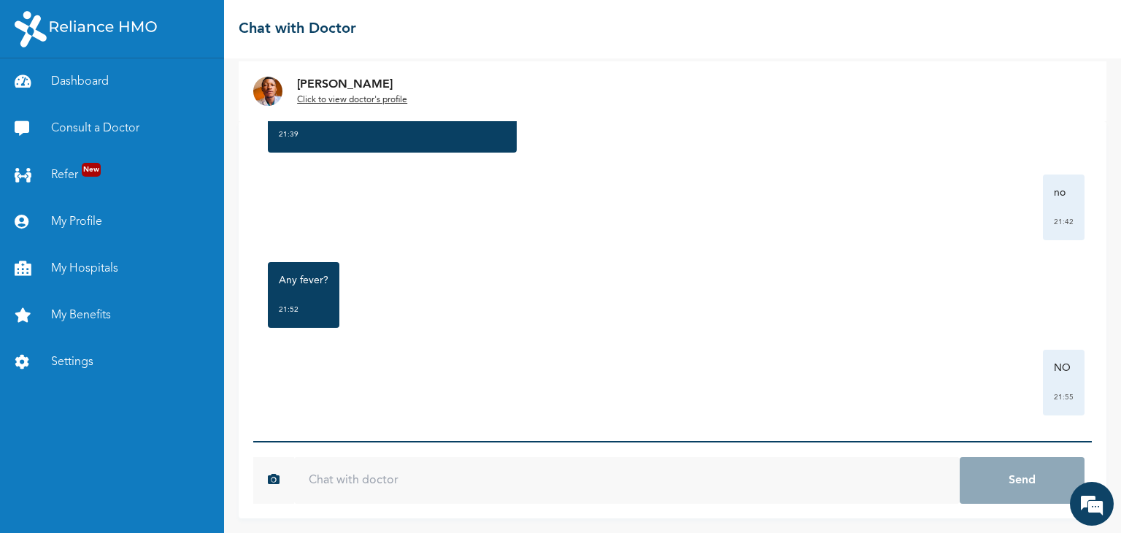
scroll to position [1437, 0]
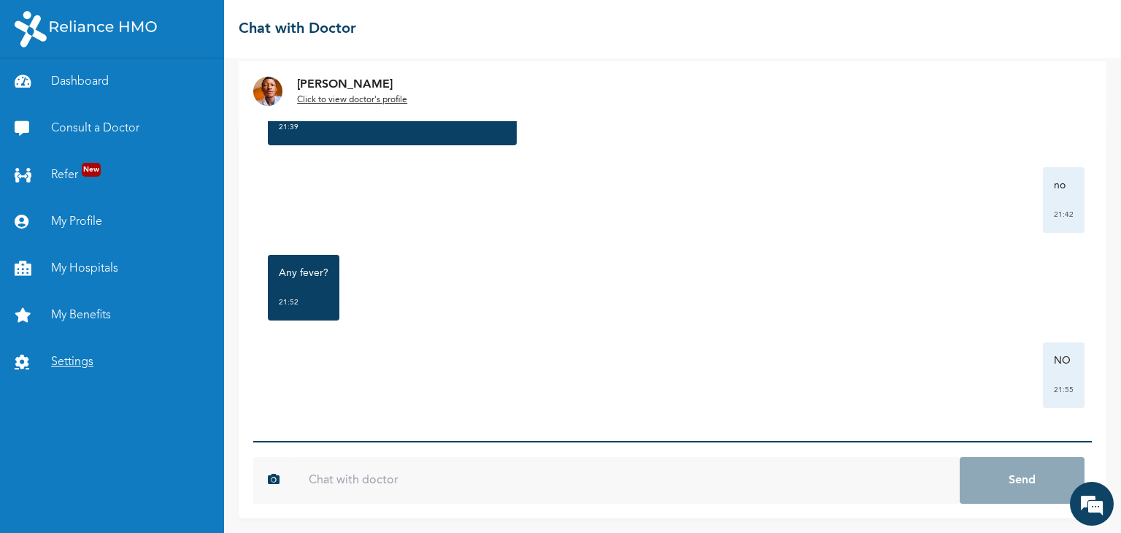
click at [69, 360] on link "Settings" at bounding box center [112, 362] width 224 height 47
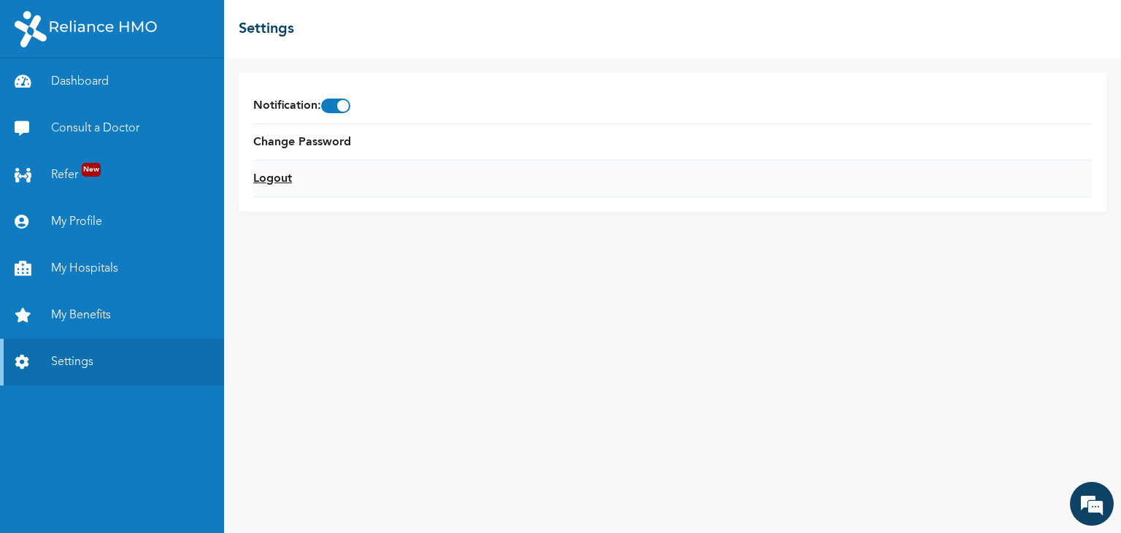
click at [259, 180] on link "Logout" at bounding box center [272, 179] width 39 height 18
